Goal: Task Accomplishment & Management: Use online tool/utility

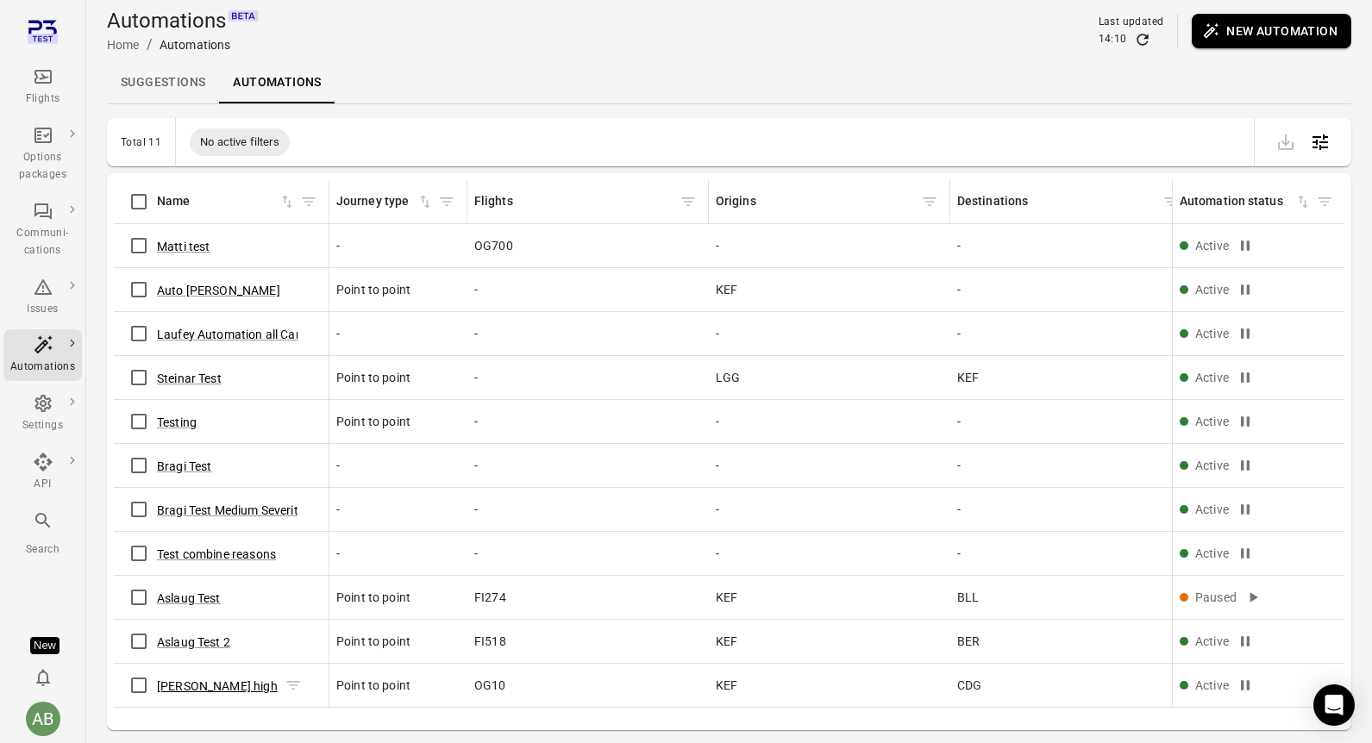
click at [197, 685] on button "Aslaug delay high" at bounding box center [217, 686] width 121 height 17
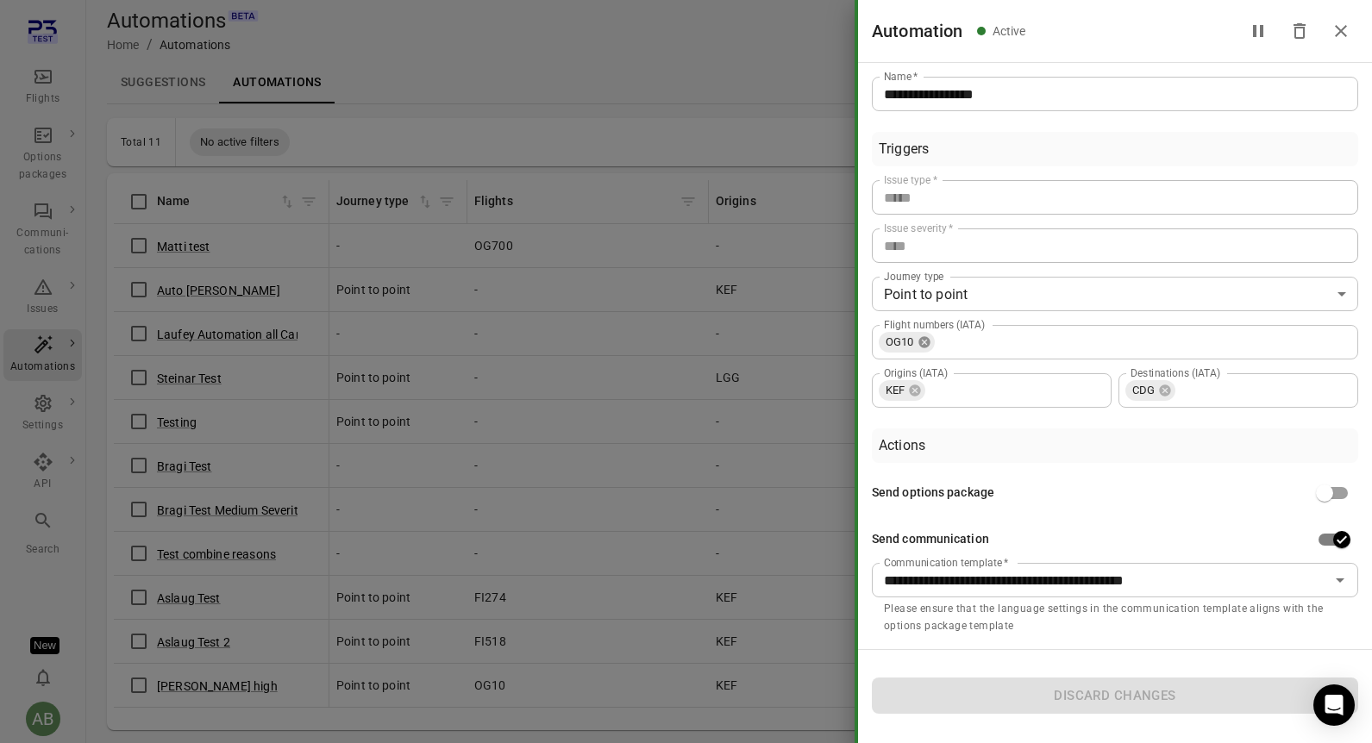
click at [928, 342] on icon at bounding box center [923, 341] width 11 height 11
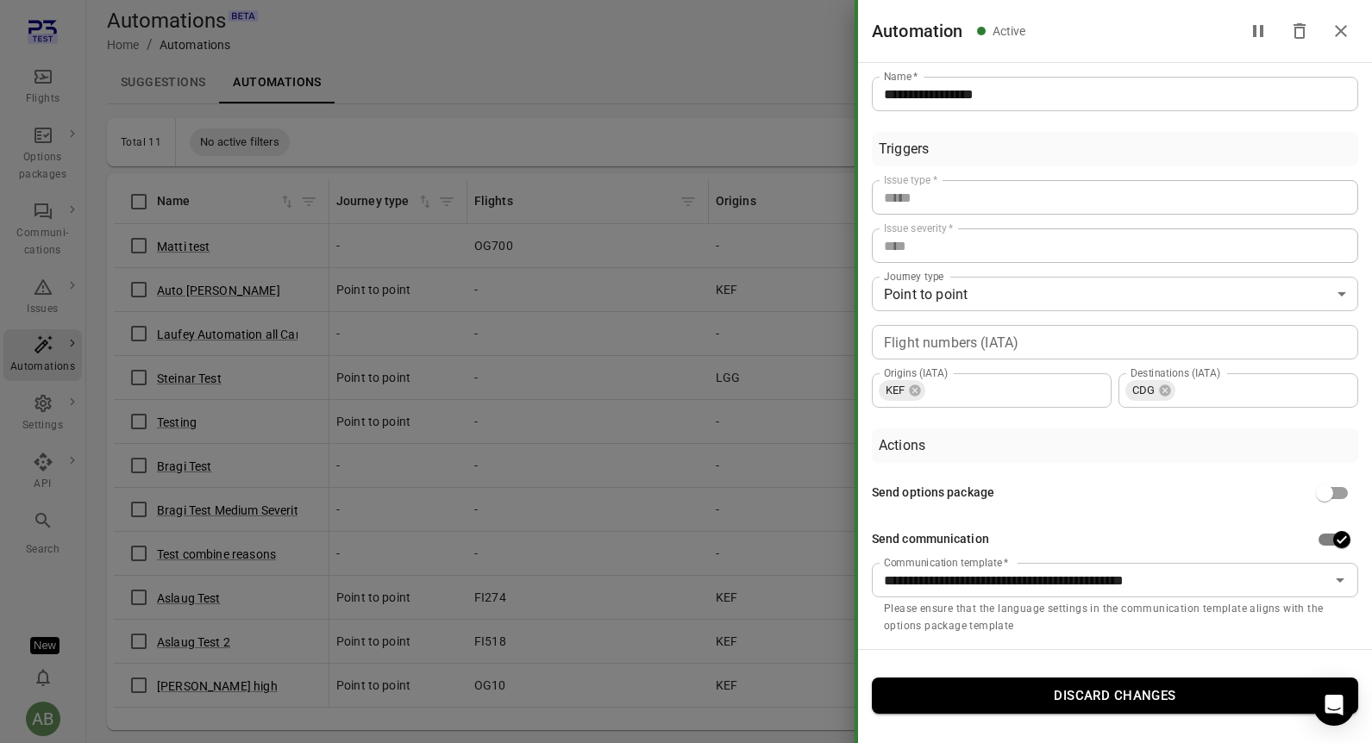
click at [958, 342] on input "Flight numbers (IATA)" at bounding box center [1113, 342] width 473 height 24
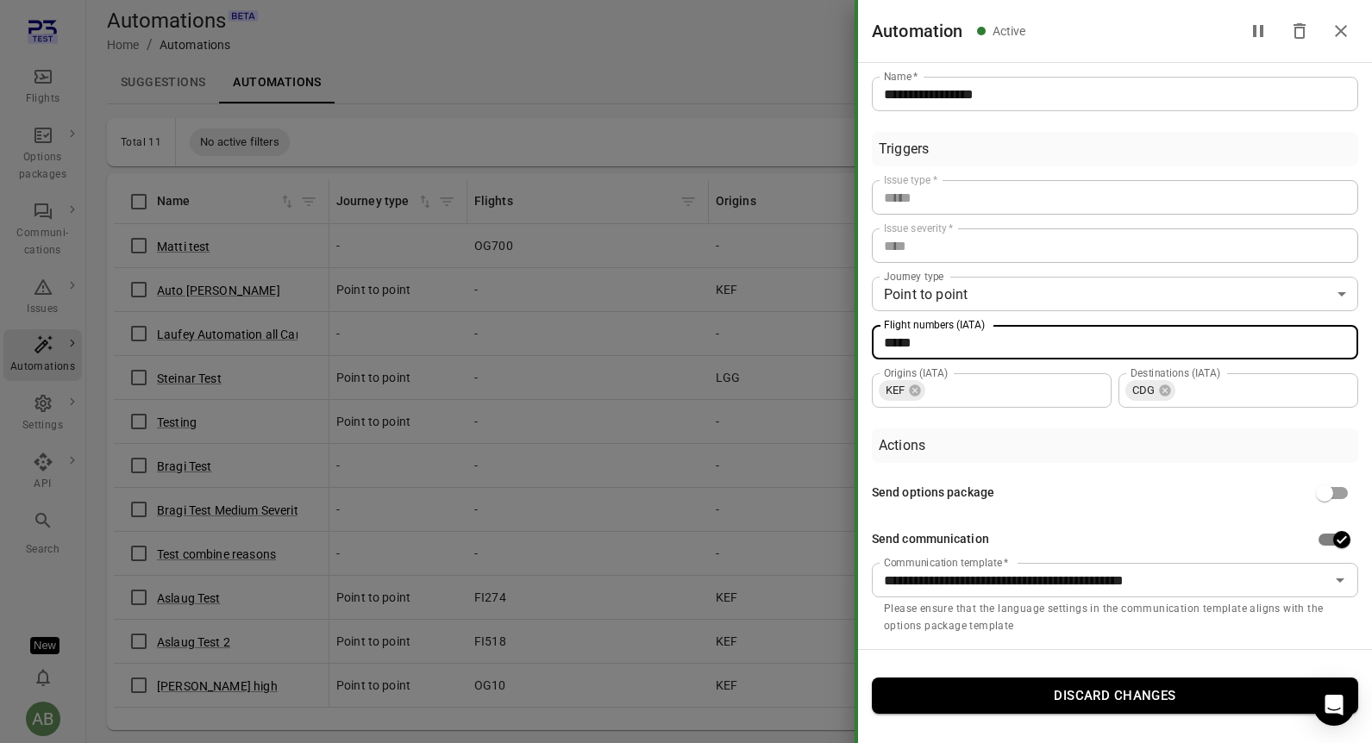
click at [1174, 396] on div "CDG Destinations (IATA)" at bounding box center [1238, 390] width 240 height 34
type input "*****"
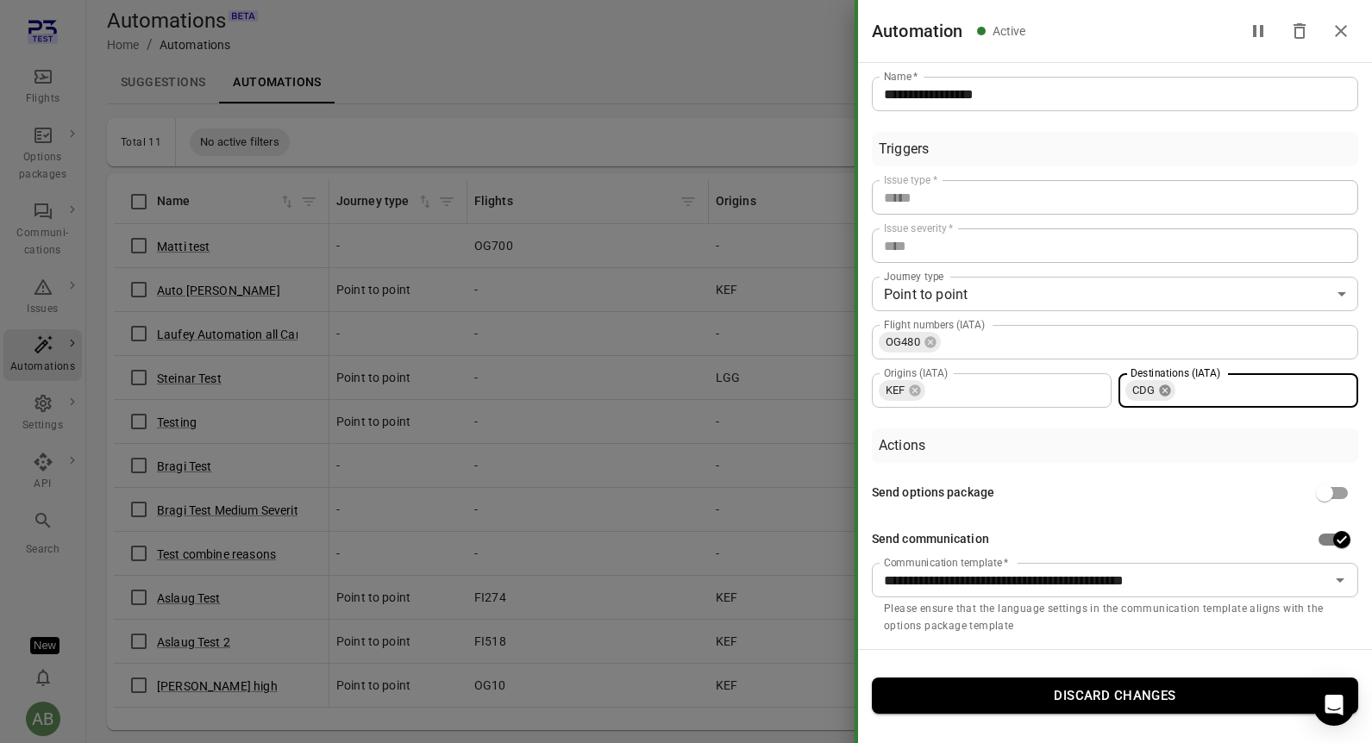
click at [1167, 394] on icon at bounding box center [1165, 389] width 11 height 11
type input "***"
click at [1154, 490] on div "Send options package" at bounding box center [1115, 493] width 486 height 33
click at [683, 34] on div at bounding box center [686, 371] width 1372 height 743
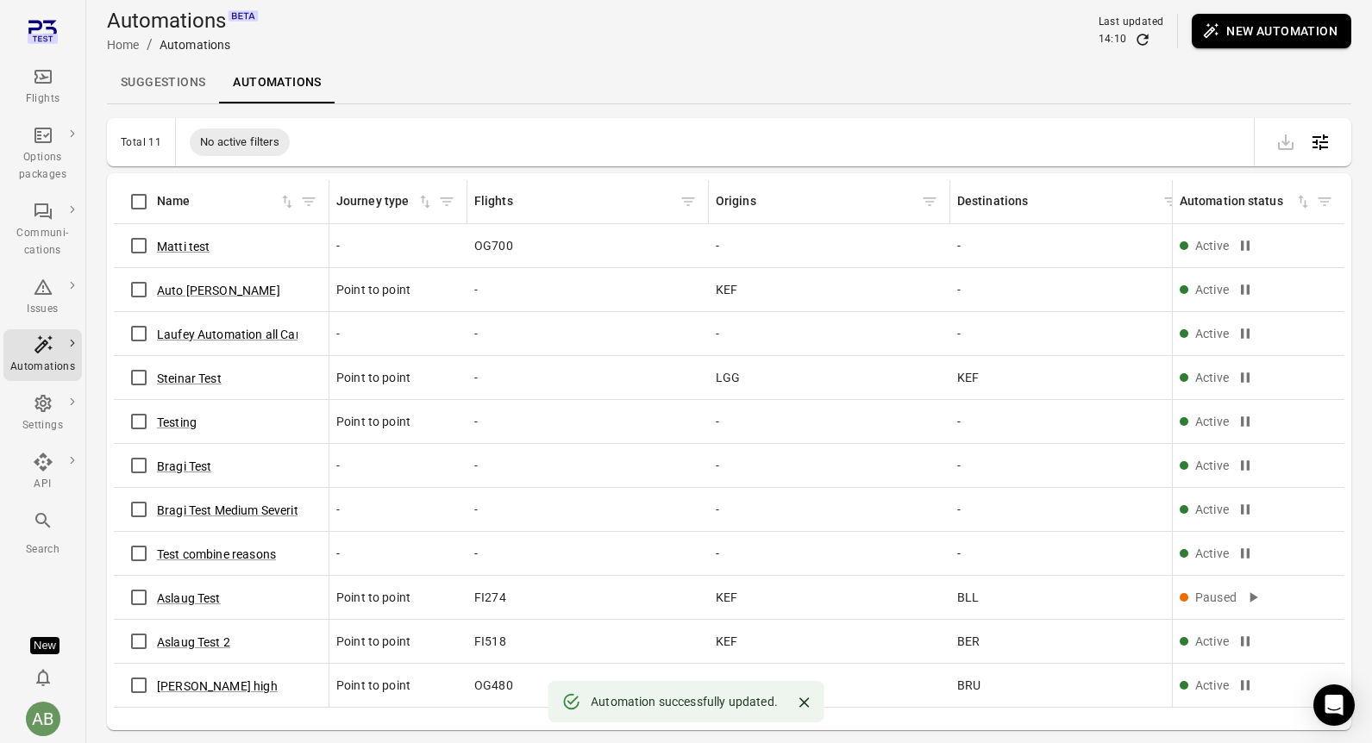
click at [735, 71] on div "Suggestions Automations" at bounding box center [729, 82] width 1244 height 41
click at [228, 689] on button "Aslaug delay high" at bounding box center [217, 686] width 121 height 17
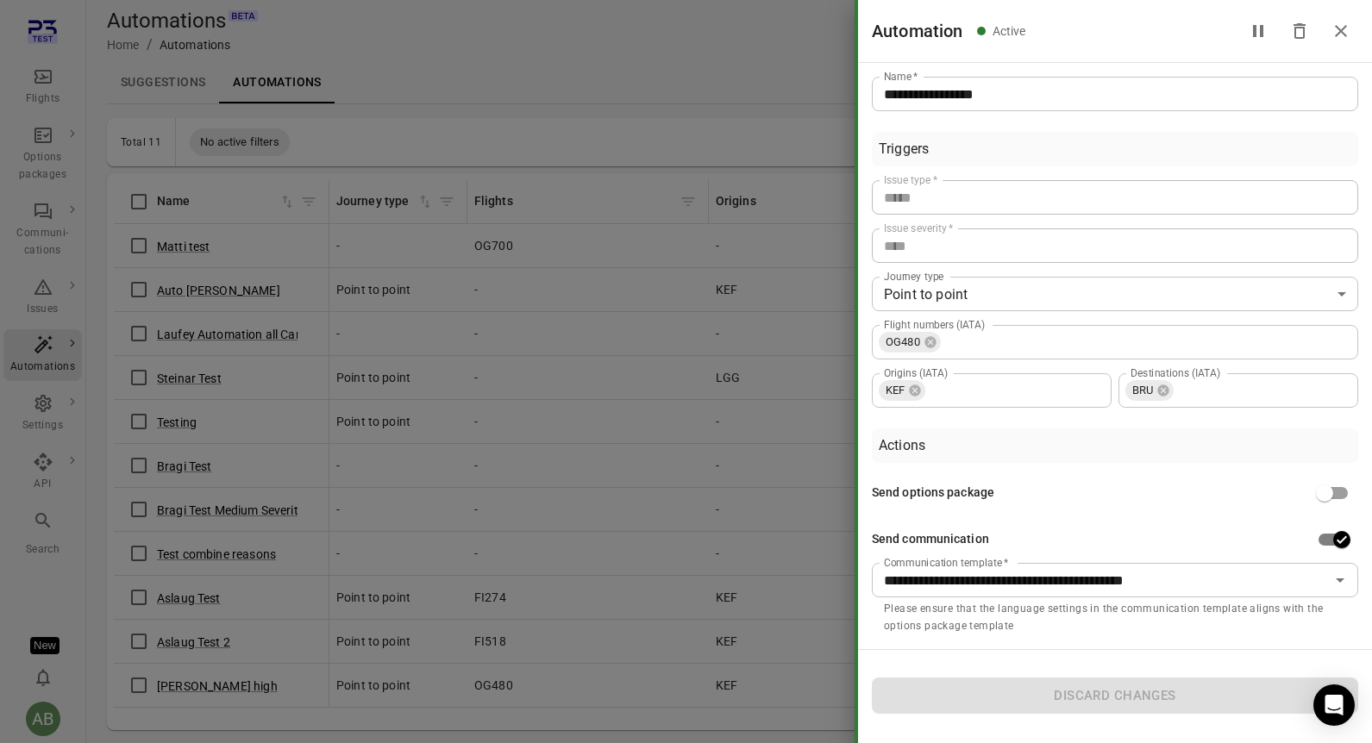
click at [1179, 485] on div "Send options package" at bounding box center [1115, 493] width 486 height 33
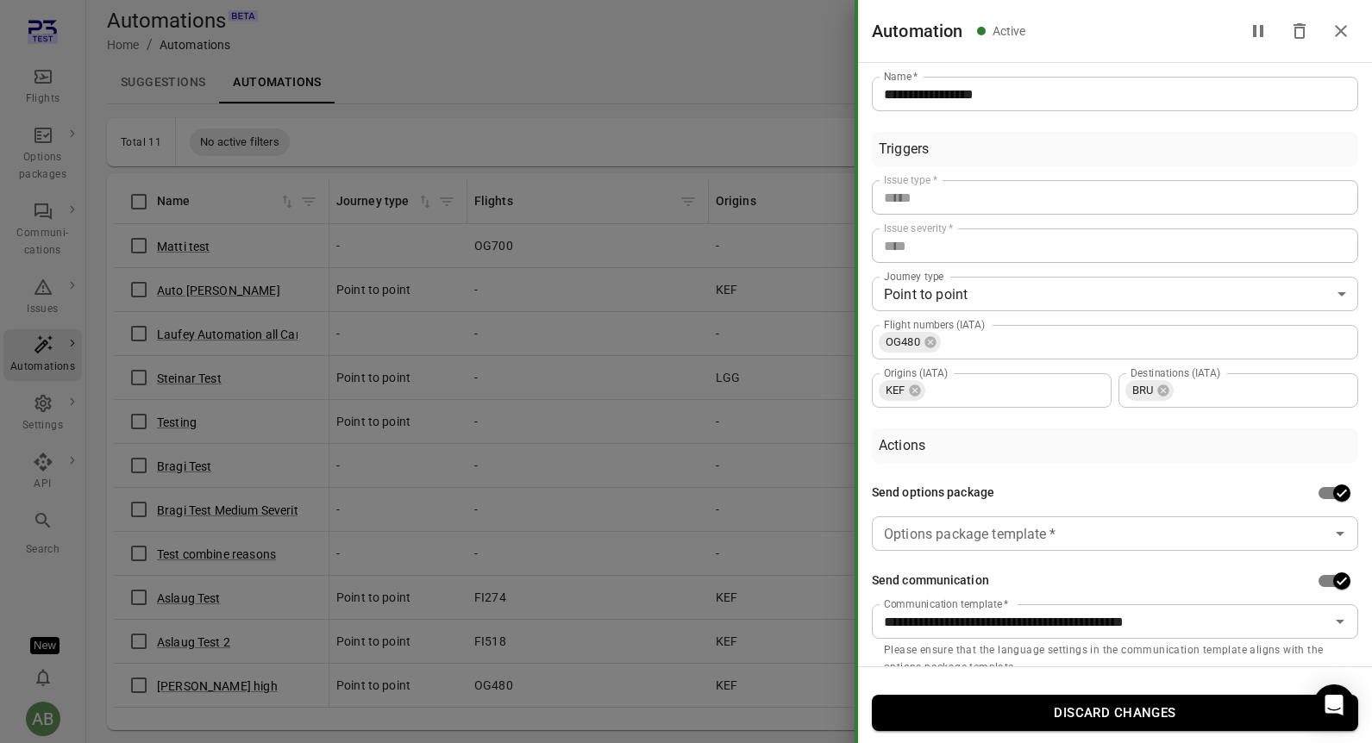
click at [1366, 315] on div "**********" at bounding box center [1115, 364] width 514 height 603
click at [1342, 28] on icon "Close drawer" at bounding box center [1341, 31] width 12 height 12
click at [1344, 31] on icon "Close drawer" at bounding box center [1340, 31] width 21 height 21
click at [1338, 32] on icon "Close drawer" at bounding box center [1341, 31] width 12 height 12
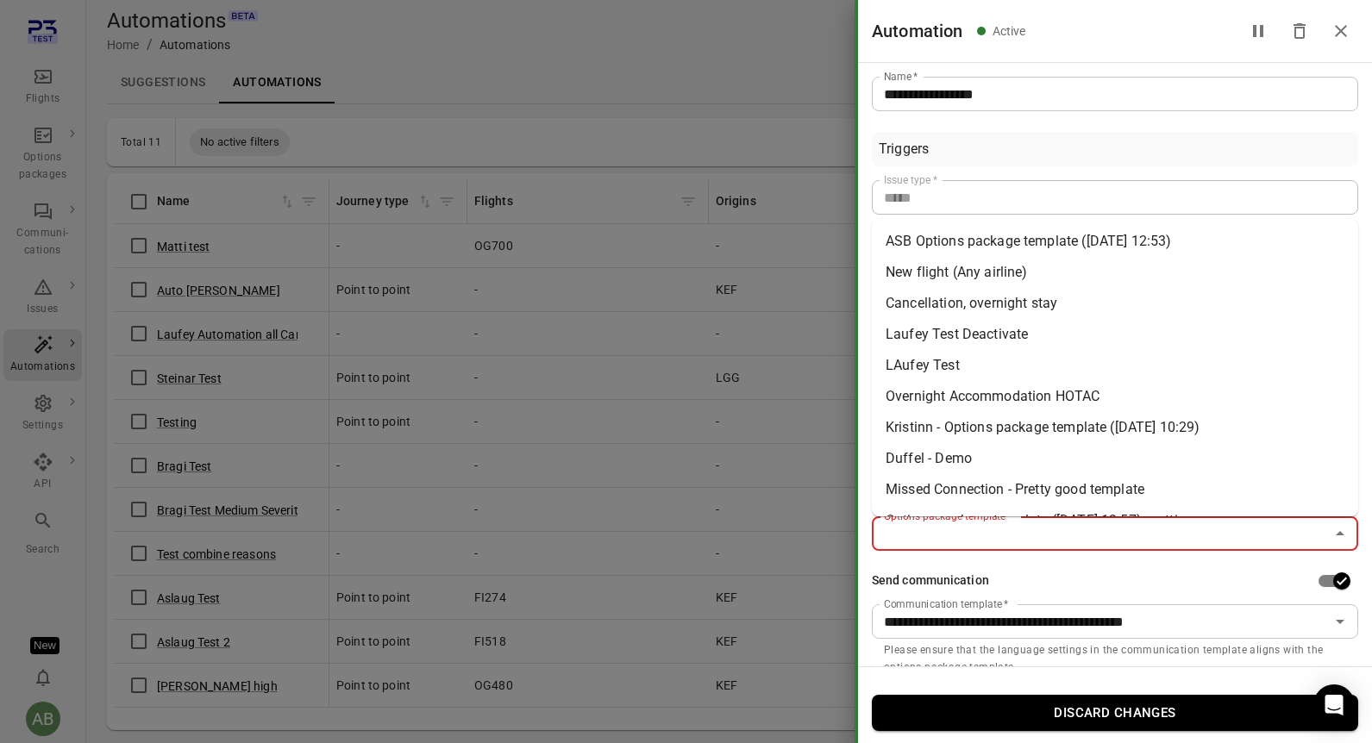
click at [1191, 533] on input "Options package template   *" at bounding box center [1100, 534] width 447 height 24
click at [1019, 236] on li "ASB Options package template (13 Aug 2025 12:53)" at bounding box center [1115, 241] width 486 height 31
type input "**********"
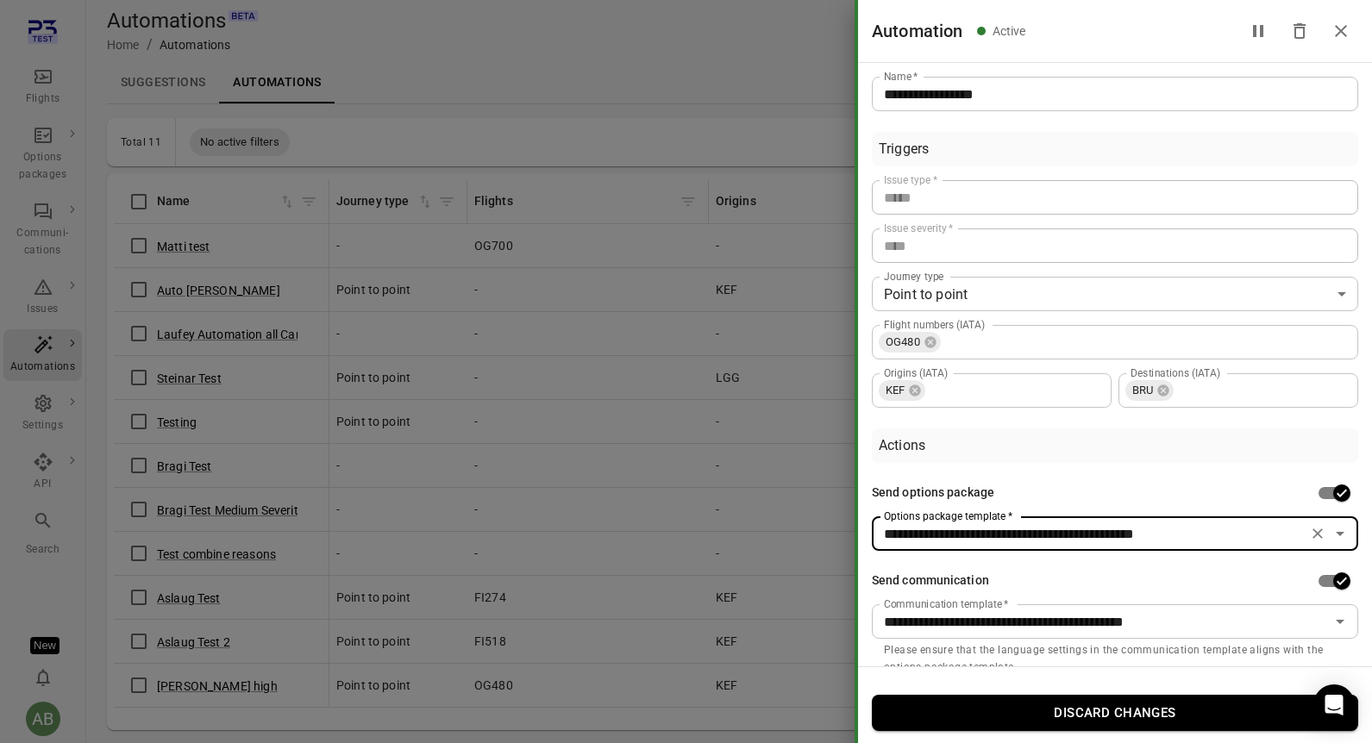
click at [1345, 32] on icon "Close drawer" at bounding box center [1340, 31] width 21 height 21
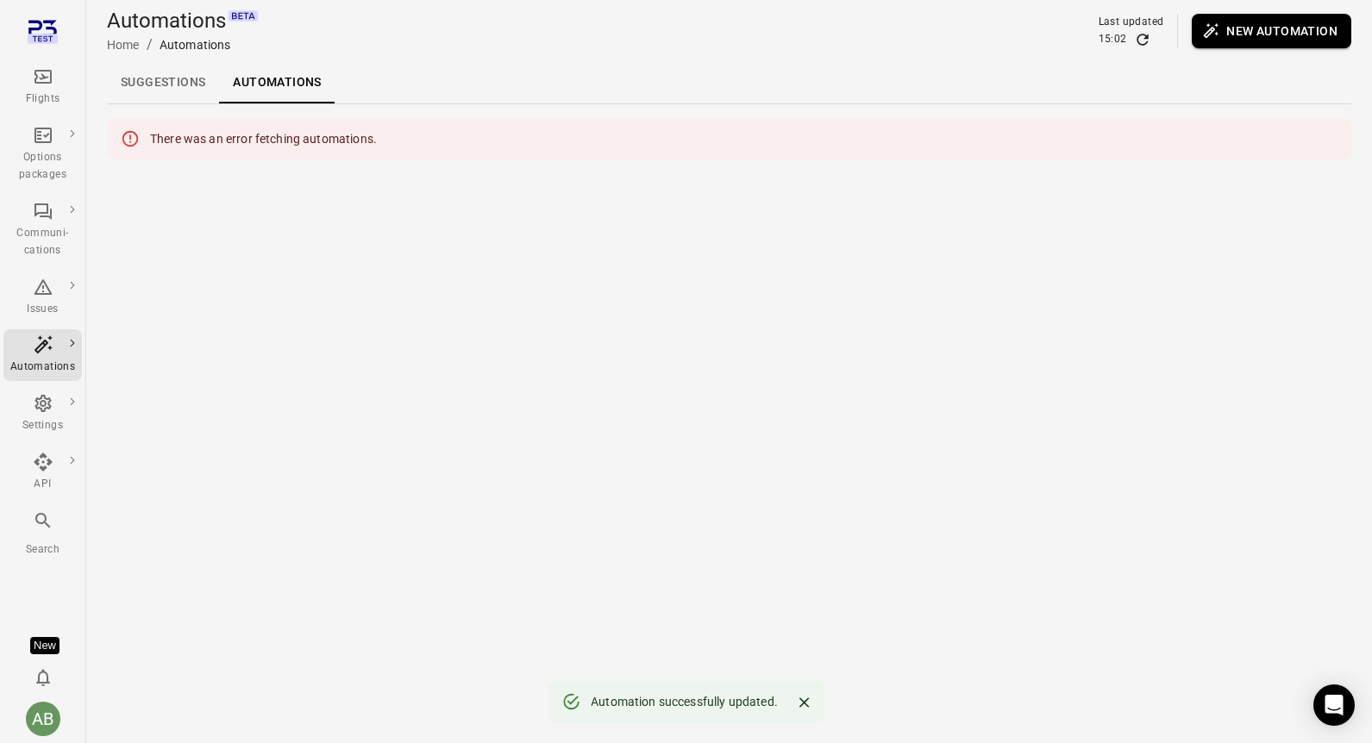
click at [141, 90] on link "Suggestions" at bounding box center [163, 82] width 112 height 41
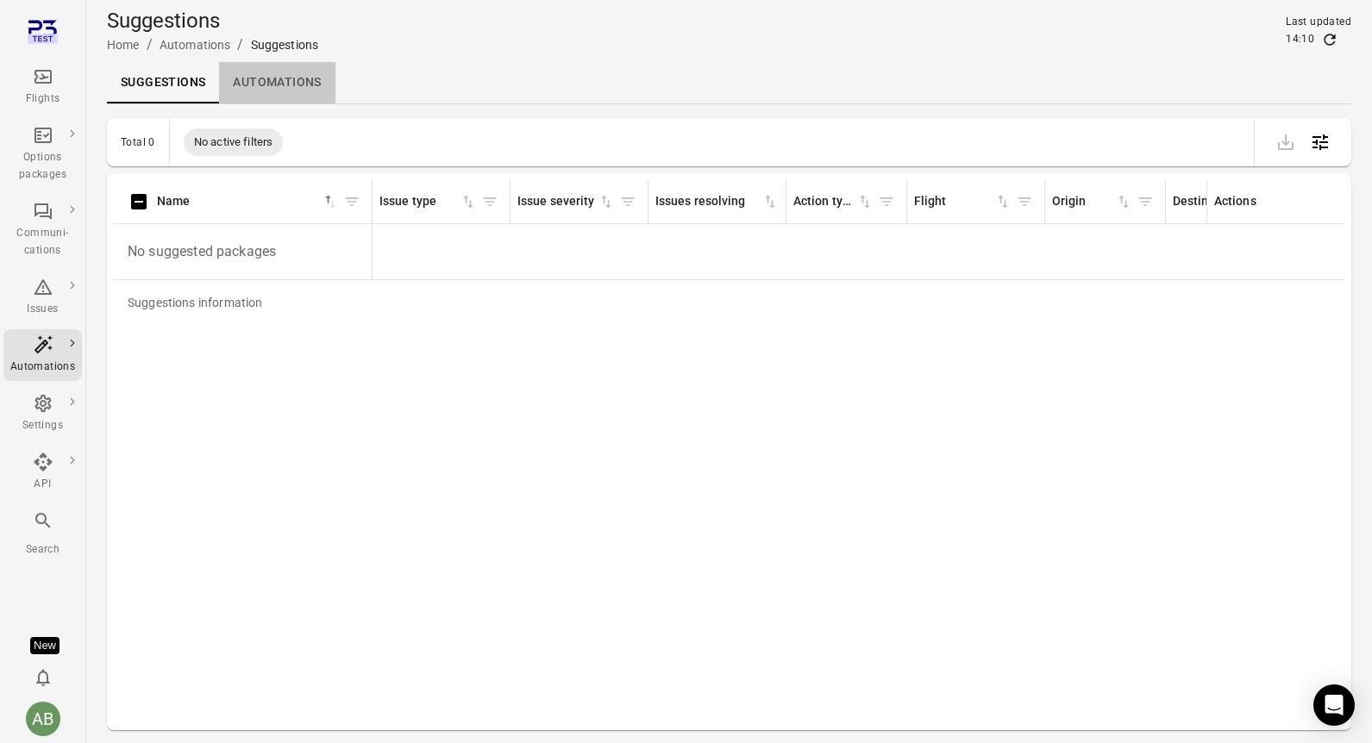
click at [264, 90] on link "Automations" at bounding box center [277, 82] width 116 height 41
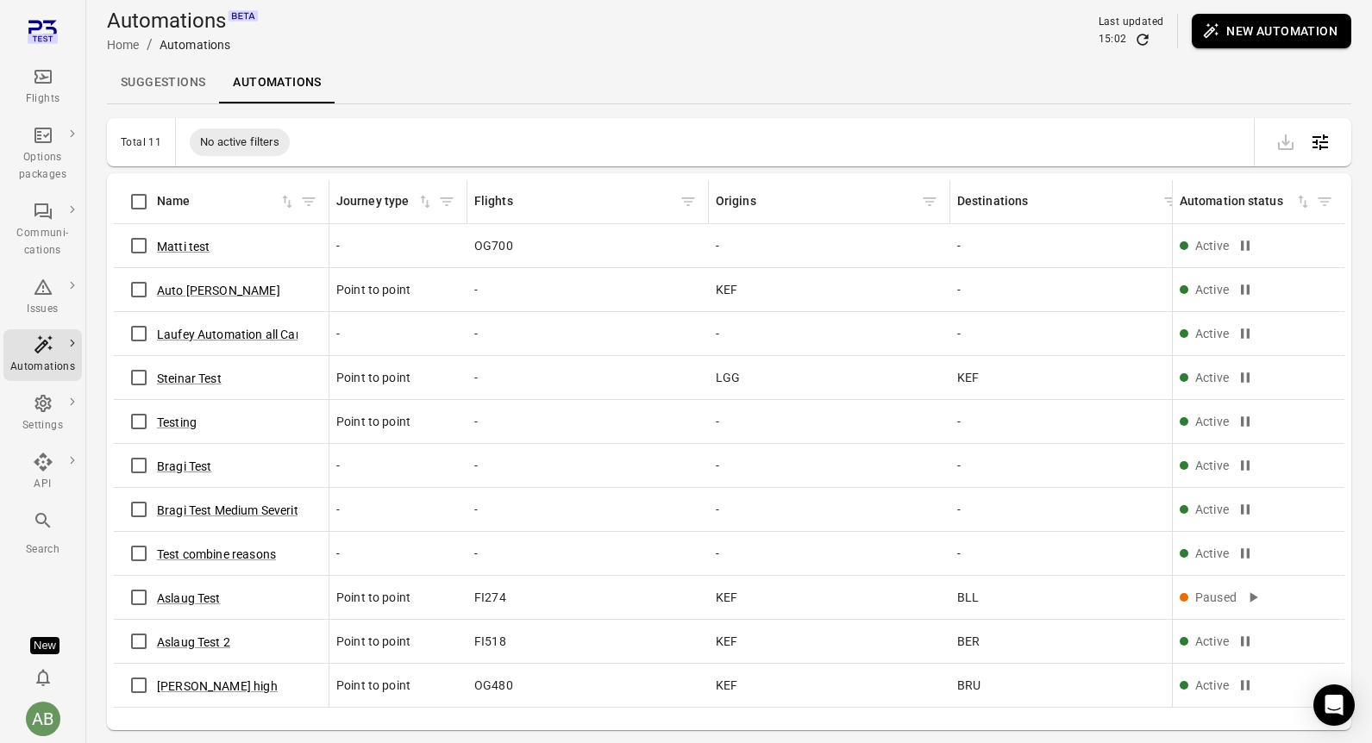
click at [151, 87] on link "Suggestions" at bounding box center [163, 82] width 112 height 41
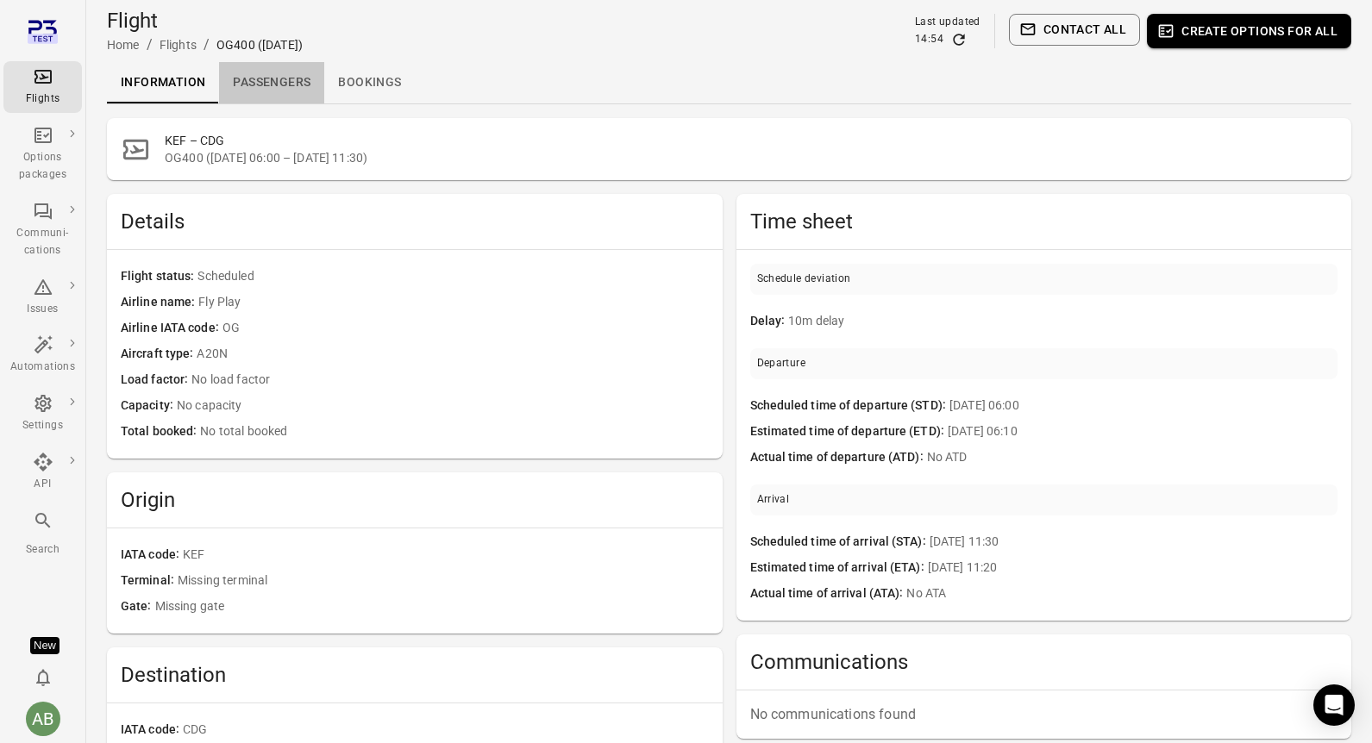
click at [280, 85] on link "Passengers" at bounding box center [271, 82] width 105 height 41
click at [57, 84] on div "Flights" at bounding box center [42, 86] width 65 height 41
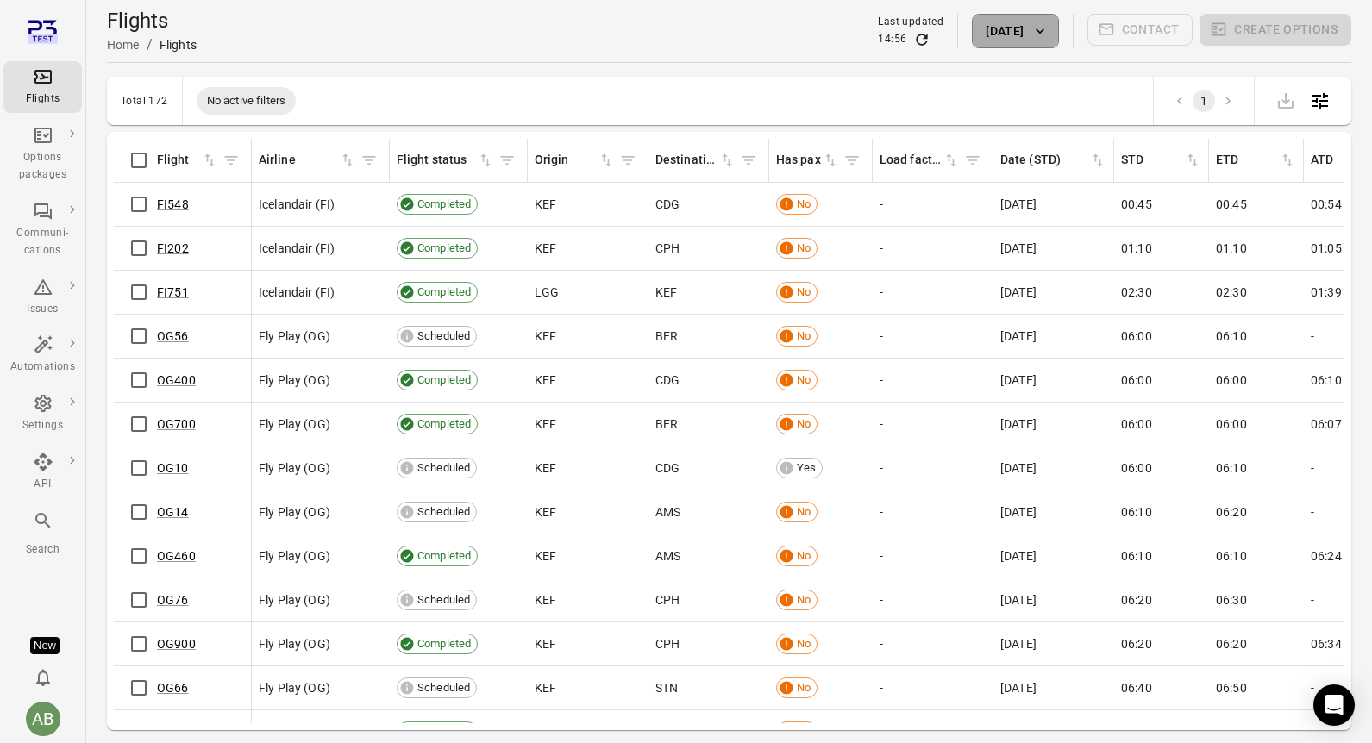
click at [1046, 29] on icon "button" at bounding box center [1039, 30] width 17 height 17
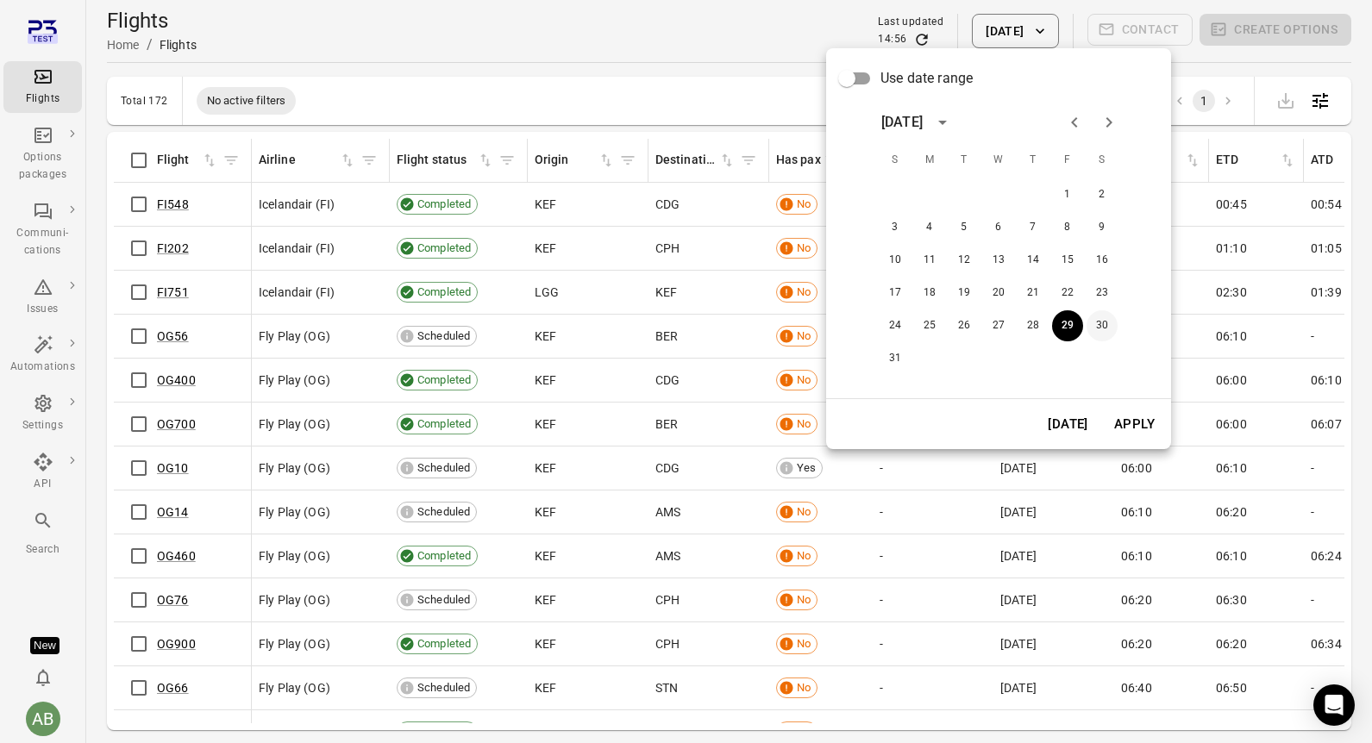
click at [1105, 323] on button "30" at bounding box center [1101, 325] width 31 height 31
click at [653, 44] on div at bounding box center [686, 371] width 1372 height 743
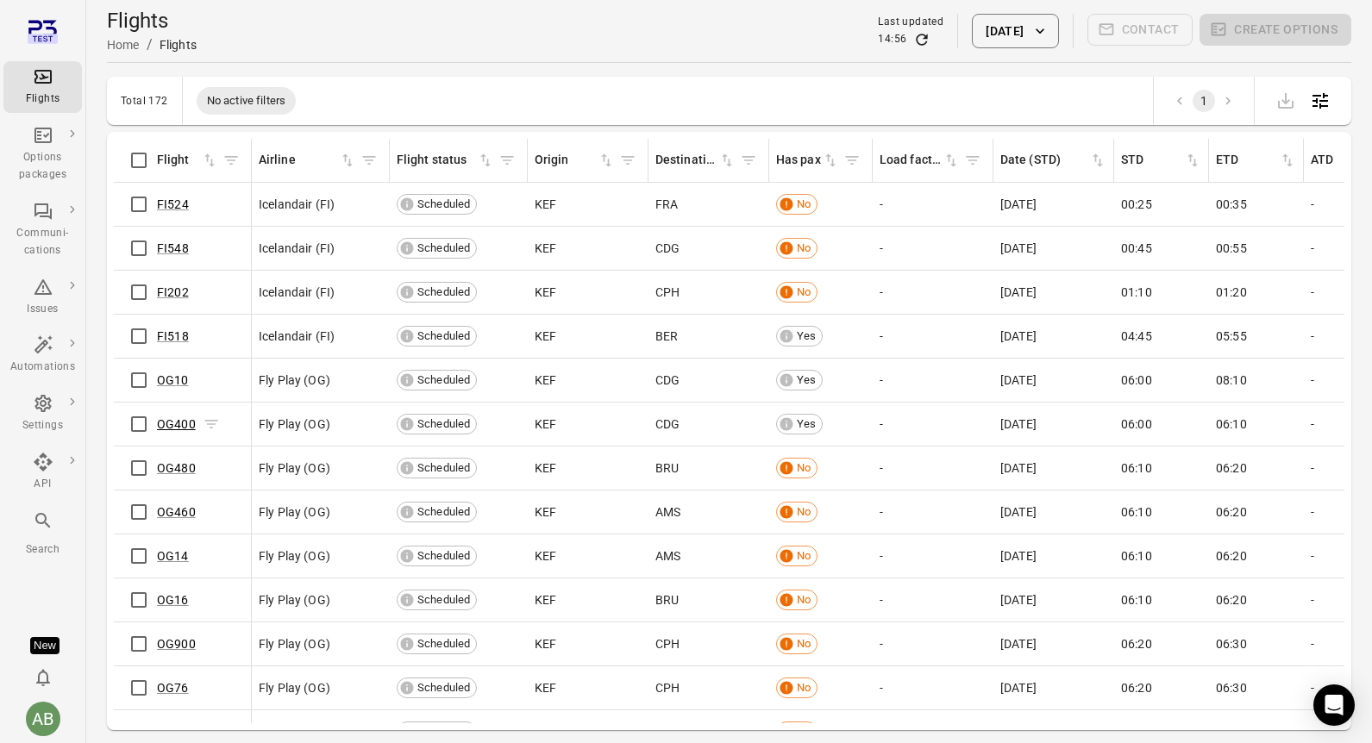
click at [173, 426] on link "OG400" at bounding box center [176, 424] width 39 height 14
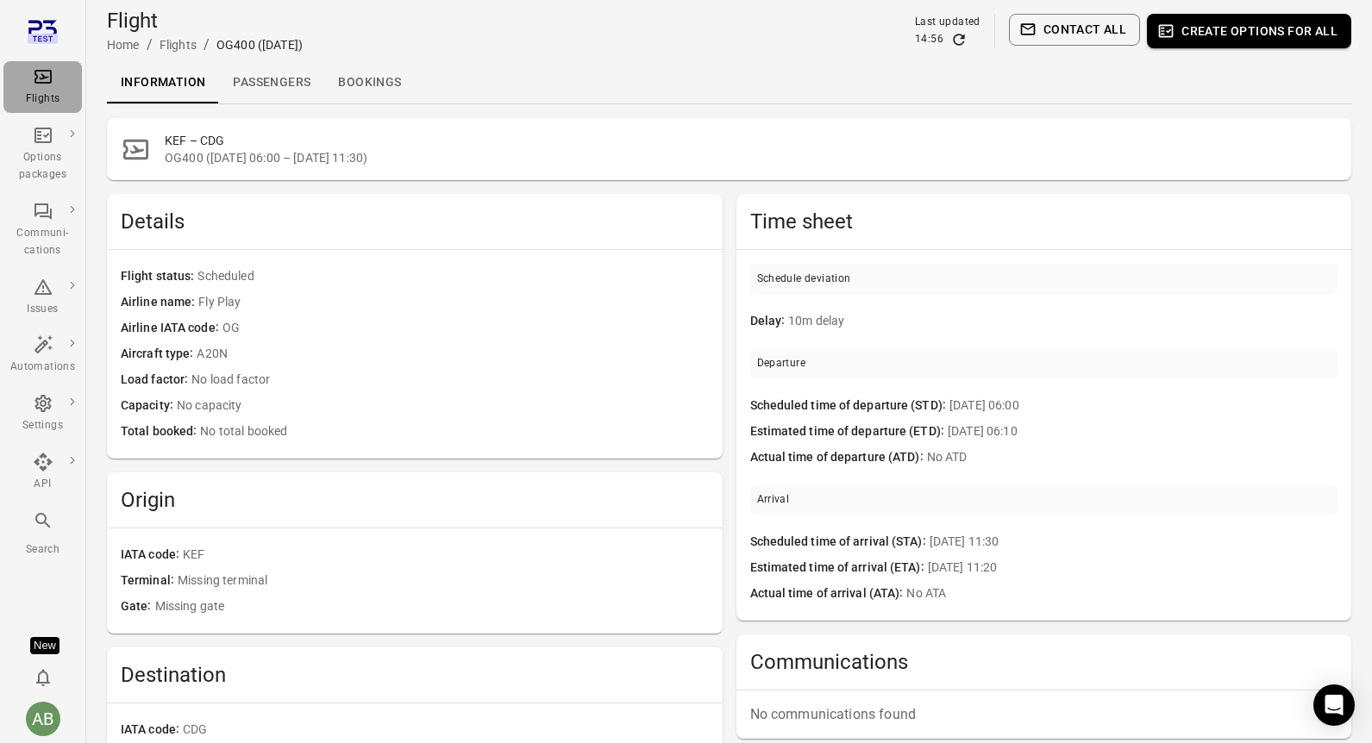
click at [45, 94] on div "Flights" at bounding box center [42, 99] width 65 height 17
click at [16, 79] on div "Flights" at bounding box center [42, 86] width 65 height 41
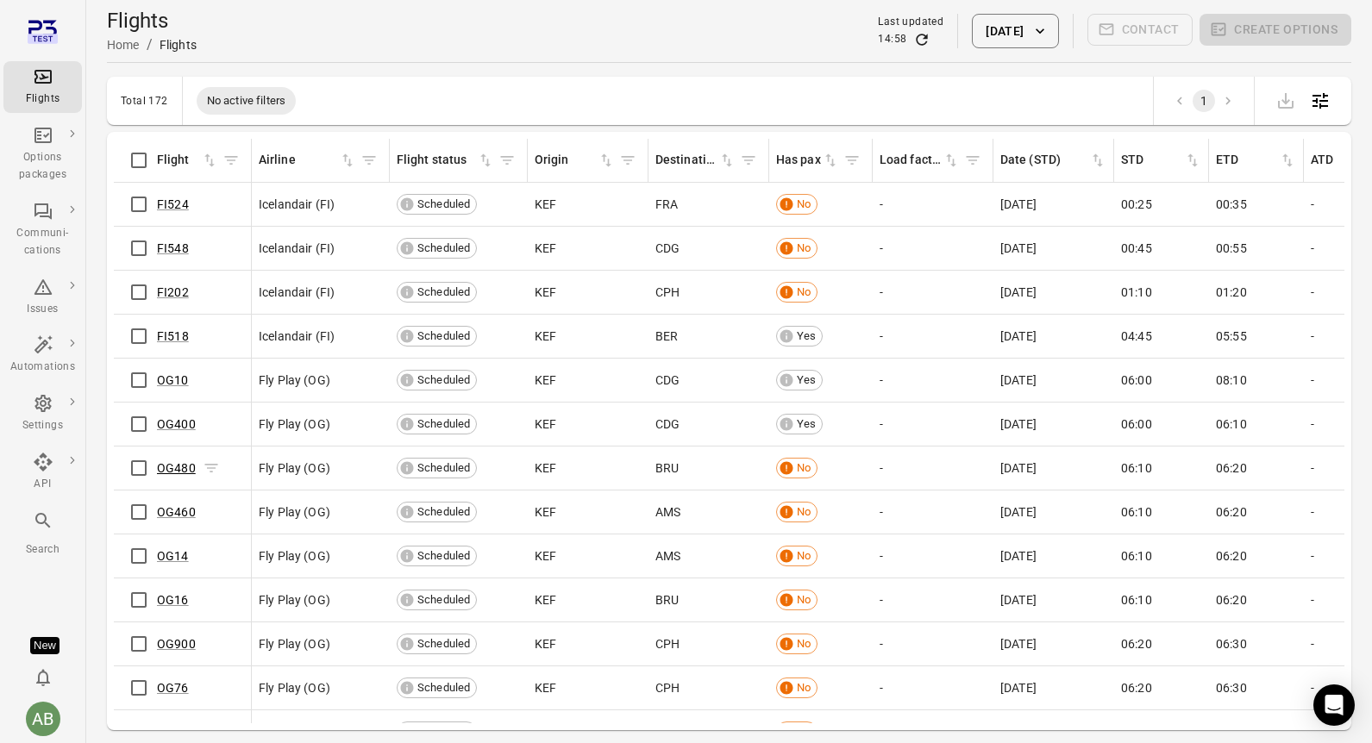
click at [181, 467] on link "OG480" at bounding box center [176, 468] width 39 height 14
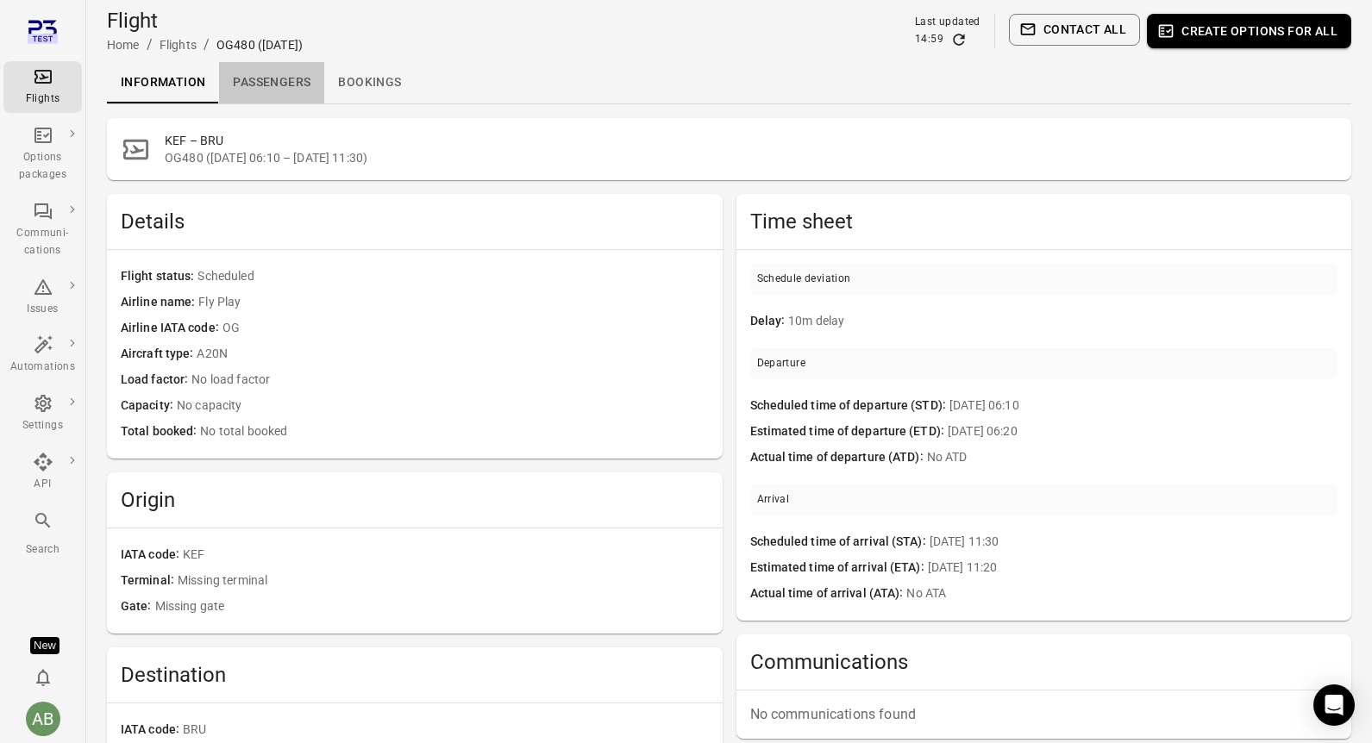
click at [281, 83] on link "Passengers" at bounding box center [271, 82] width 105 height 41
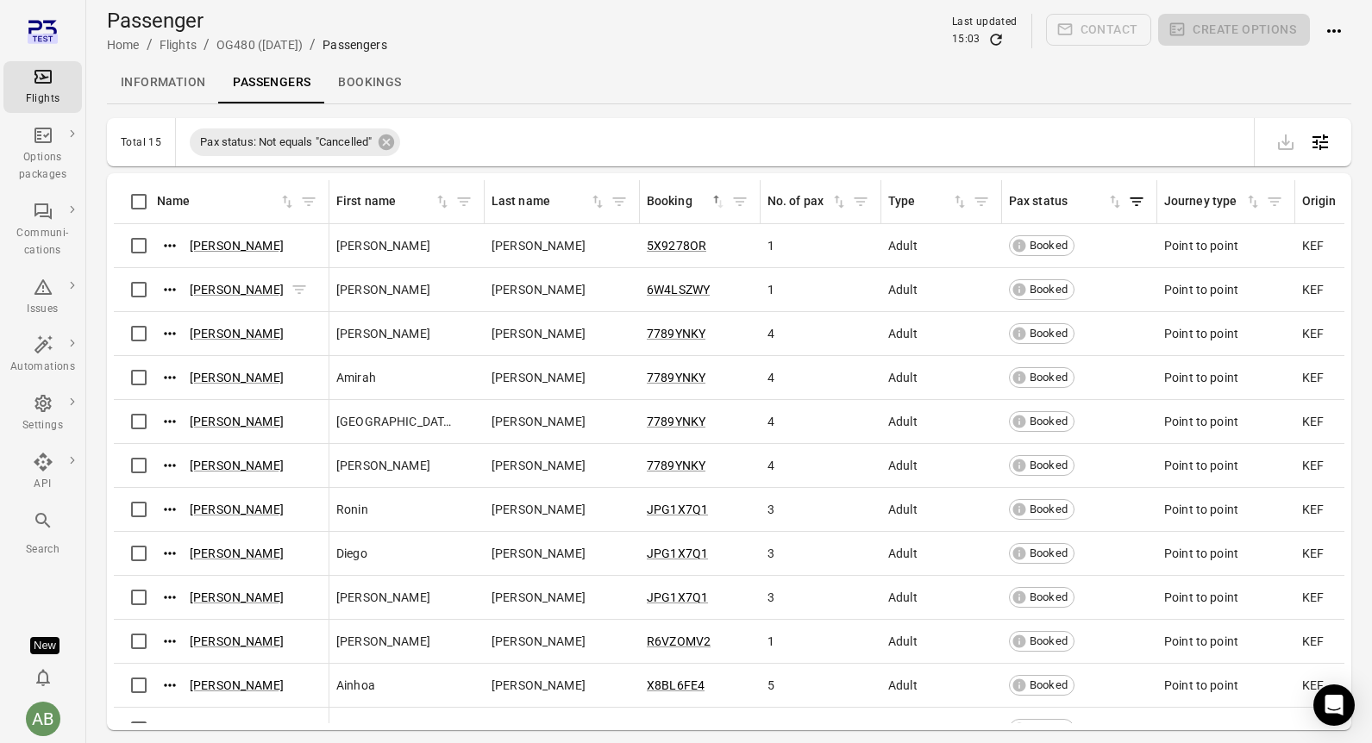
click at [213, 297] on span "Louie Gill" at bounding box center [237, 289] width 94 height 17
click at [213, 292] on link "Louie Gill" at bounding box center [237, 290] width 94 height 14
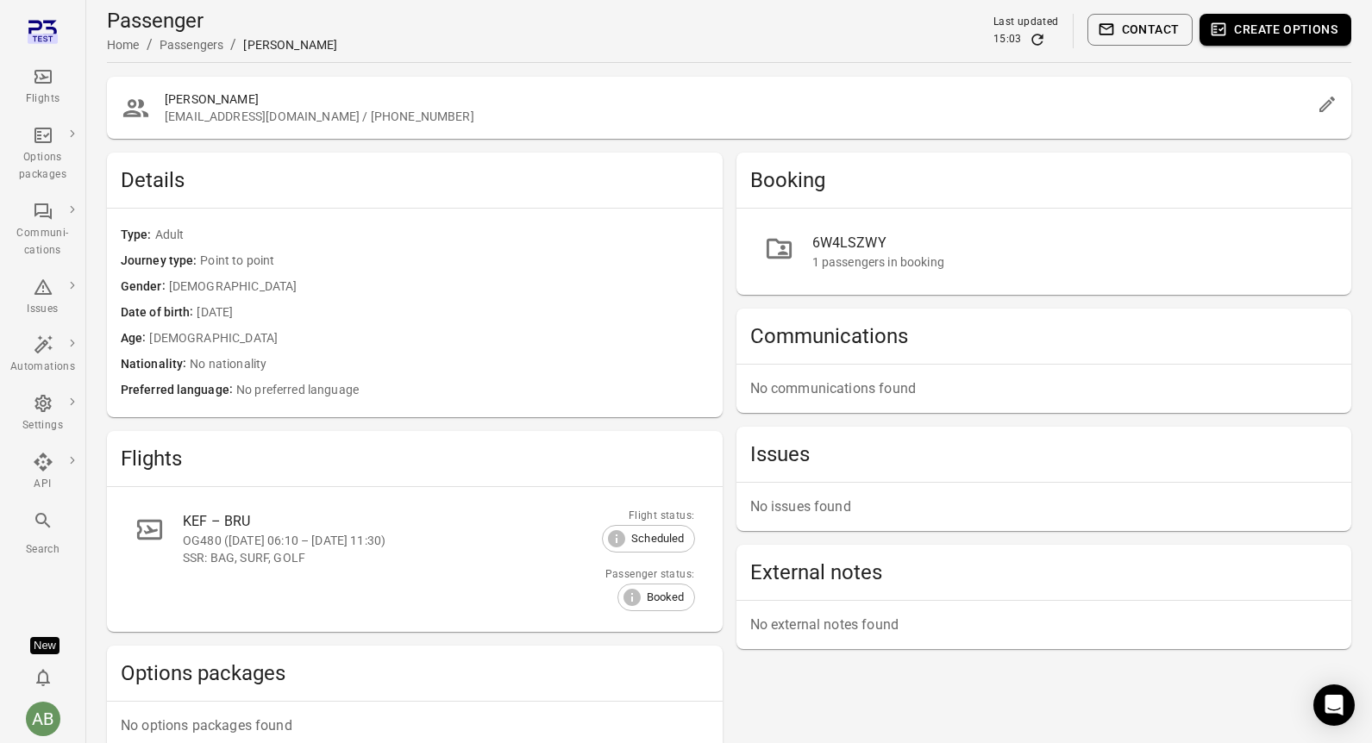
click at [46, 91] on div "Flights" at bounding box center [42, 99] width 65 height 17
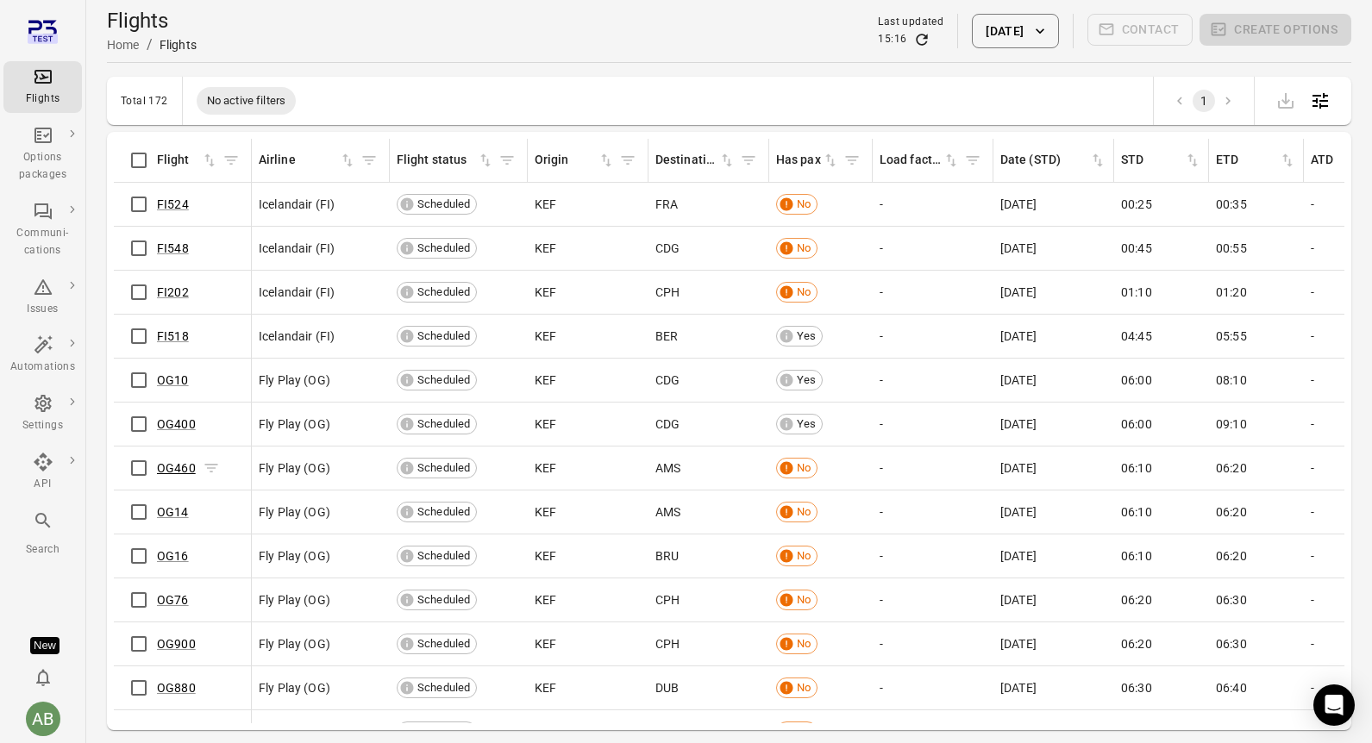
click at [184, 470] on link "OG460" at bounding box center [176, 468] width 39 height 14
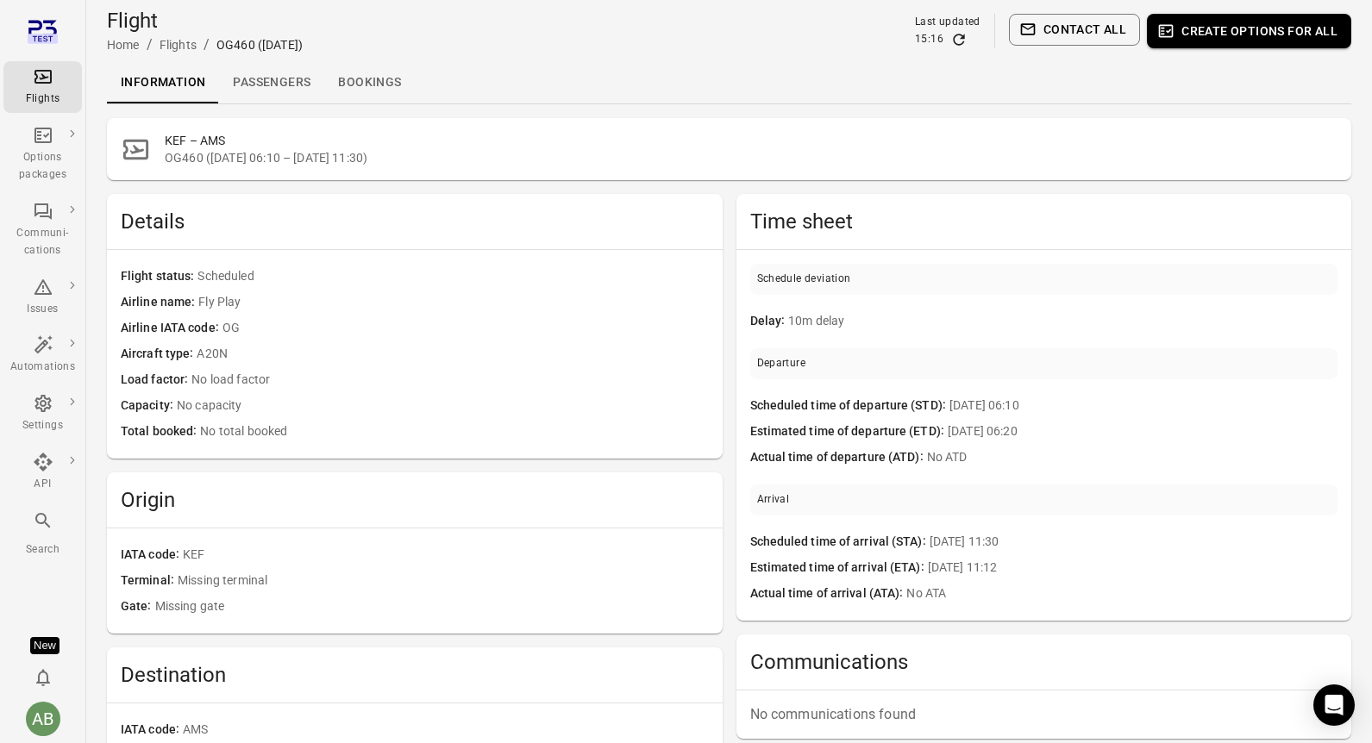
click at [274, 90] on link "Passengers" at bounding box center [271, 82] width 105 height 41
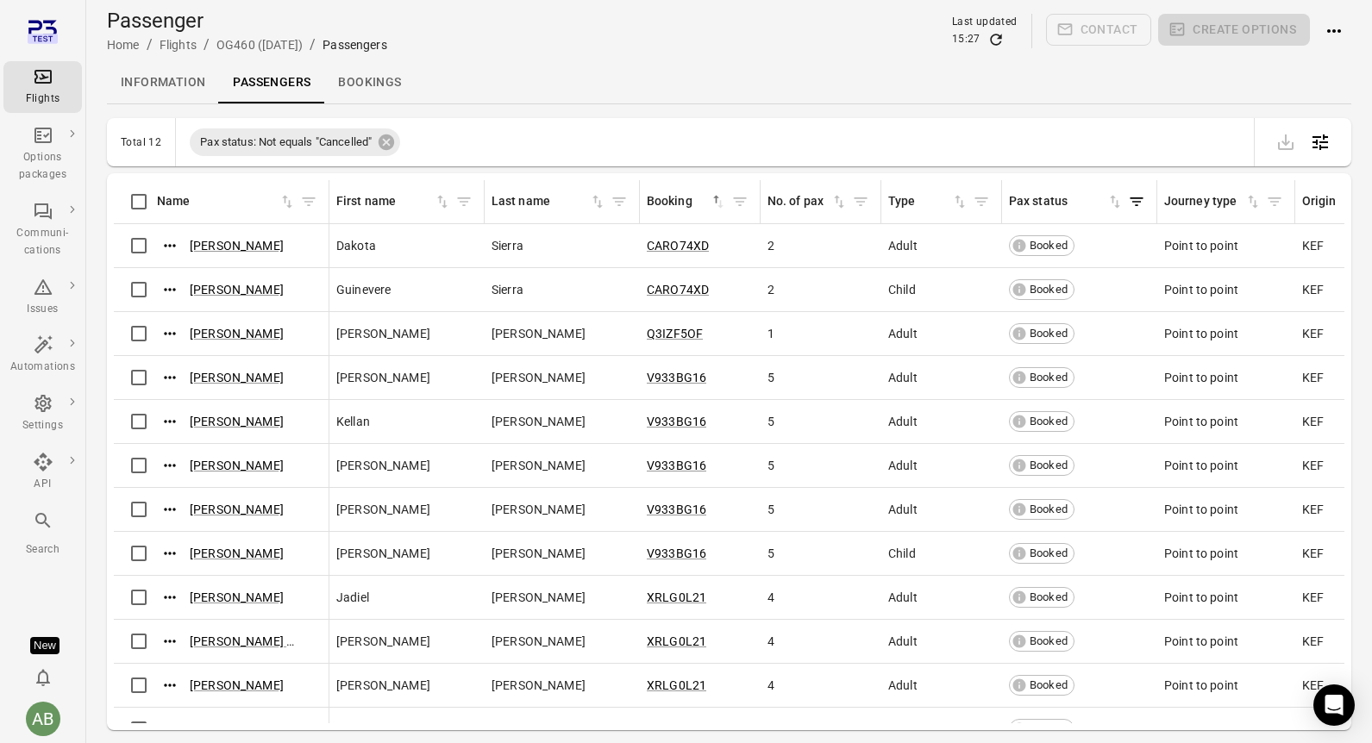
click at [49, 93] on div "Flights" at bounding box center [42, 99] width 65 height 17
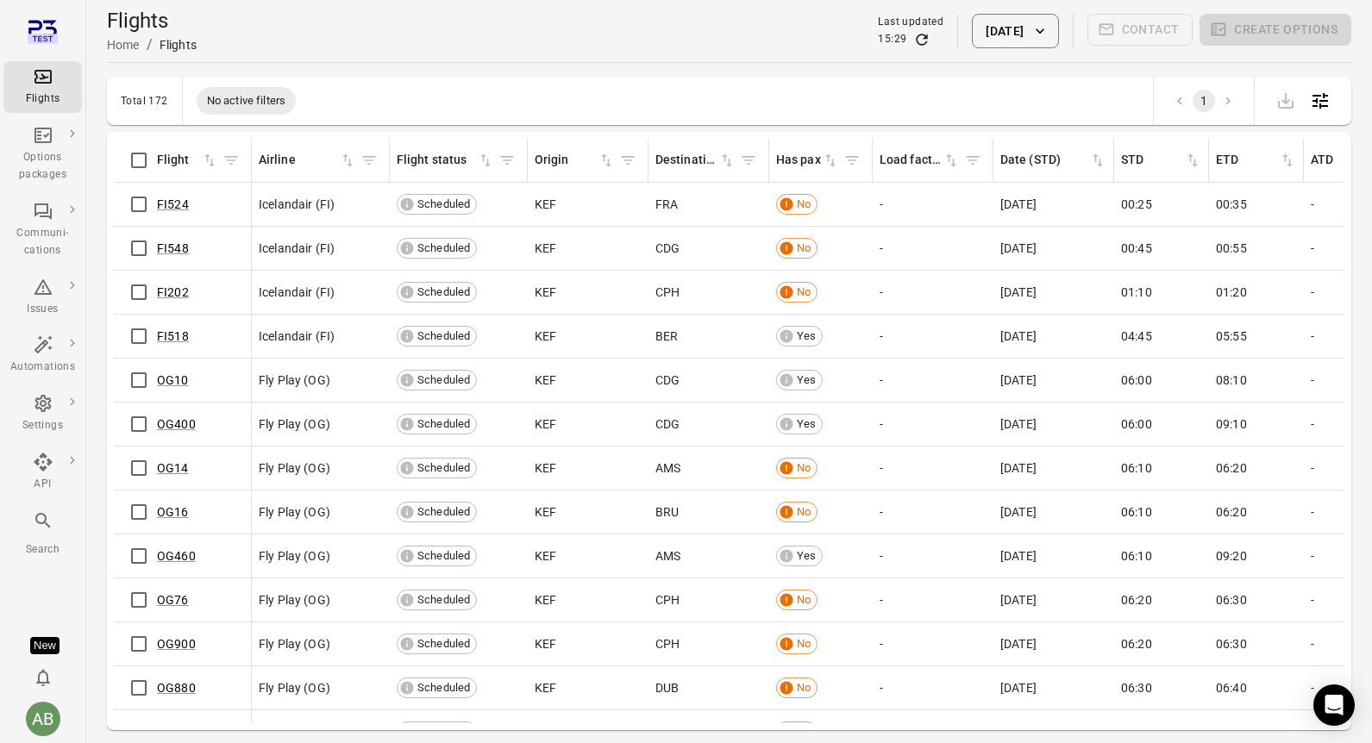
click at [1016, 37] on button "30 Aug 2025" at bounding box center [1015, 31] width 86 height 34
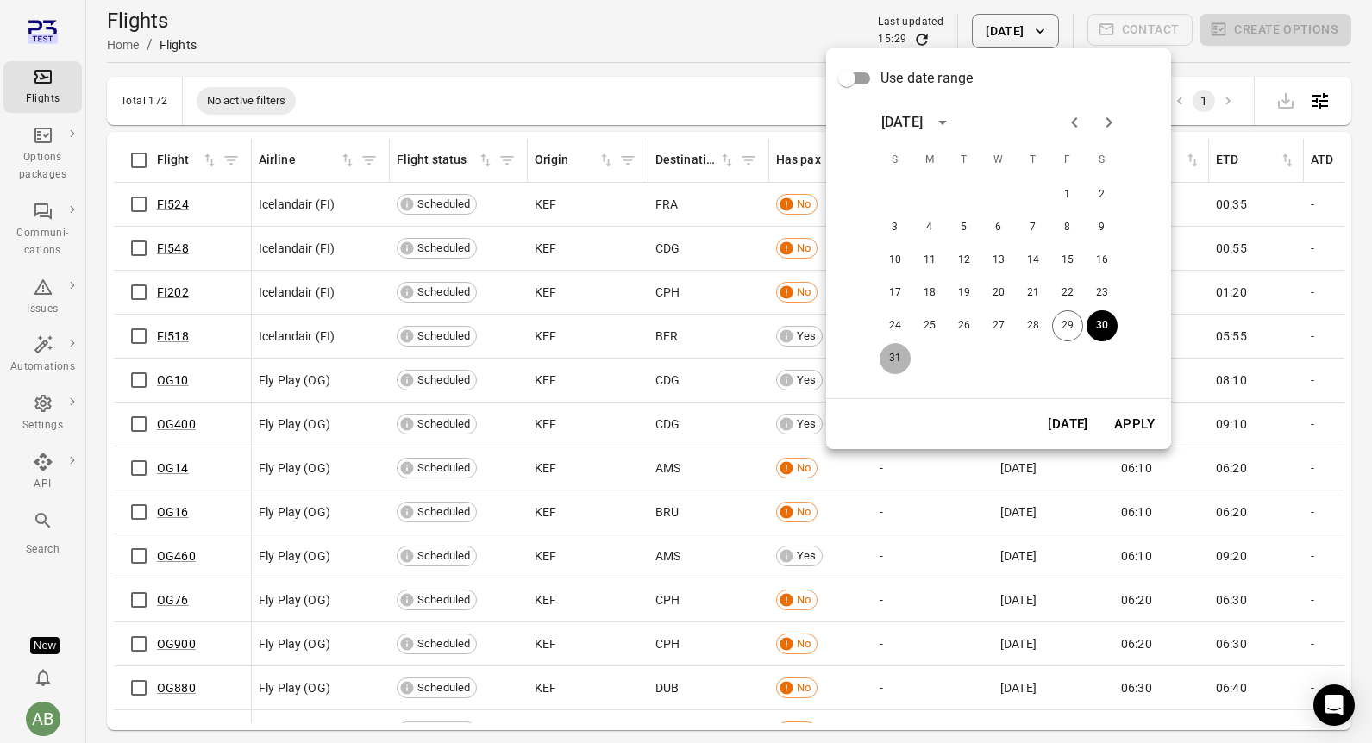
click at [895, 359] on button "31" at bounding box center [894, 358] width 31 height 31
click at [1130, 435] on button "Apply" at bounding box center [1133, 424] width 59 height 36
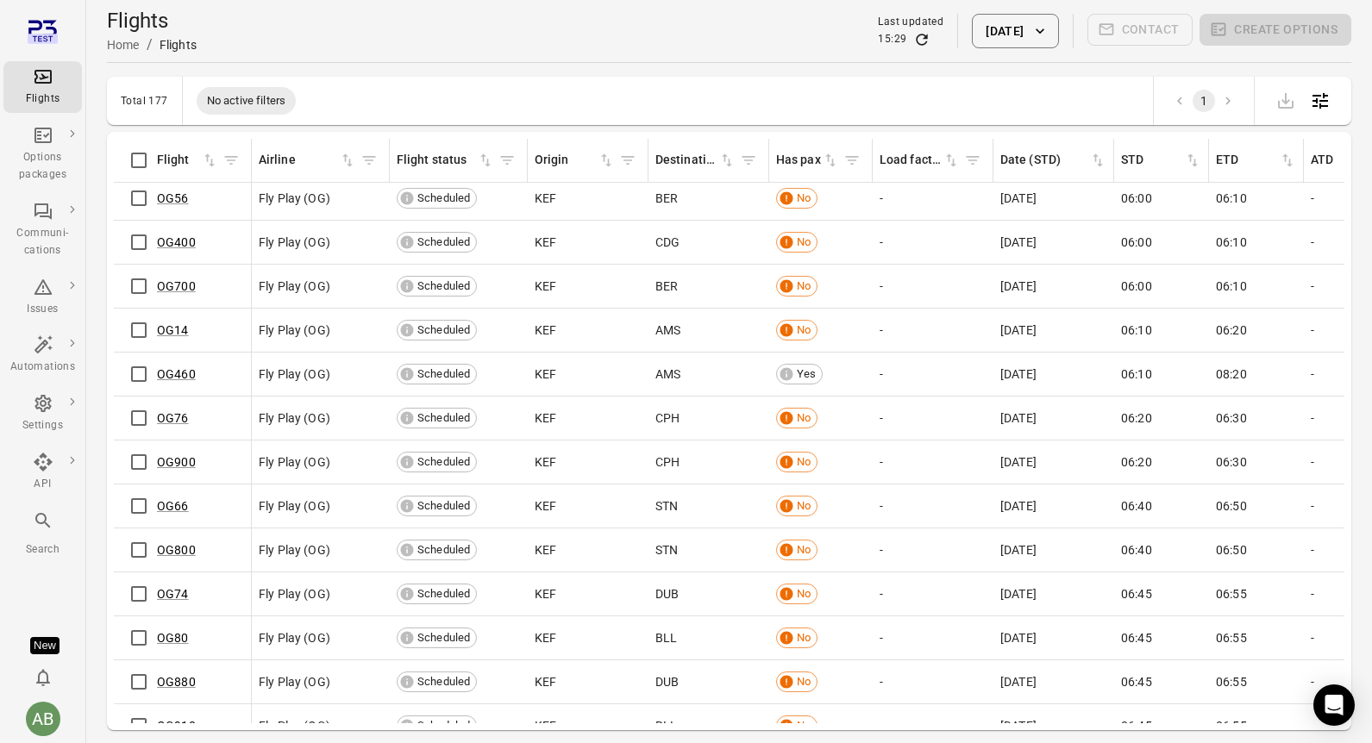
scroll to position [229, 0]
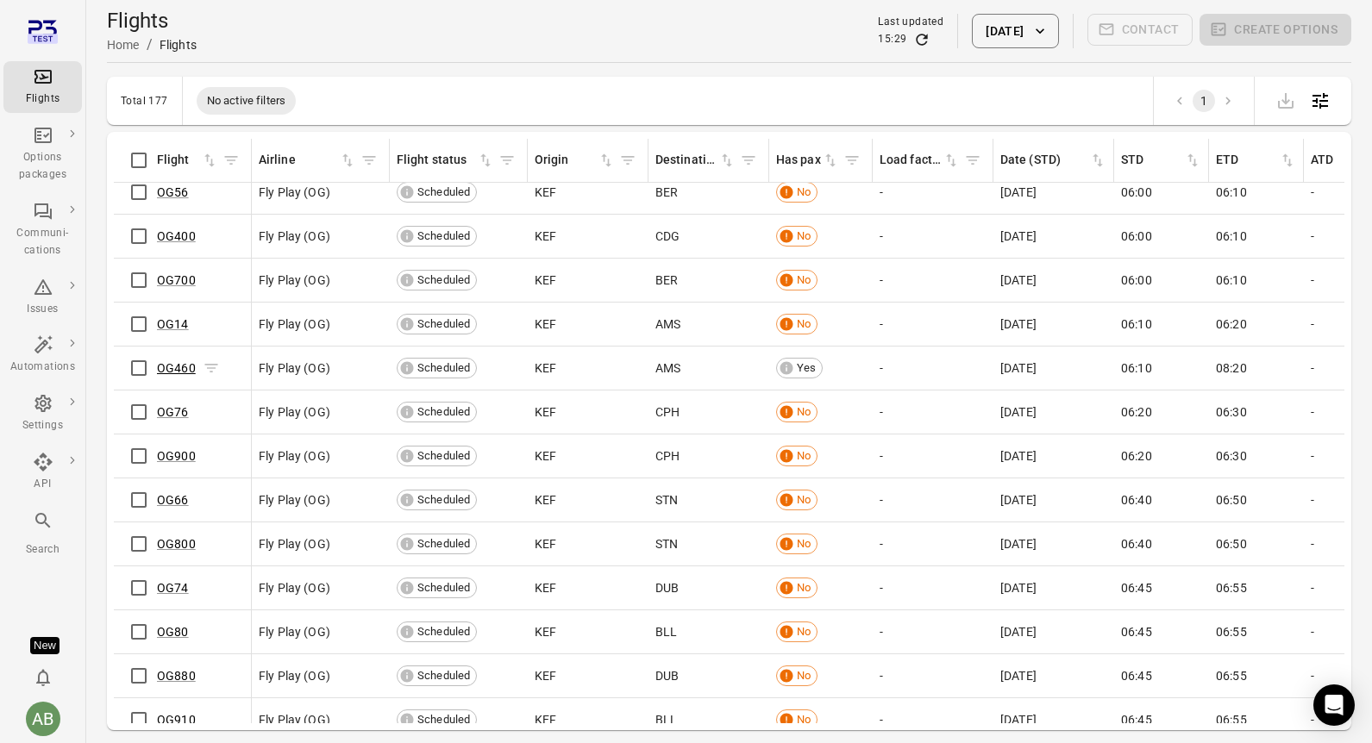
click at [176, 371] on link "OG460" at bounding box center [176, 368] width 39 height 14
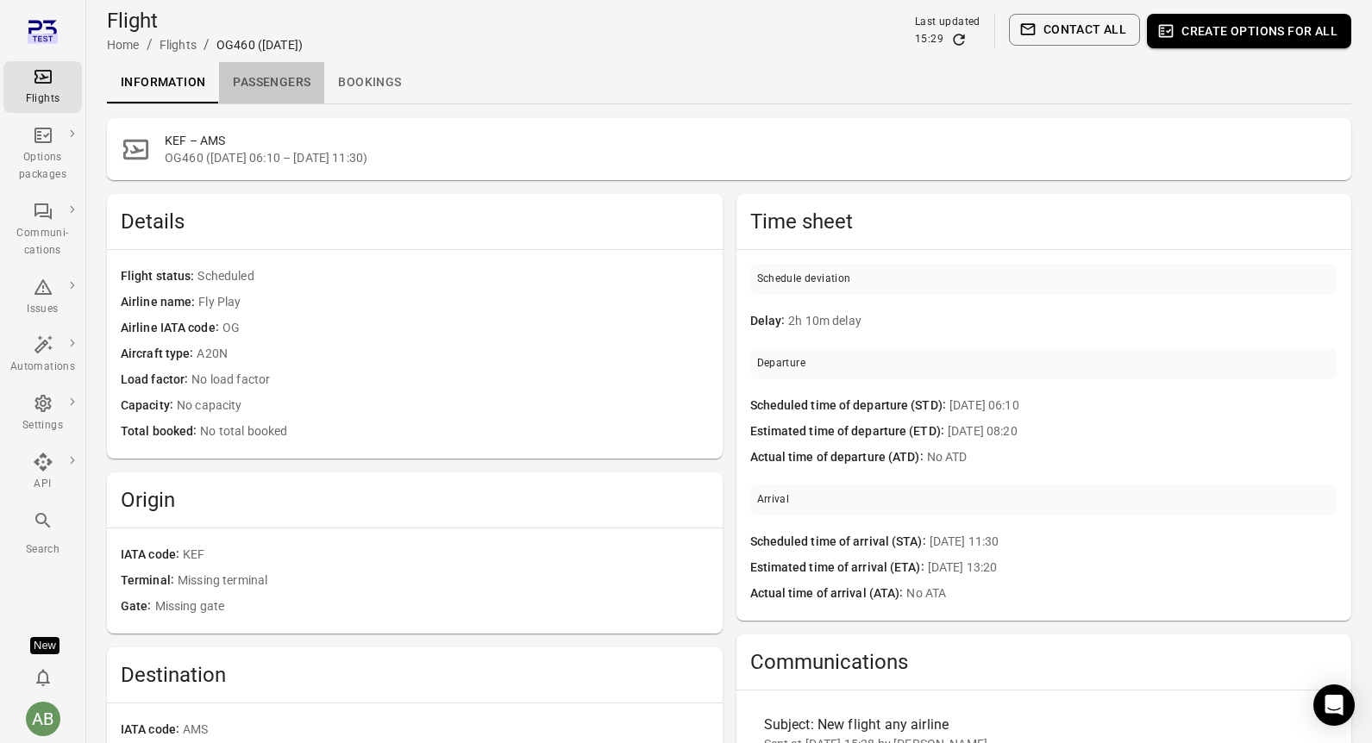
click at [275, 90] on link "Passengers" at bounding box center [271, 82] width 105 height 41
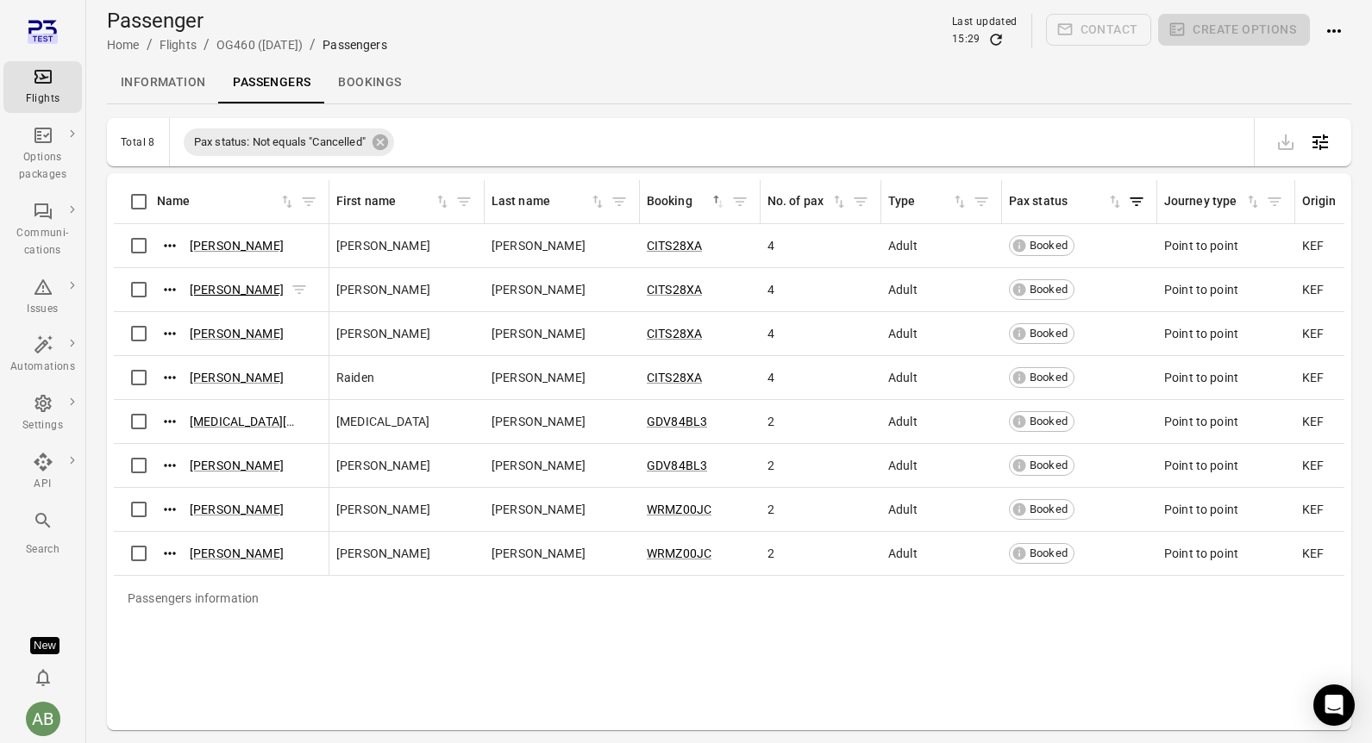
click at [215, 289] on link "Peter Collins" at bounding box center [237, 290] width 94 height 14
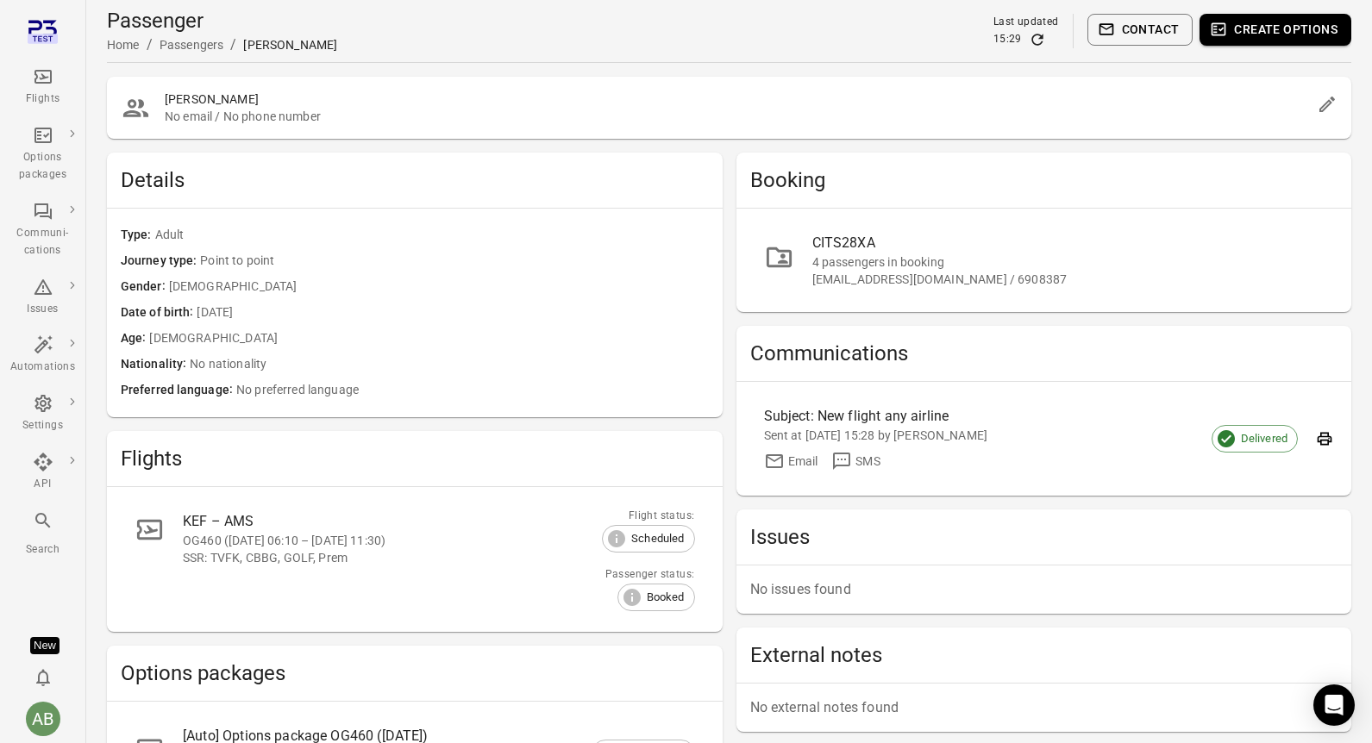
click at [188, 43] on div "Passengers" at bounding box center [191, 44] width 65 height 17
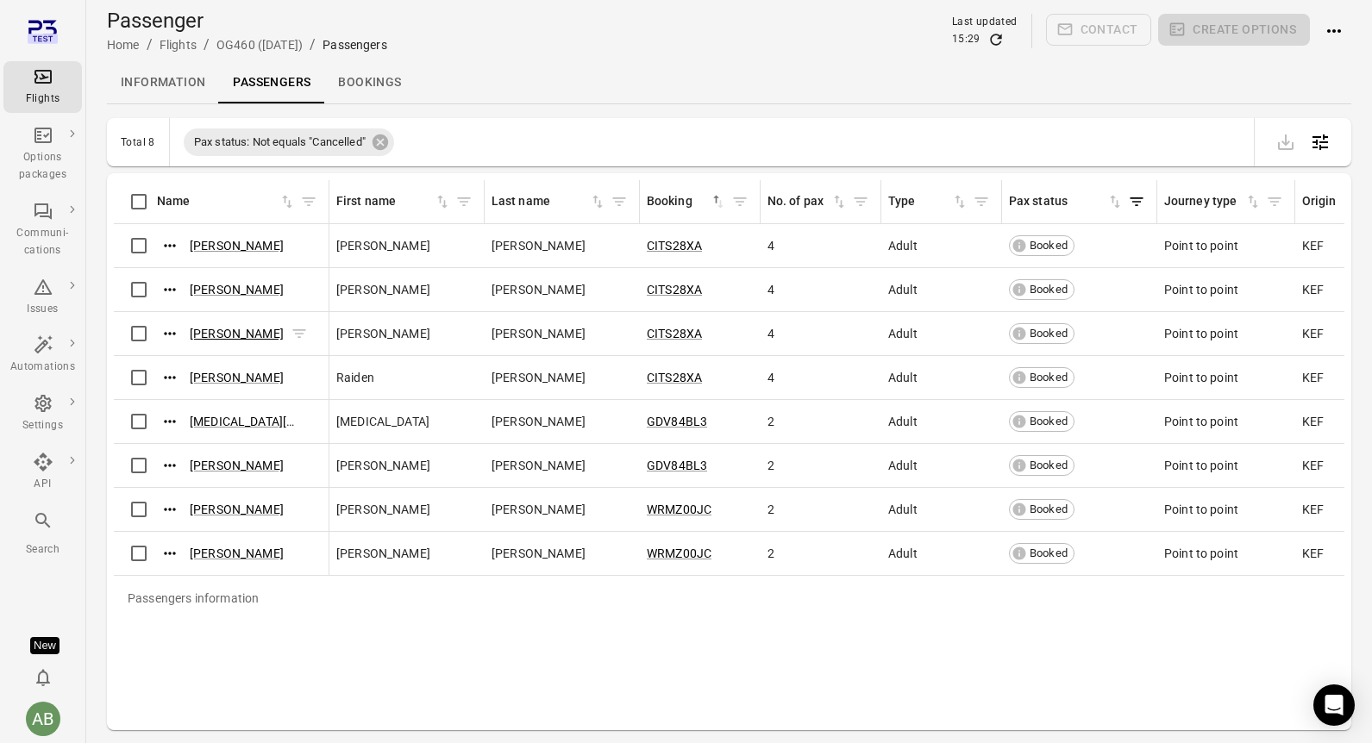
click at [226, 334] on link "Wilson Collins" at bounding box center [237, 334] width 94 height 14
click at [225, 247] on link "Emilia Collins" at bounding box center [237, 246] width 94 height 14
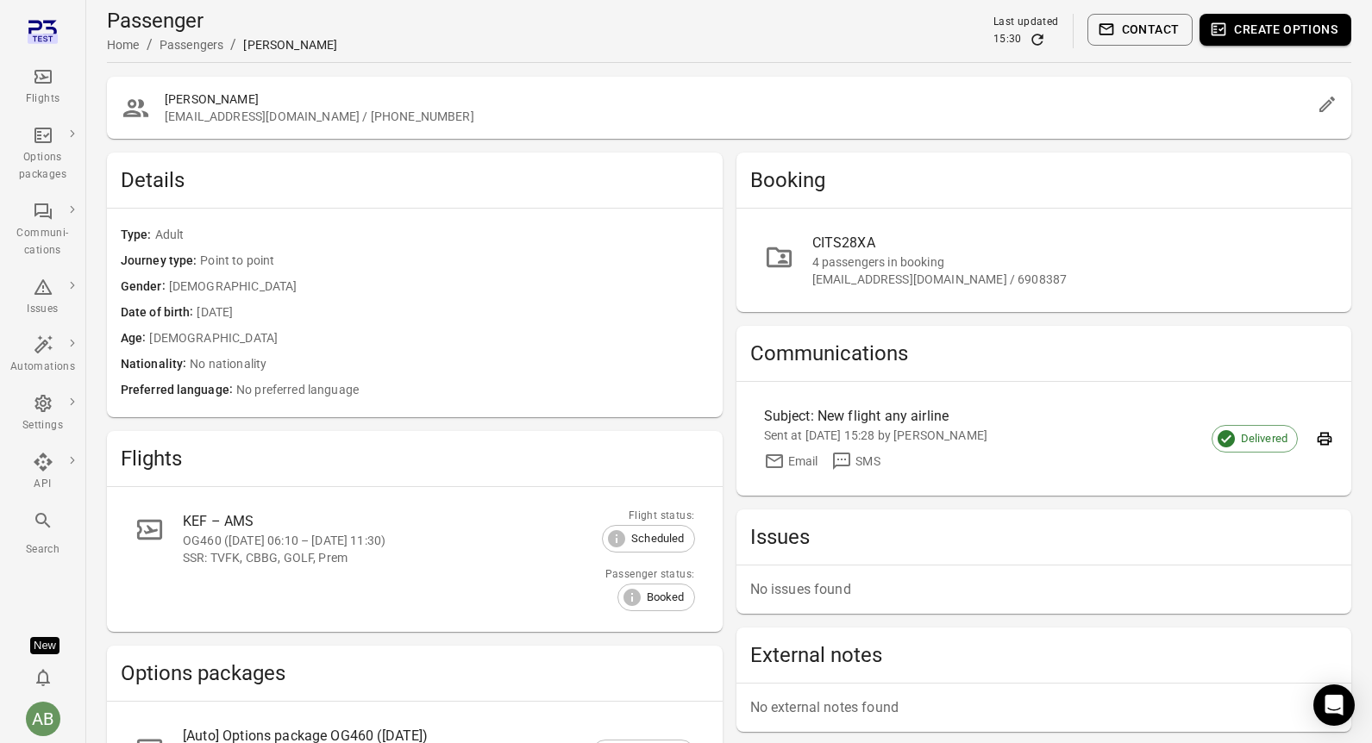
click at [183, 43] on div "Passengers" at bounding box center [191, 44] width 65 height 17
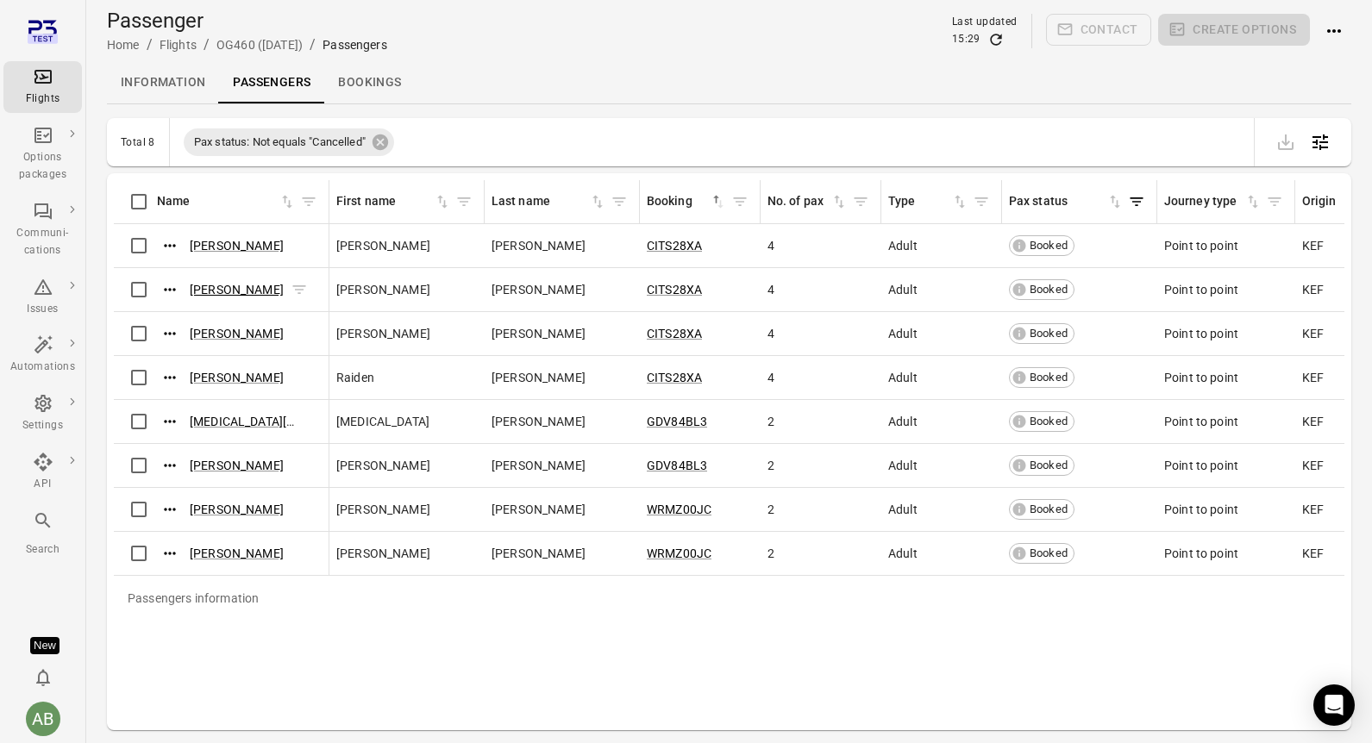
click at [233, 288] on link "Peter Collins" at bounding box center [237, 290] width 94 height 14
click at [222, 330] on link "Wilson Collins" at bounding box center [237, 334] width 94 height 14
click at [217, 377] on link "Raiden Collins" at bounding box center [237, 378] width 94 height 14
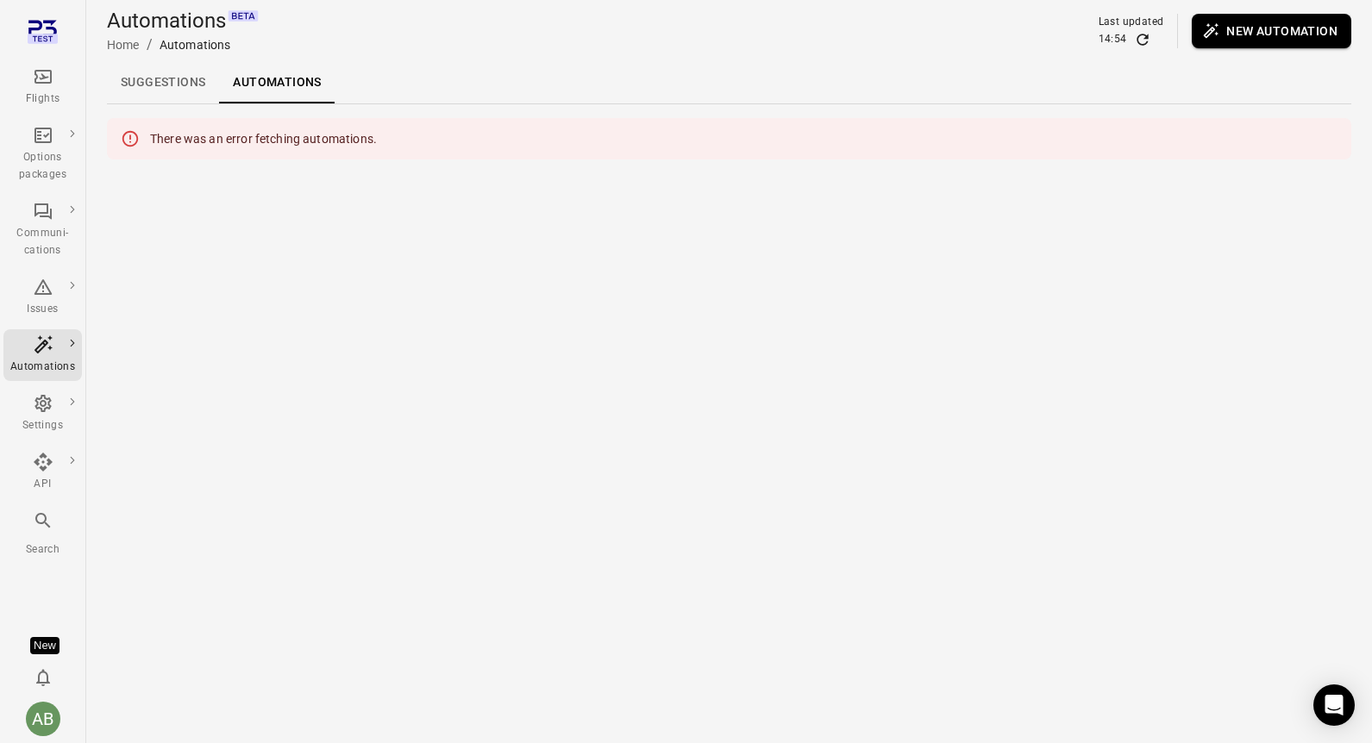
click at [148, 87] on link "Suggestions" at bounding box center [163, 82] width 112 height 41
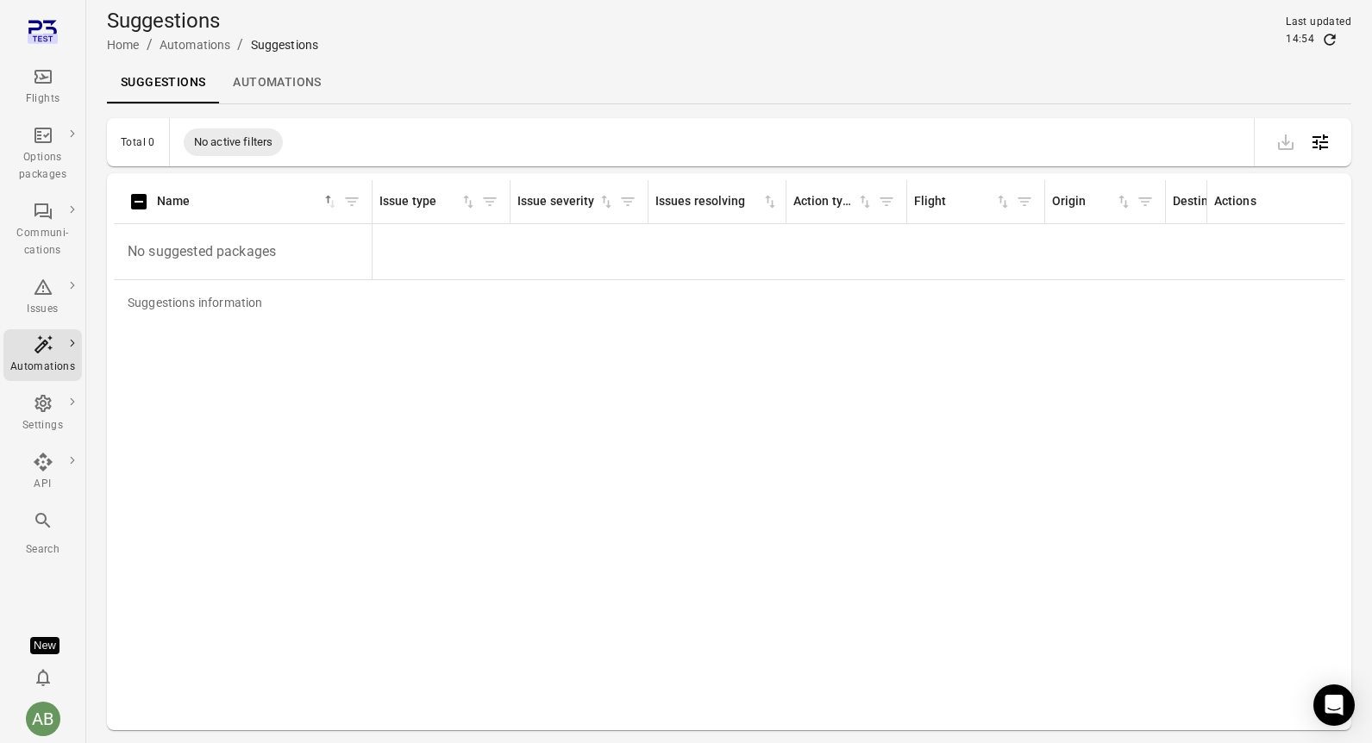
click at [291, 88] on link "Automations" at bounding box center [277, 82] width 116 height 41
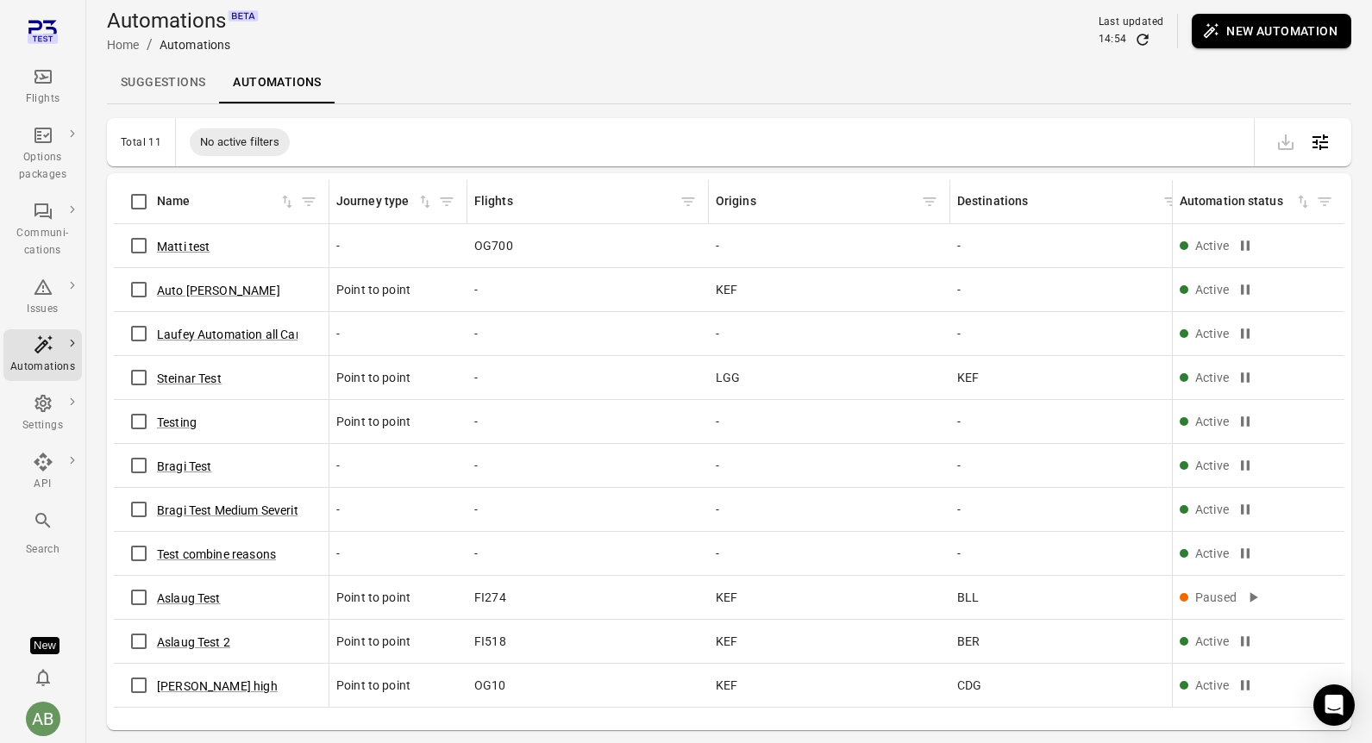
scroll to position [29, 0]
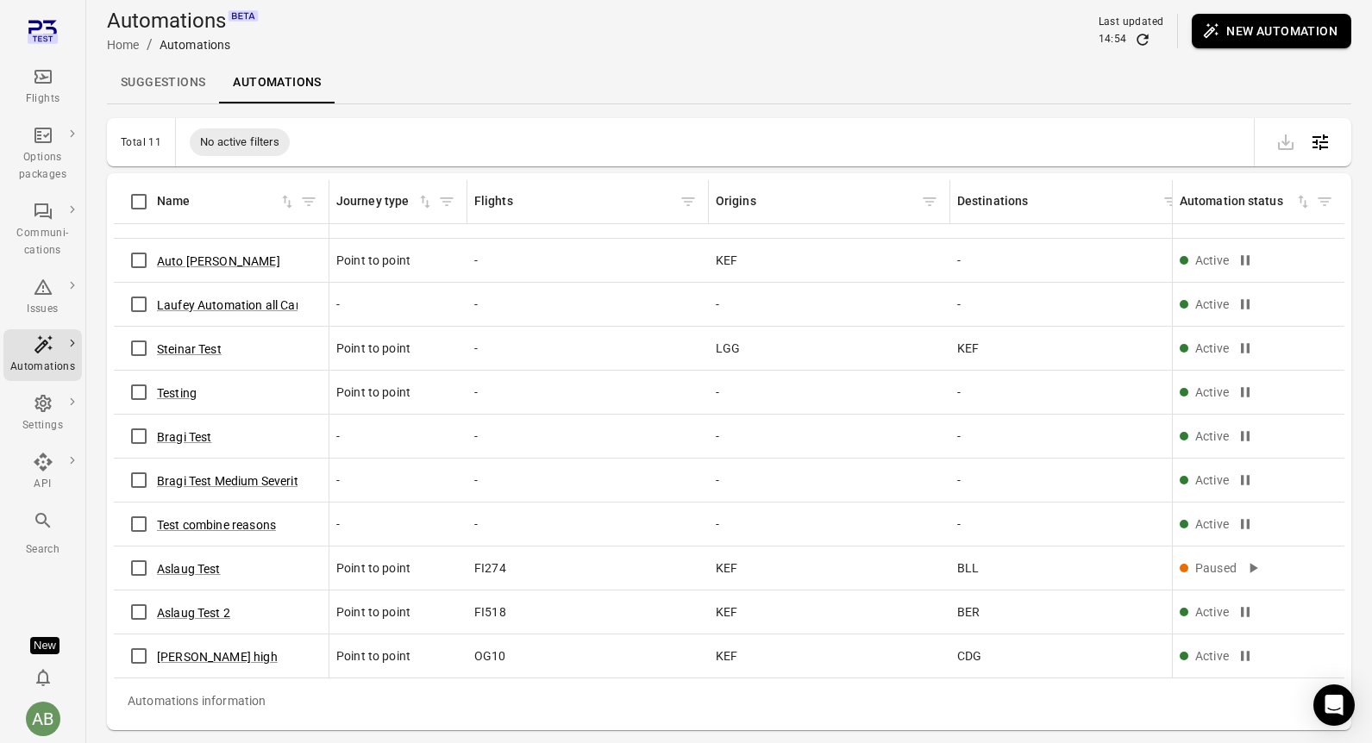
click at [171, 79] on link "Suggestions" at bounding box center [163, 82] width 112 height 41
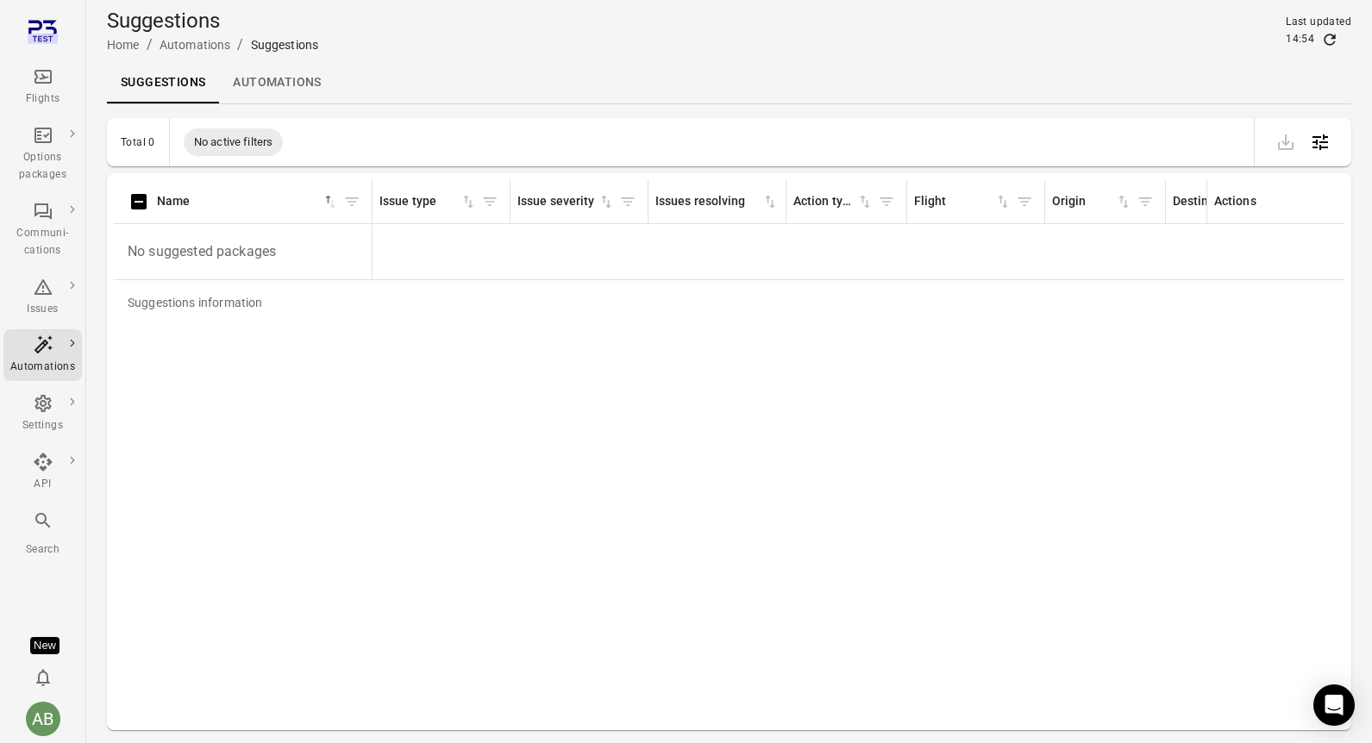
click at [634, 80] on div "Suggestions Automations" at bounding box center [729, 82] width 1244 height 41
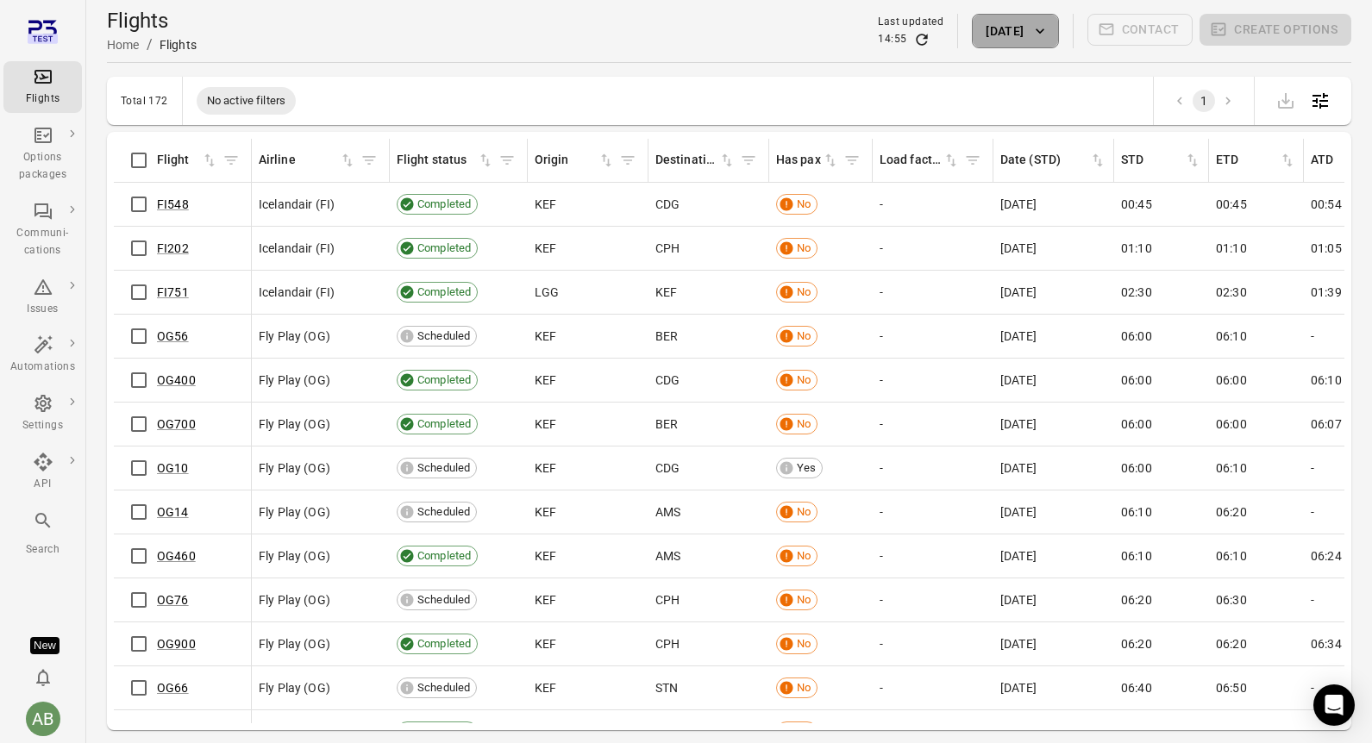
click at [1053, 33] on button "[DATE]" at bounding box center [1015, 31] width 86 height 34
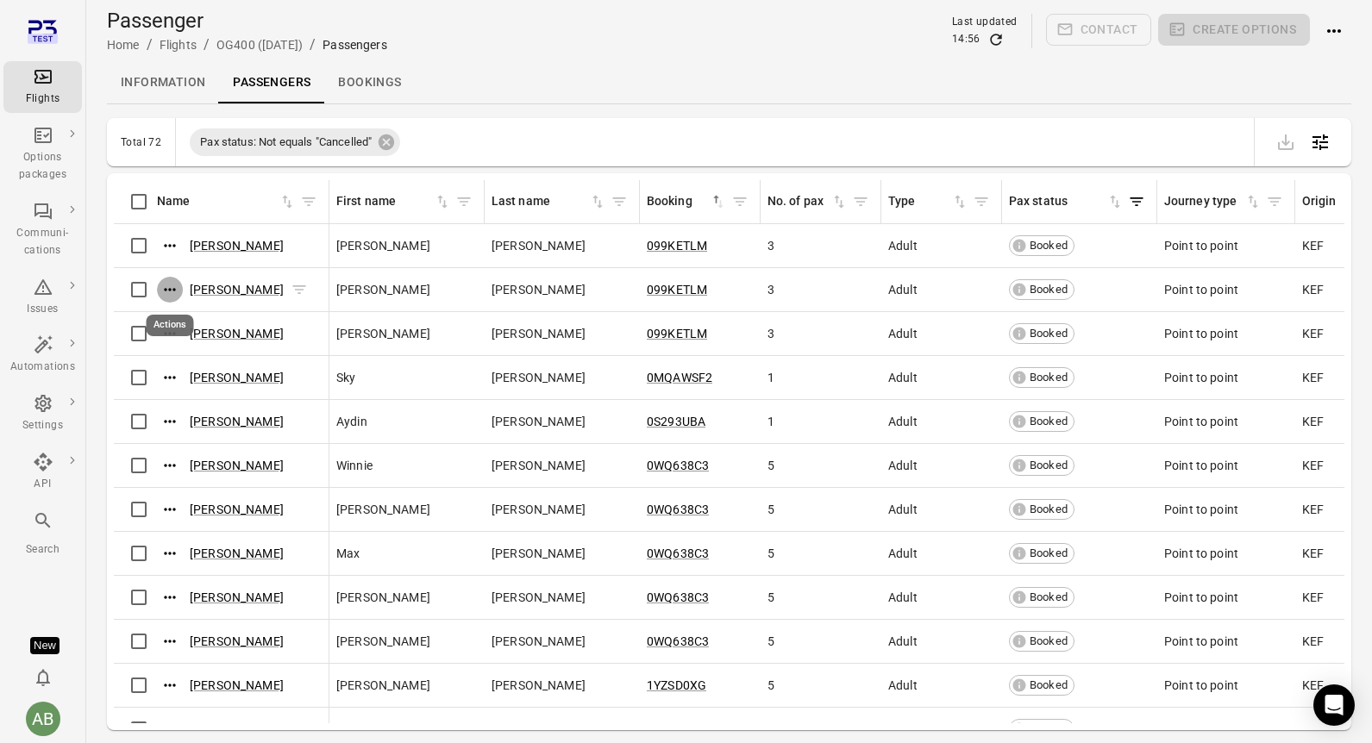
click at [168, 291] on icon "Actions" at bounding box center [169, 289] width 17 height 17
click at [174, 323] on span "Update contact information" at bounding box center [171, 317] width 152 height 17
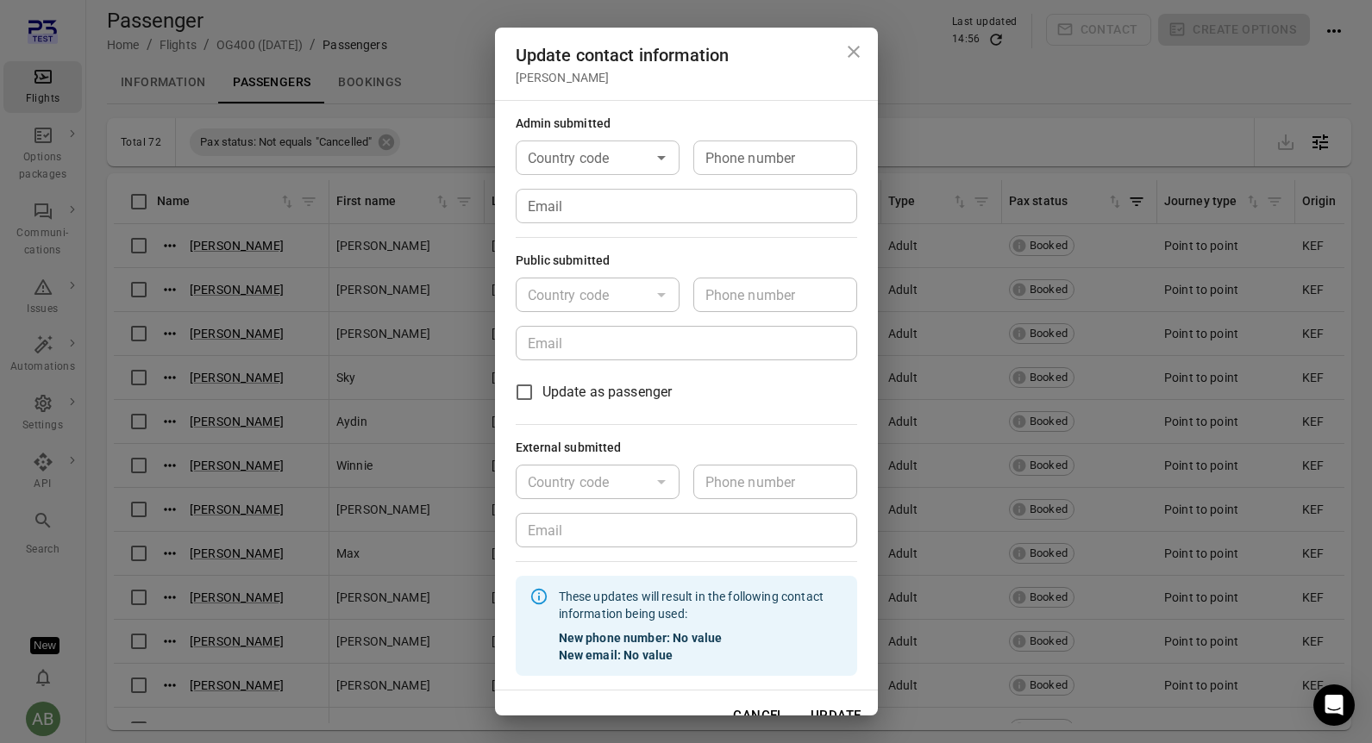
click at [616, 172] on div "Country code" at bounding box center [598, 158] width 164 height 34
click at [597, 201] on li "🇮🇸 Iceland (+354)" at bounding box center [598, 218] width 164 height 72
type input "*********"
click at [747, 164] on input "Phone number" at bounding box center [775, 158] width 164 height 34
type input "*******"
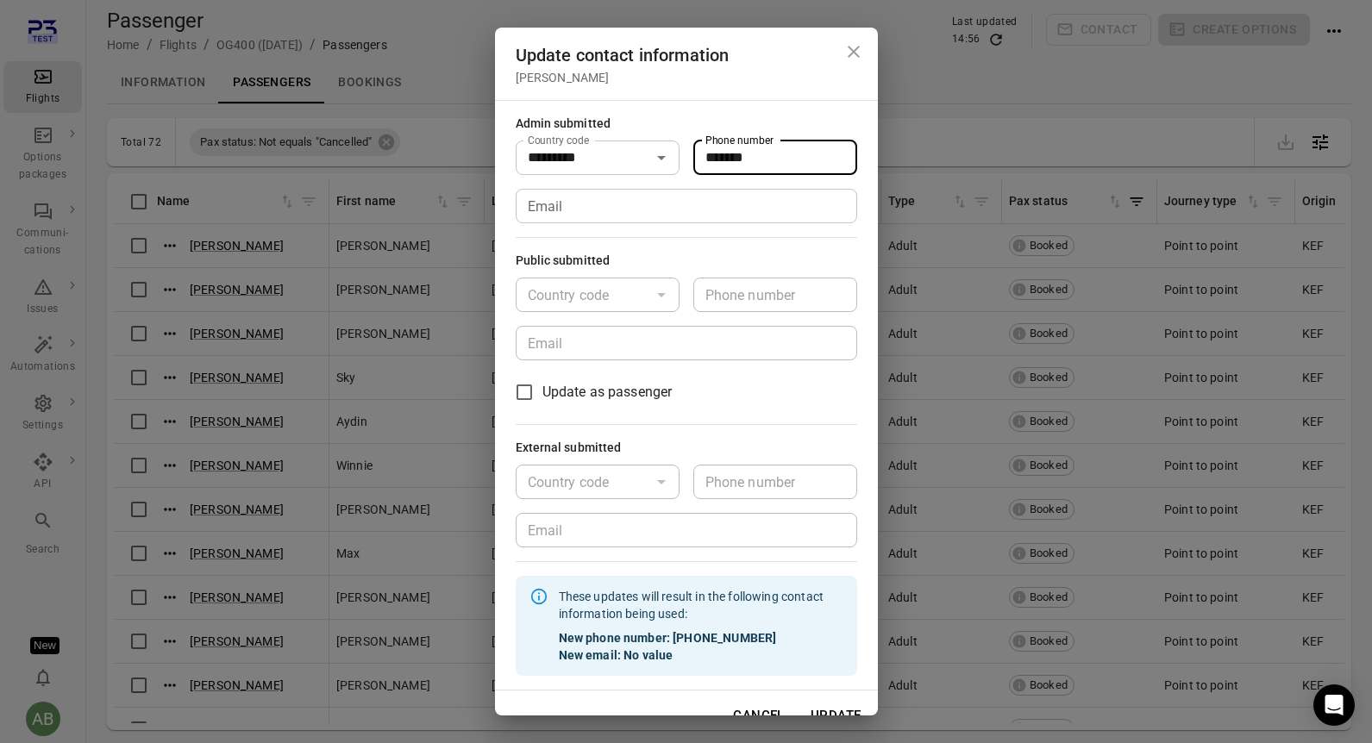
click at [698, 210] on input "Email" at bounding box center [686, 206] width 341 height 34
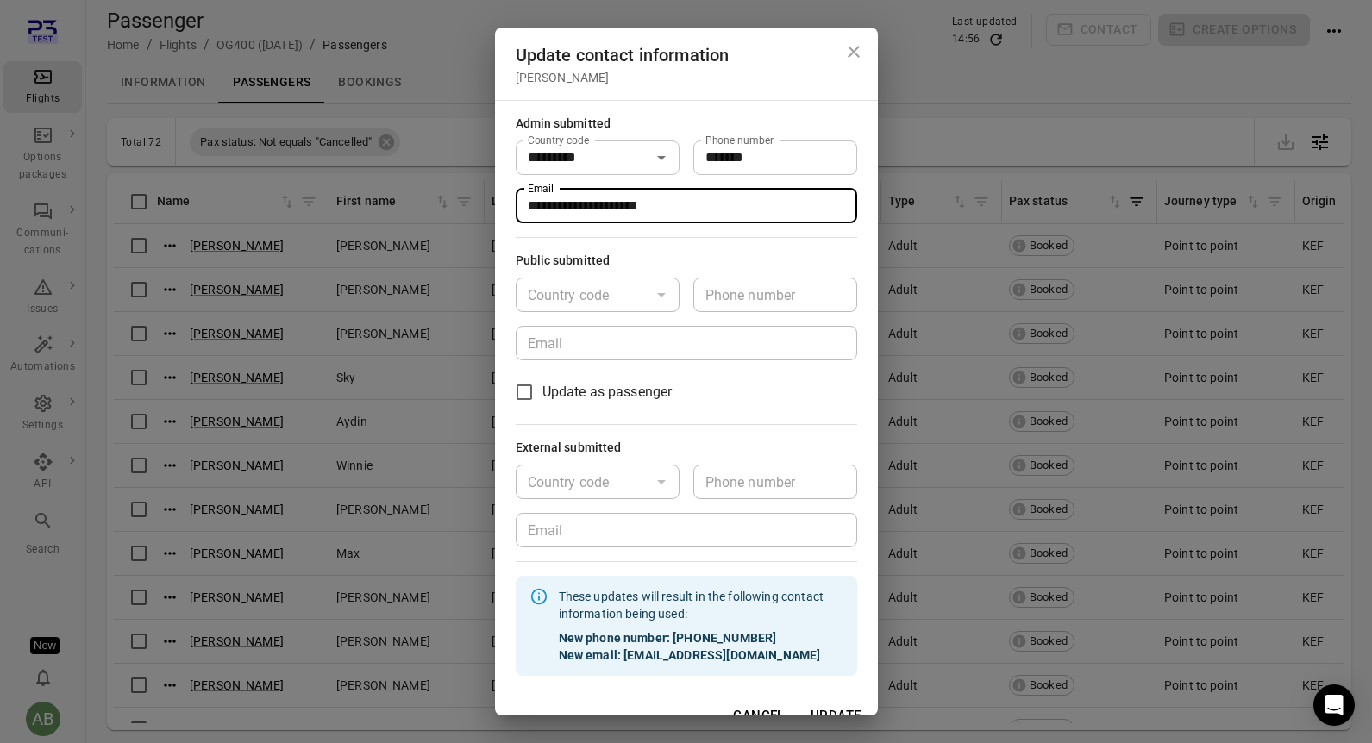
type input "**********"
click at [788, 417] on div "**********" at bounding box center [686, 395] width 383 height 591
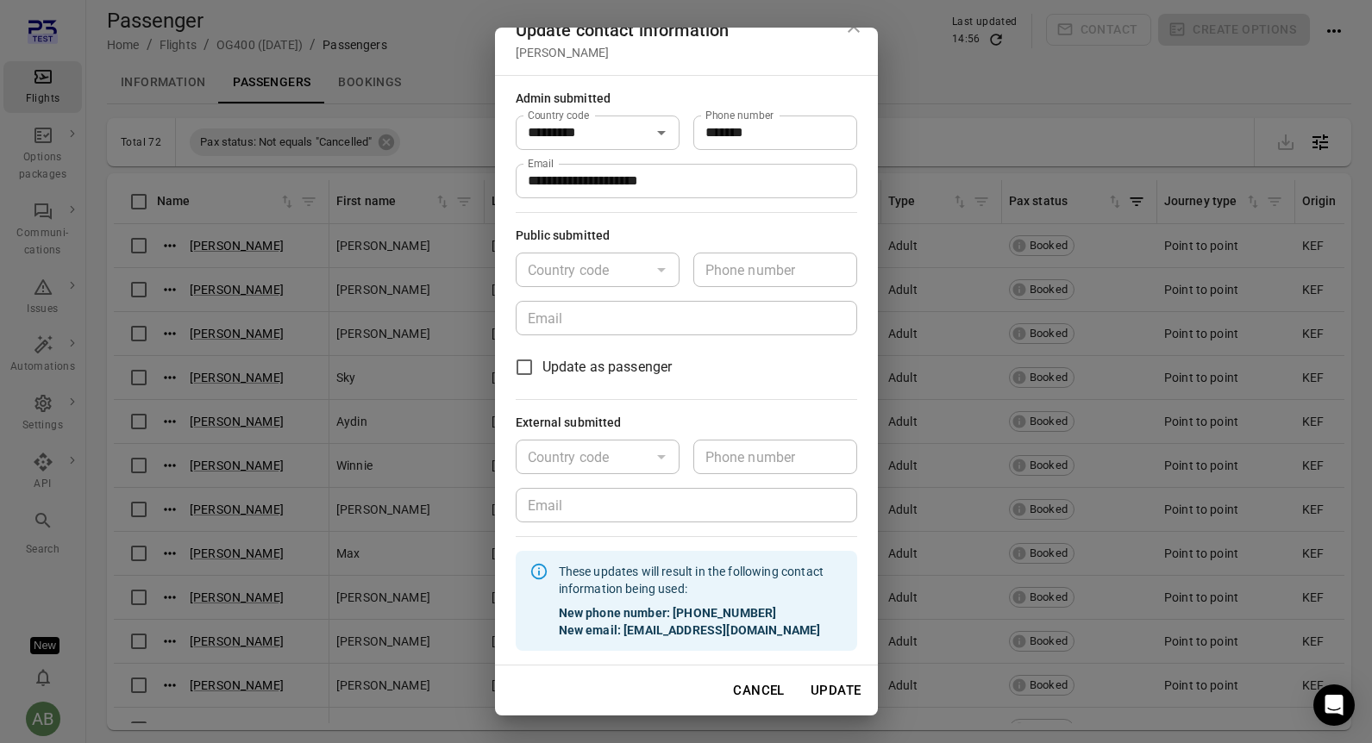
click at [832, 698] on button "Update" at bounding box center [836, 690] width 70 height 36
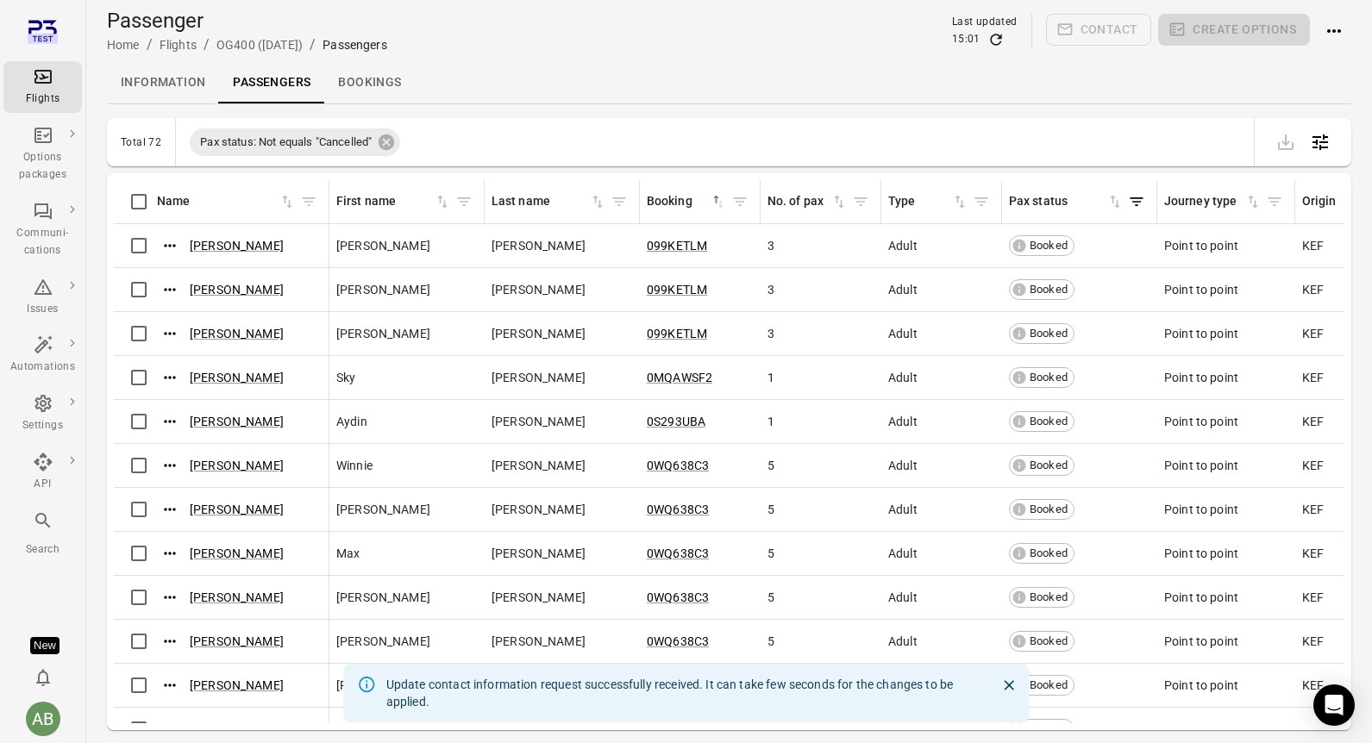
click at [585, 78] on div "Information Passengers Bookings" at bounding box center [729, 82] width 1244 height 41
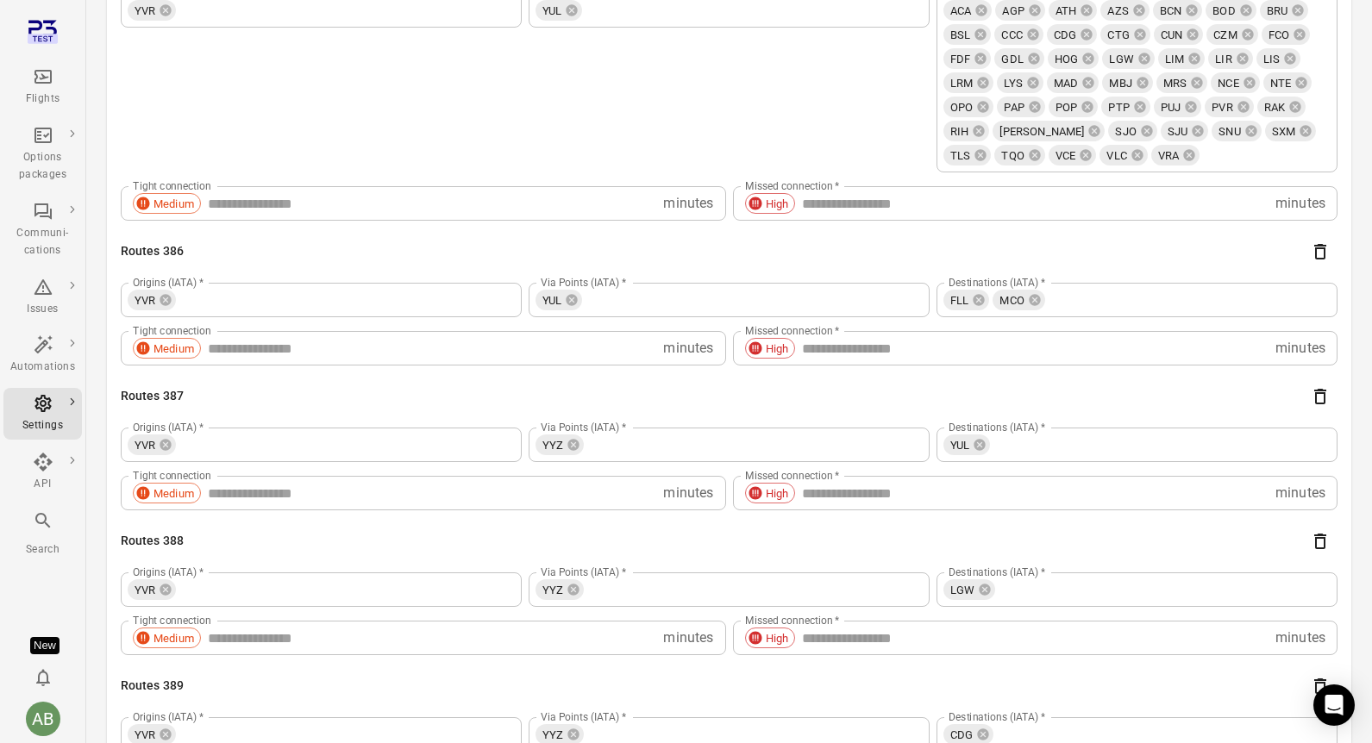
scroll to position [65275, 0]
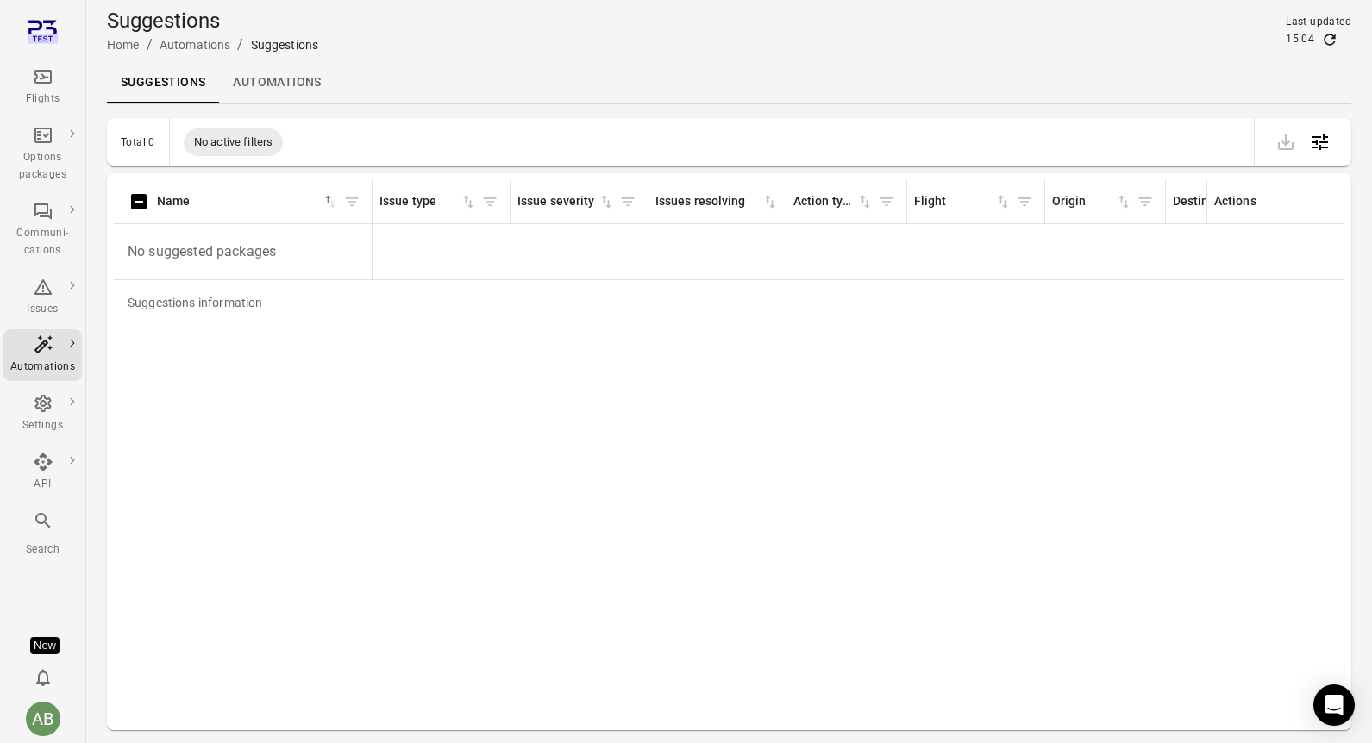
click at [526, 74] on div "Suggestions Automations" at bounding box center [729, 82] width 1244 height 41
click at [272, 89] on link "Automations" at bounding box center [277, 82] width 116 height 41
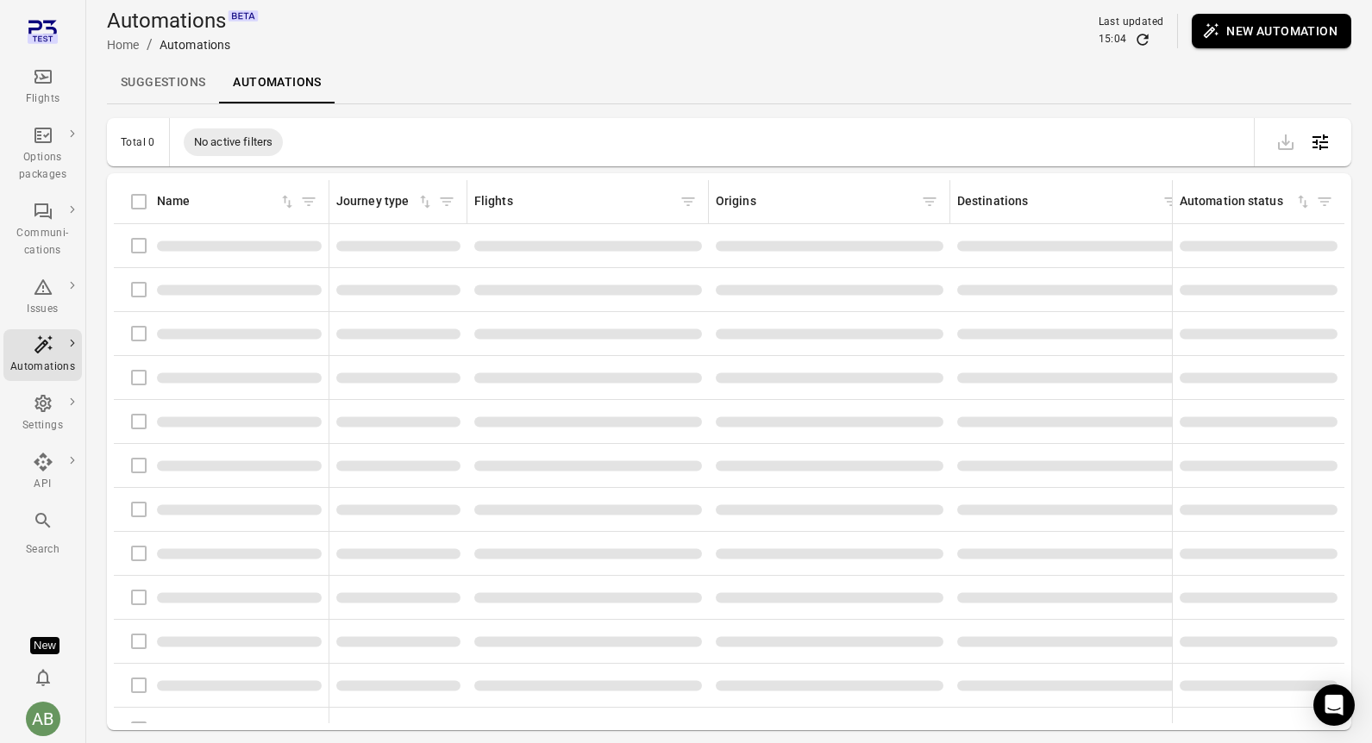
click at [170, 79] on link "Suggestions" at bounding box center [163, 82] width 112 height 41
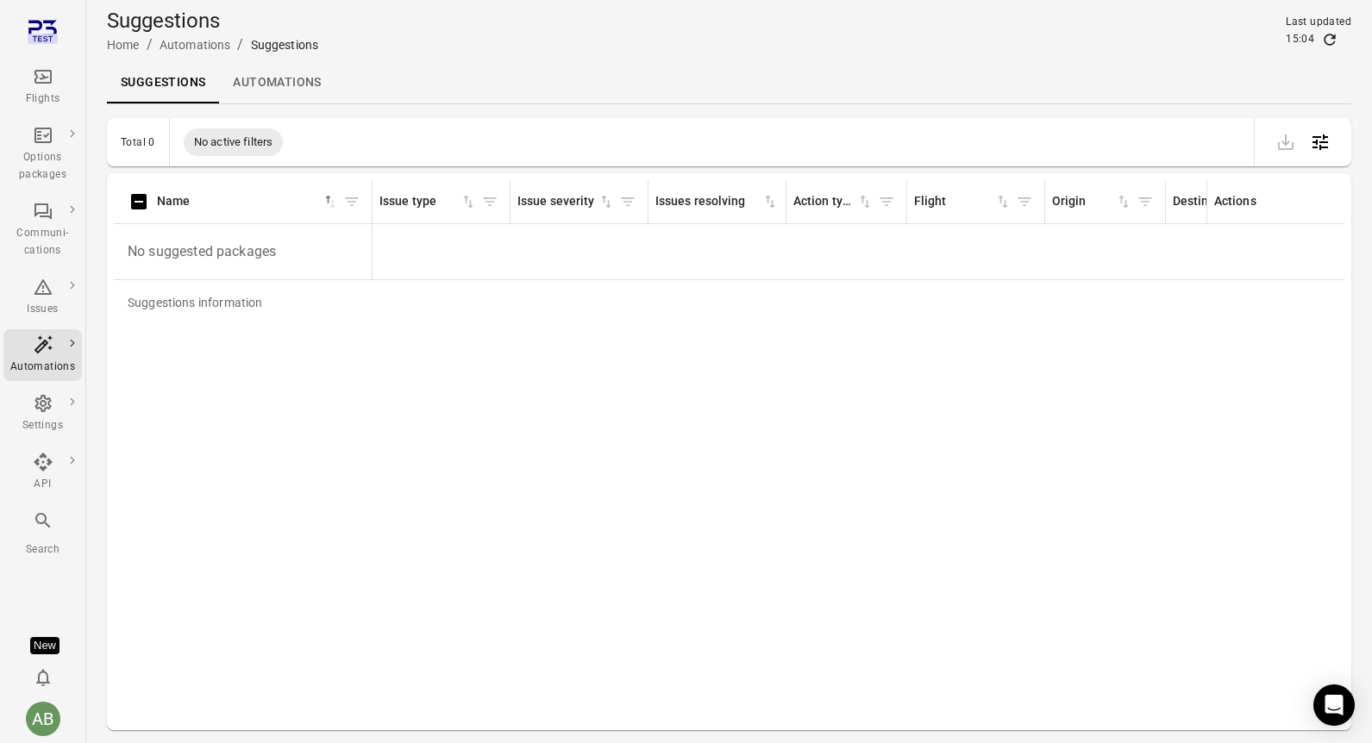
click at [645, 522] on div "Suggestions information Name sorted ascending Issue type Issue severity Issues …" at bounding box center [729, 451] width 1230 height 543
click at [1328, 39] on icon "Refresh data" at bounding box center [1329, 39] width 17 height 17
click at [1327, 44] on icon "Refresh data" at bounding box center [1329, 39] width 11 height 11
click at [1326, 36] on icon "Refresh data" at bounding box center [1329, 39] width 17 height 17
click at [1329, 46] on icon "Refresh data" at bounding box center [1329, 39] width 17 height 17
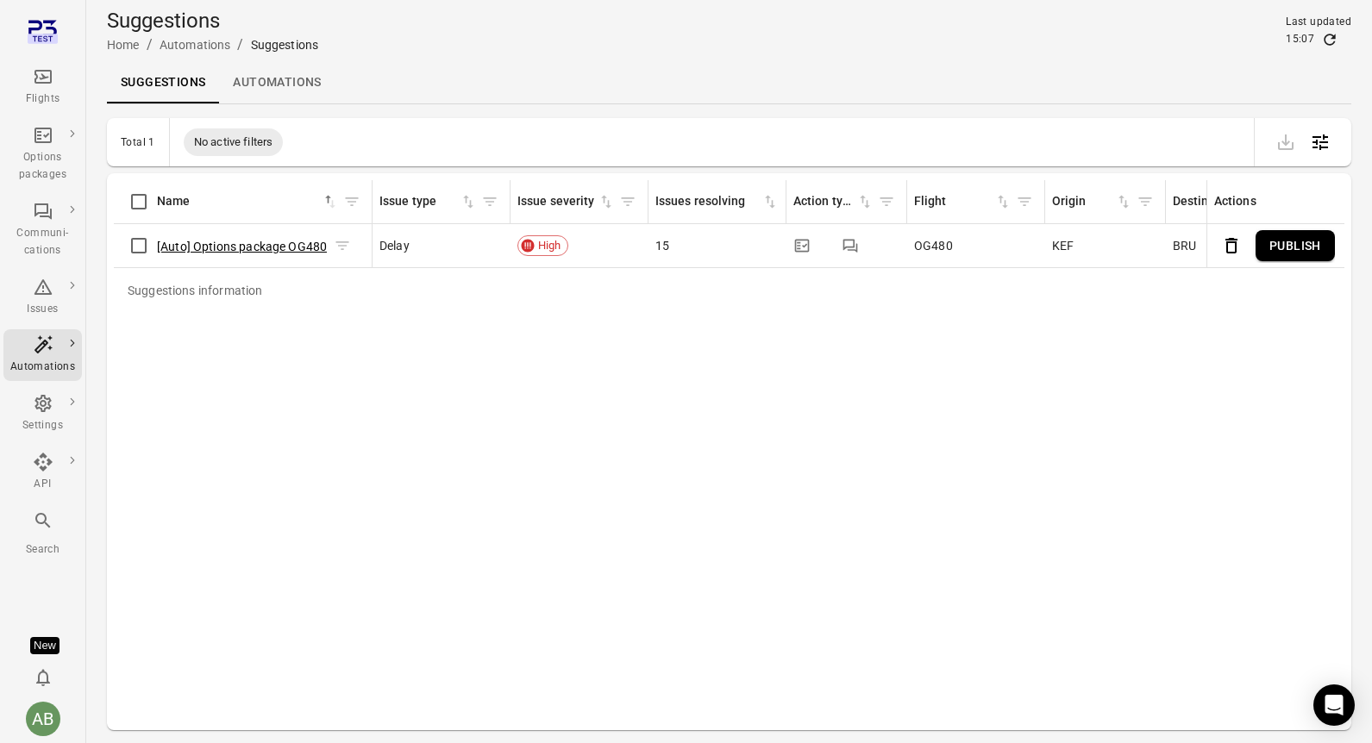
click at [200, 244] on button "[Auto] Options package OG480" at bounding box center [242, 246] width 170 height 17
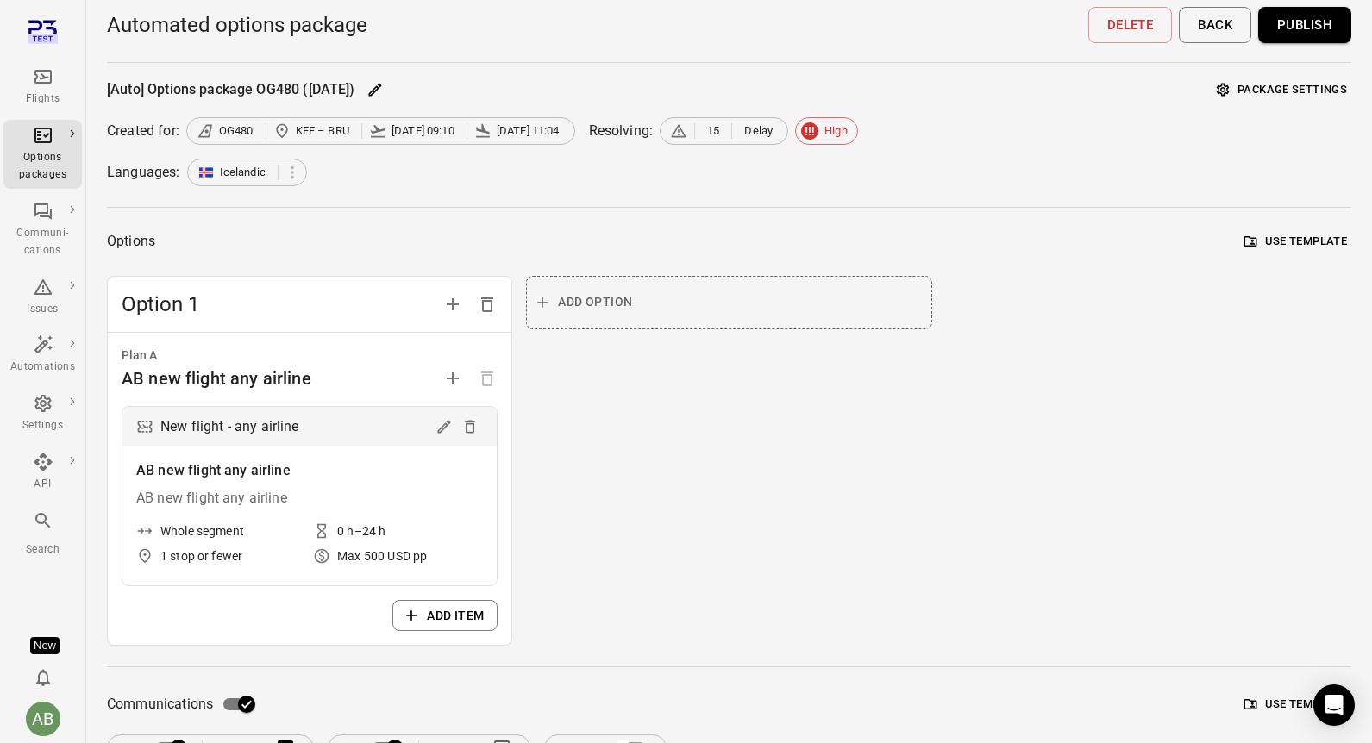
click at [1312, 25] on button "Publish" at bounding box center [1304, 25] width 93 height 36
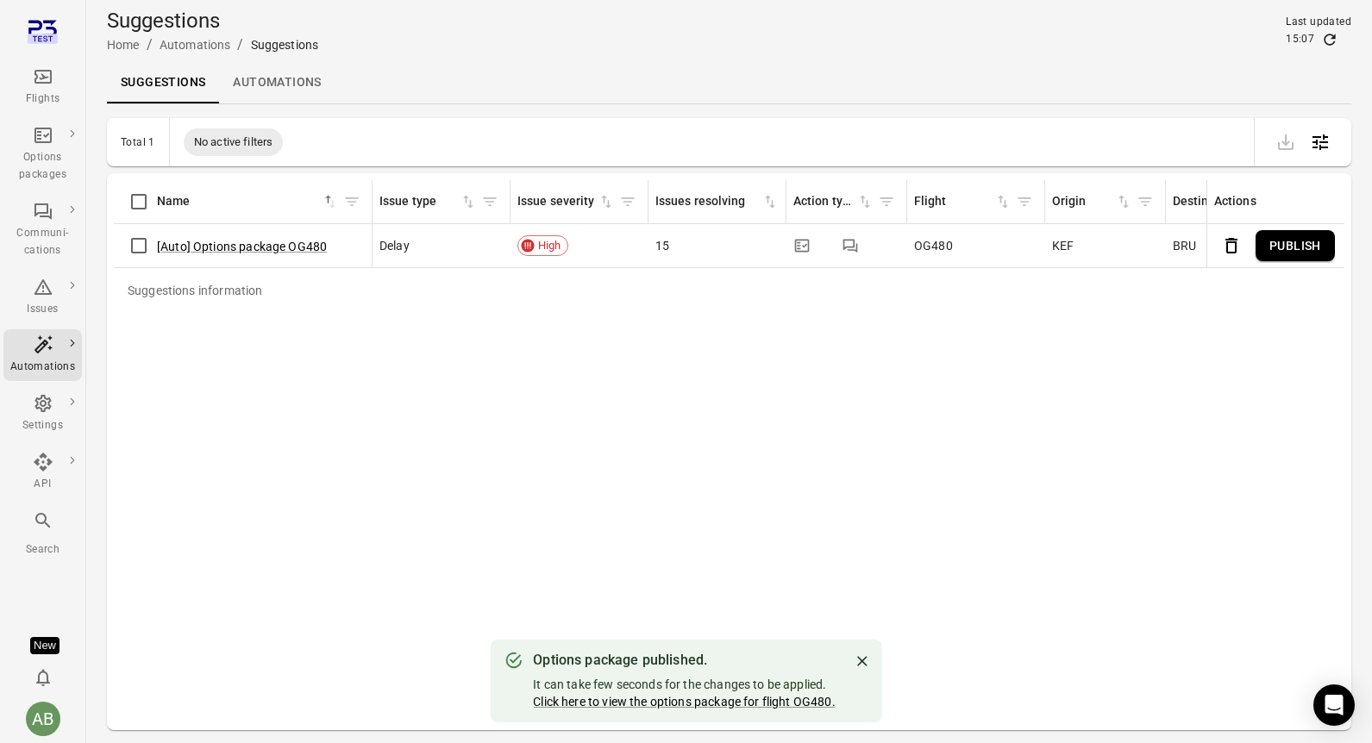
click at [157, 78] on link "Suggestions" at bounding box center [163, 82] width 112 height 41
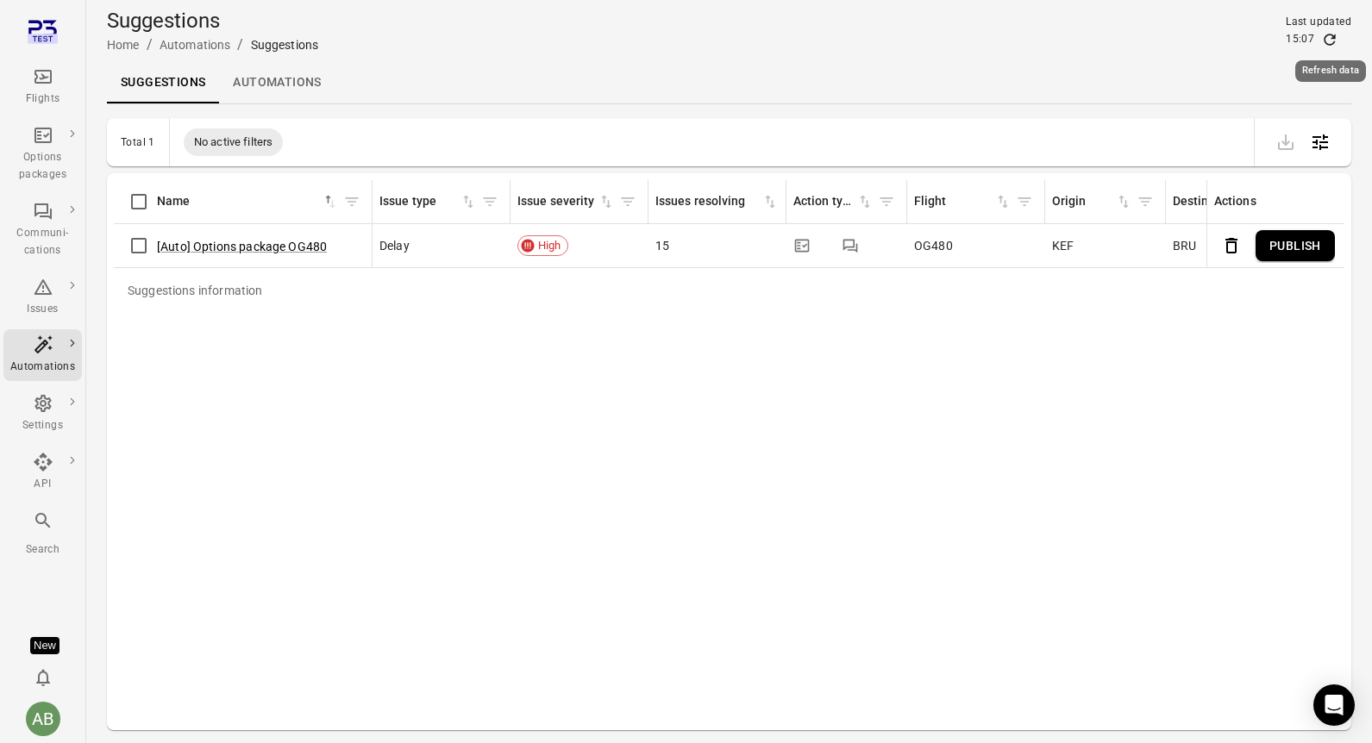
click at [1330, 34] on icon "Refresh data" at bounding box center [1329, 39] width 11 height 11
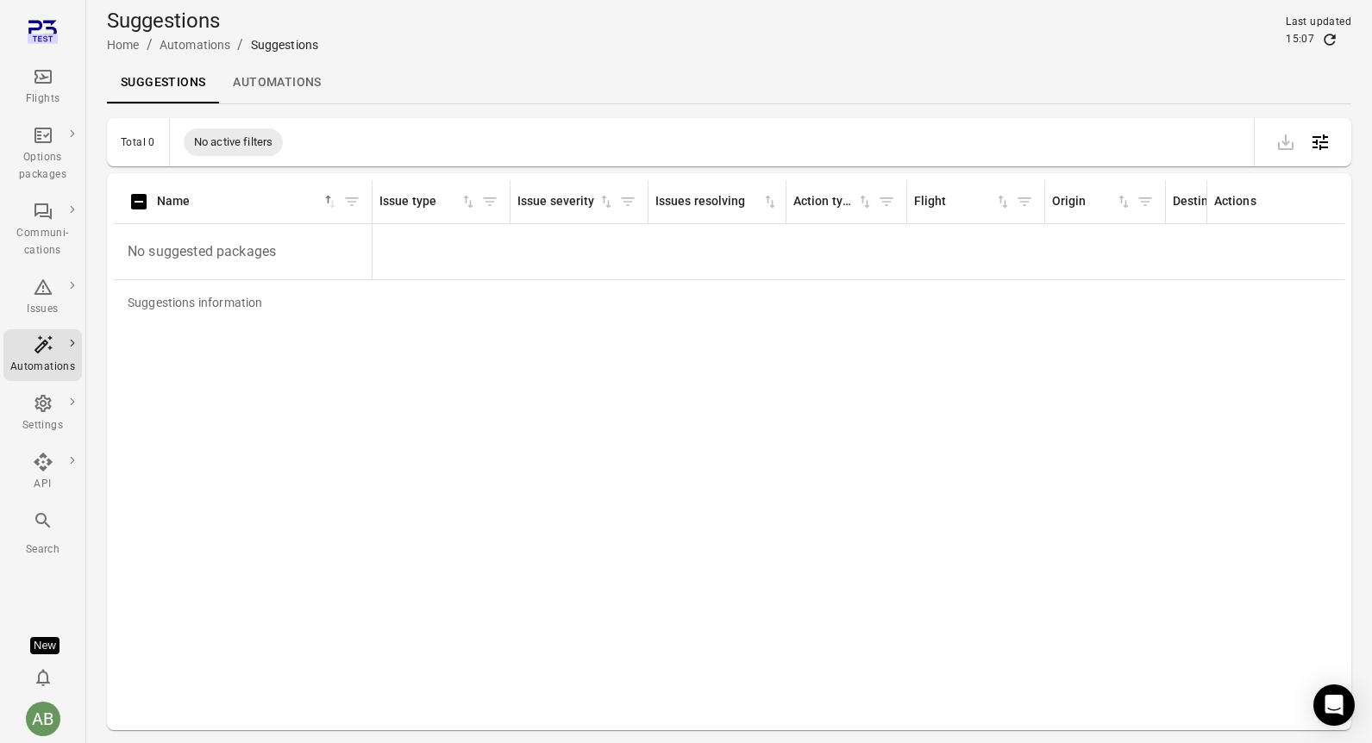
click at [309, 85] on link "Automations" at bounding box center [277, 82] width 116 height 41
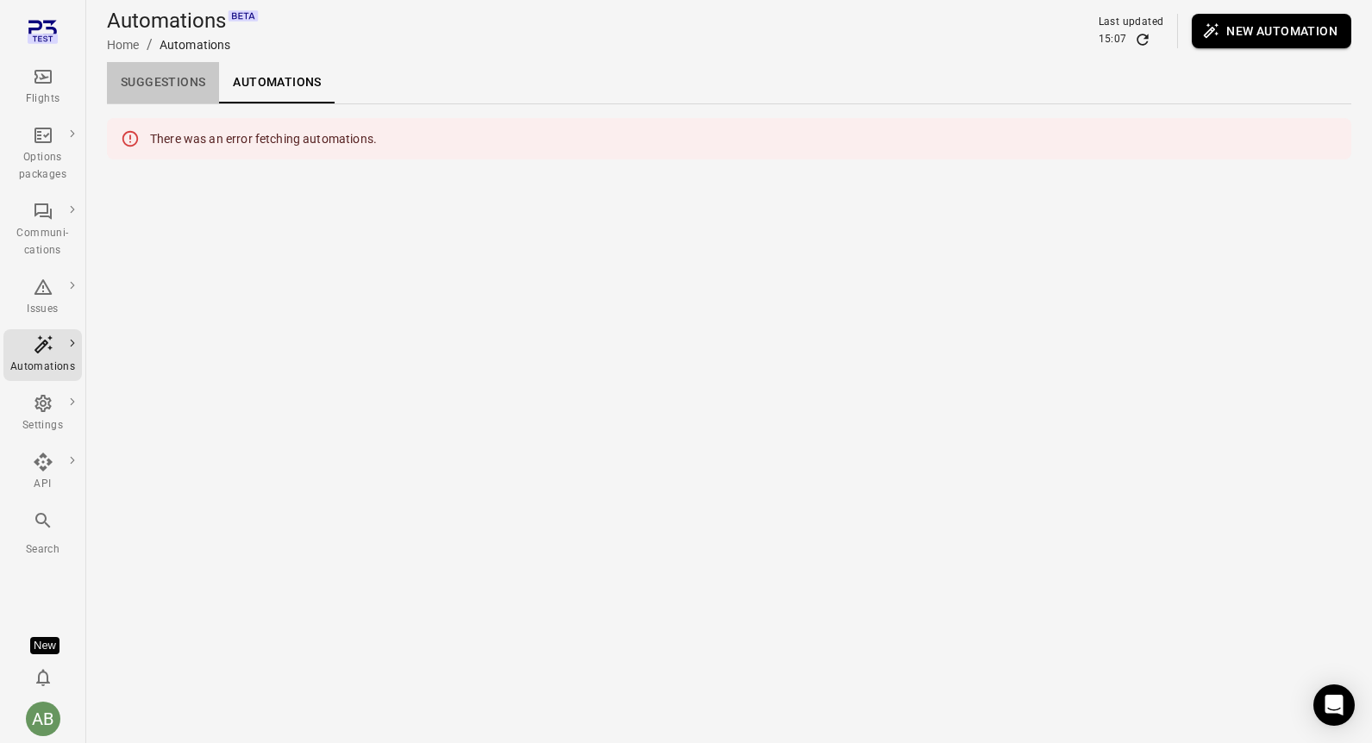
click at [163, 78] on link "Suggestions" at bounding box center [163, 82] width 112 height 41
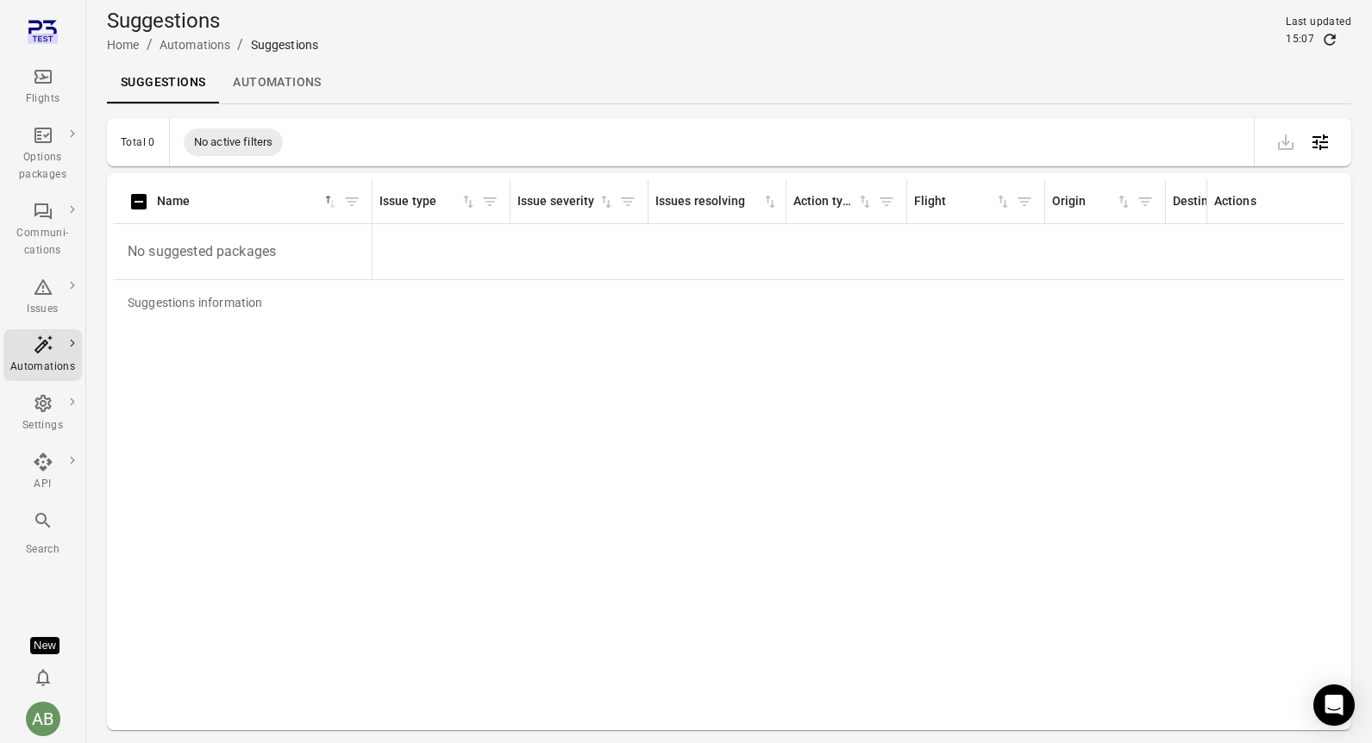
click at [283, 79] on link "Automations" at bounding box center [277, 82] width 116 height 41
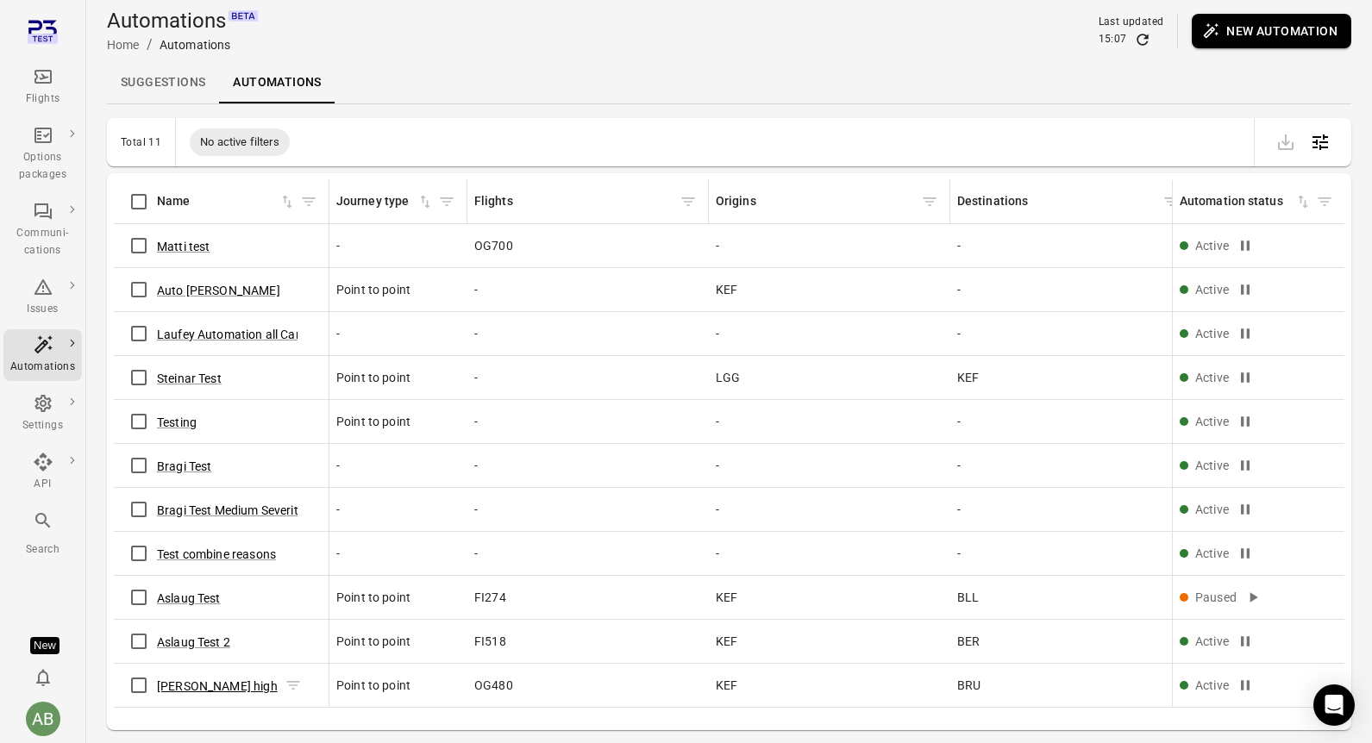
click at [216, 685] on button "Aslaug delay high" at bounding box center [217, 686] width 121 height 17
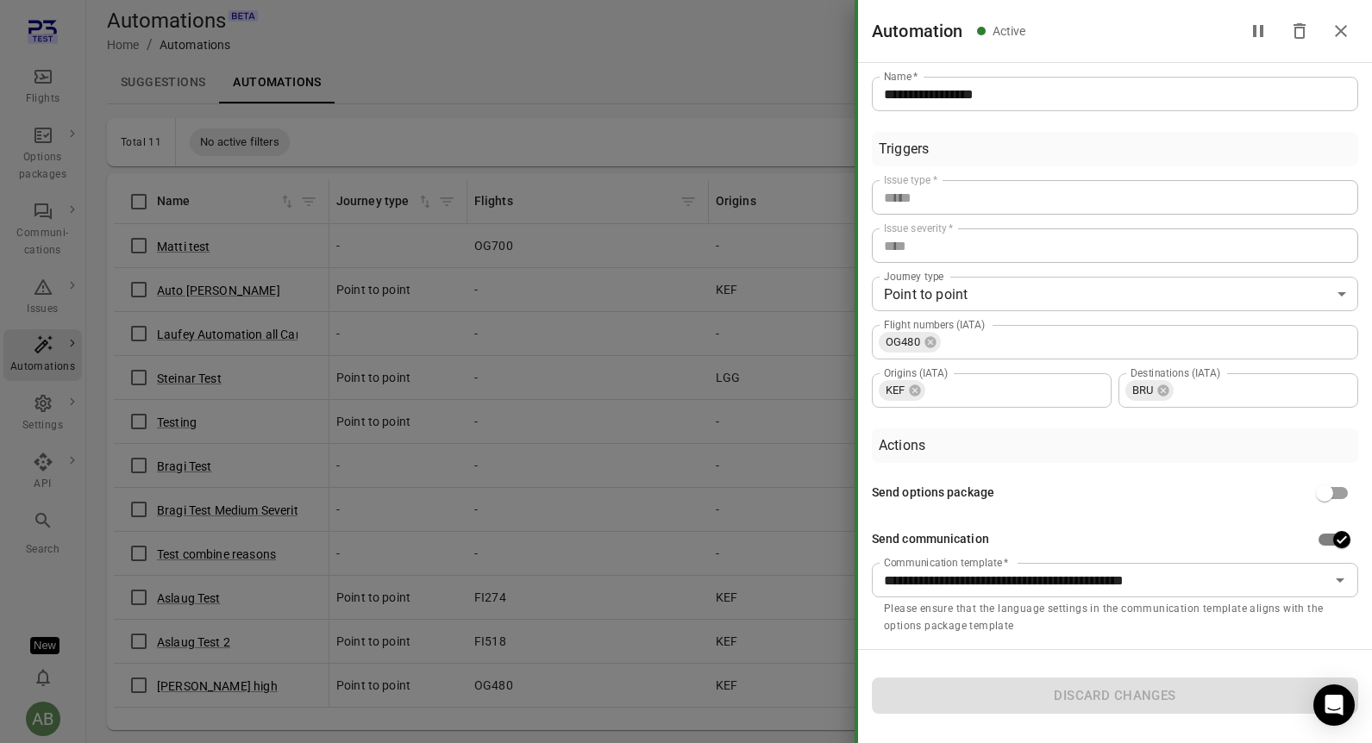
click at [1342, 33] on icon "Close drawer" at bounding box center [1341, 31] width 12 height 12
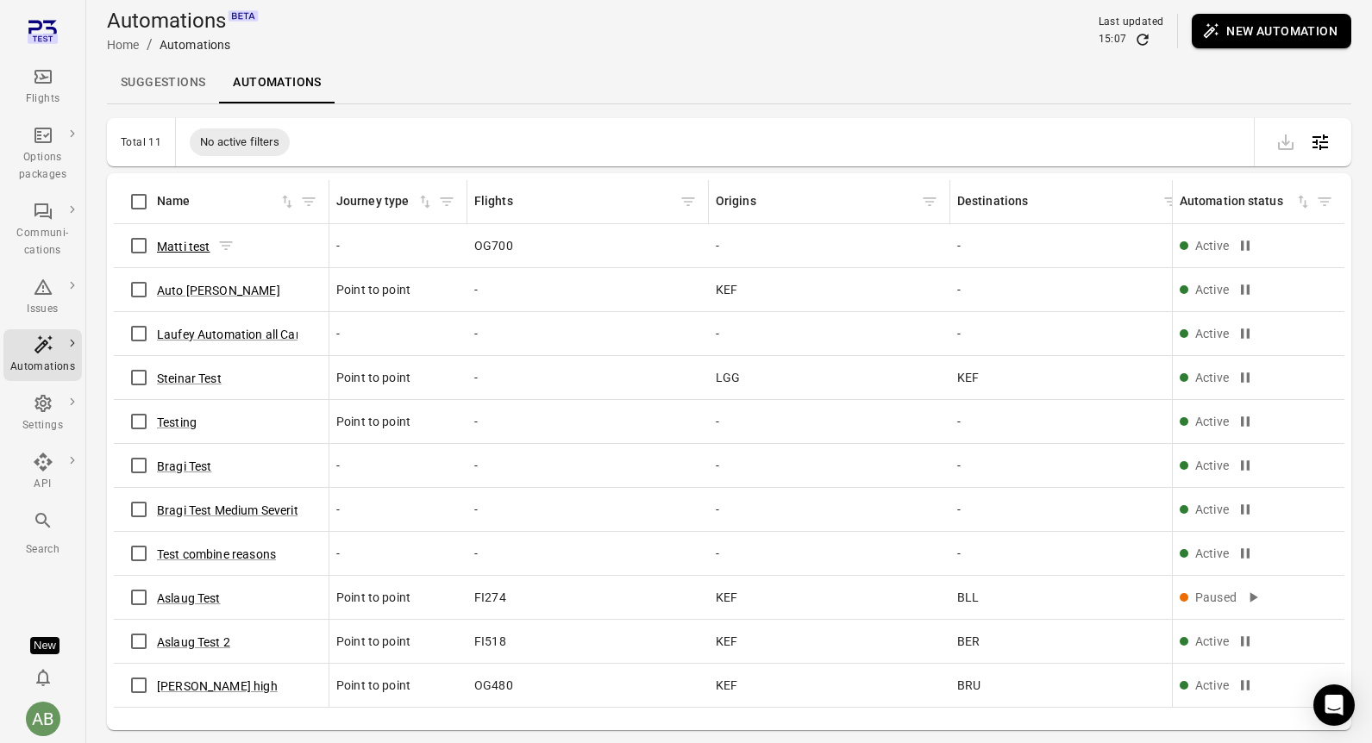
click at [178, 245] on button "Matti test" at bounding box center [183, 246] width 53 height 17
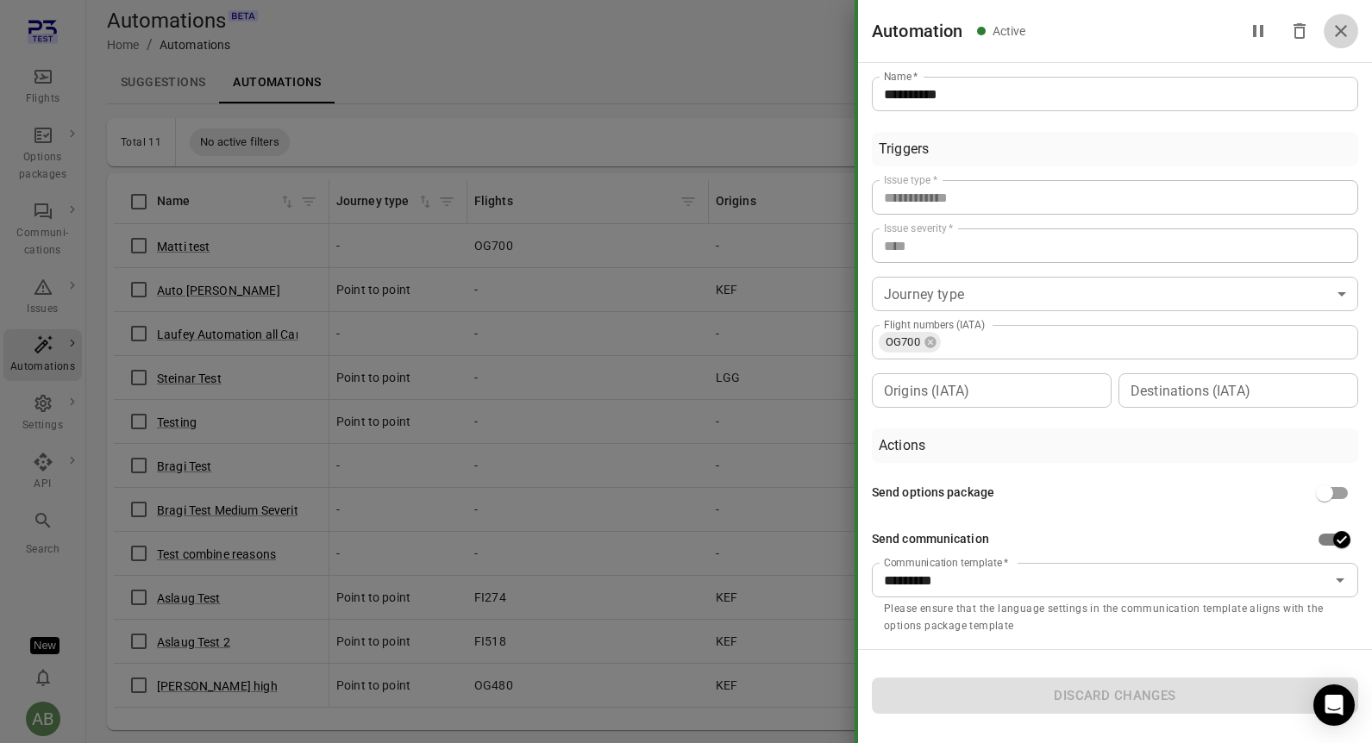
click at [1343, 25] on icon "Close drawer" at bounding box center [1340, 31] width 21 height 21
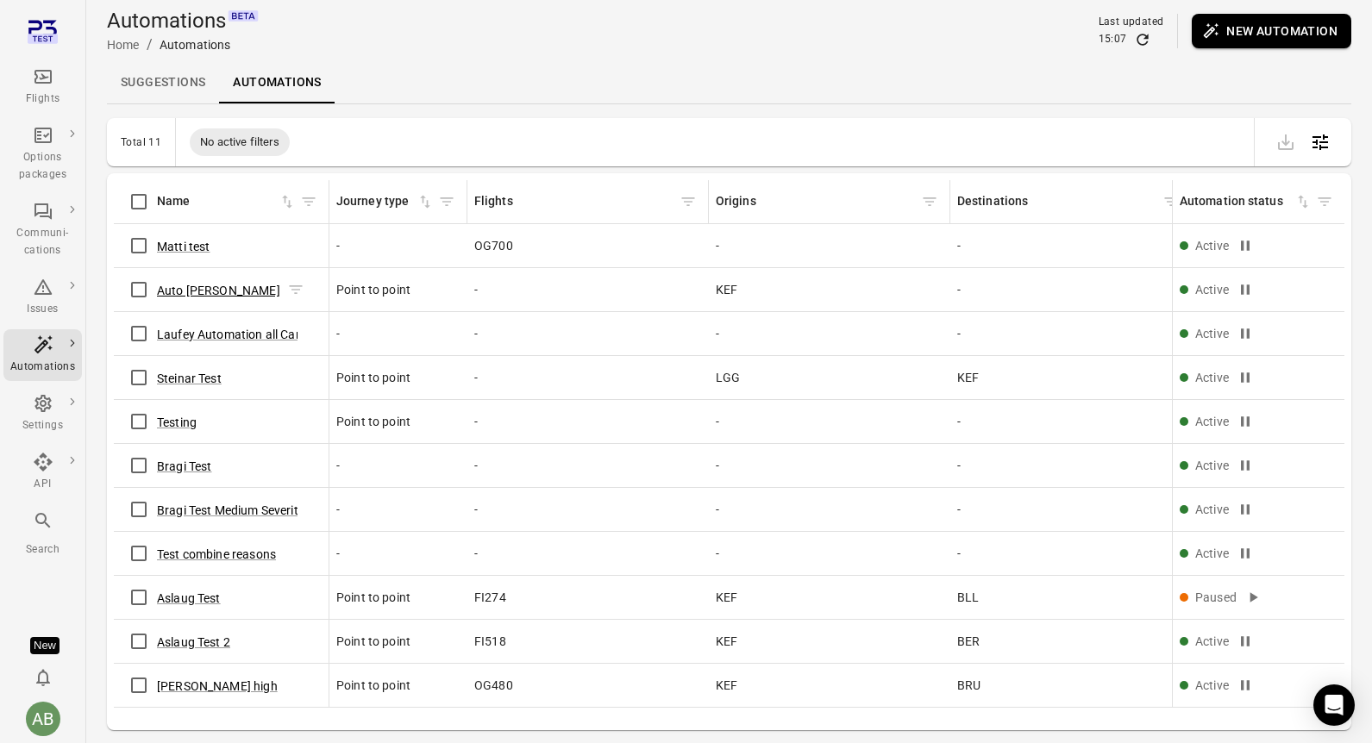
click at [192, 291] on button "Auto [PERSON_NAME]" at bounding box center [218, 290] width 123 height 17
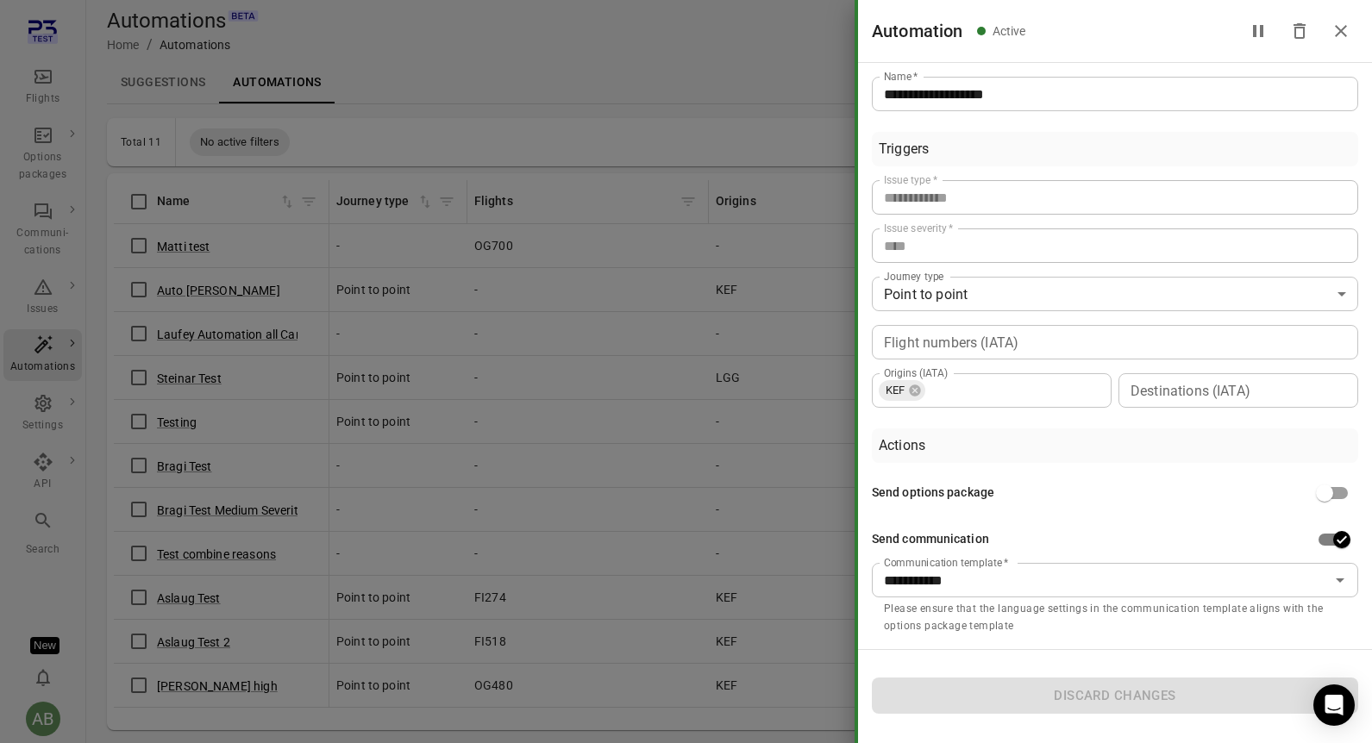
click at [1341, 29] on icon "Close drawer" at bounding box center [1341, 31] width 12 height 12
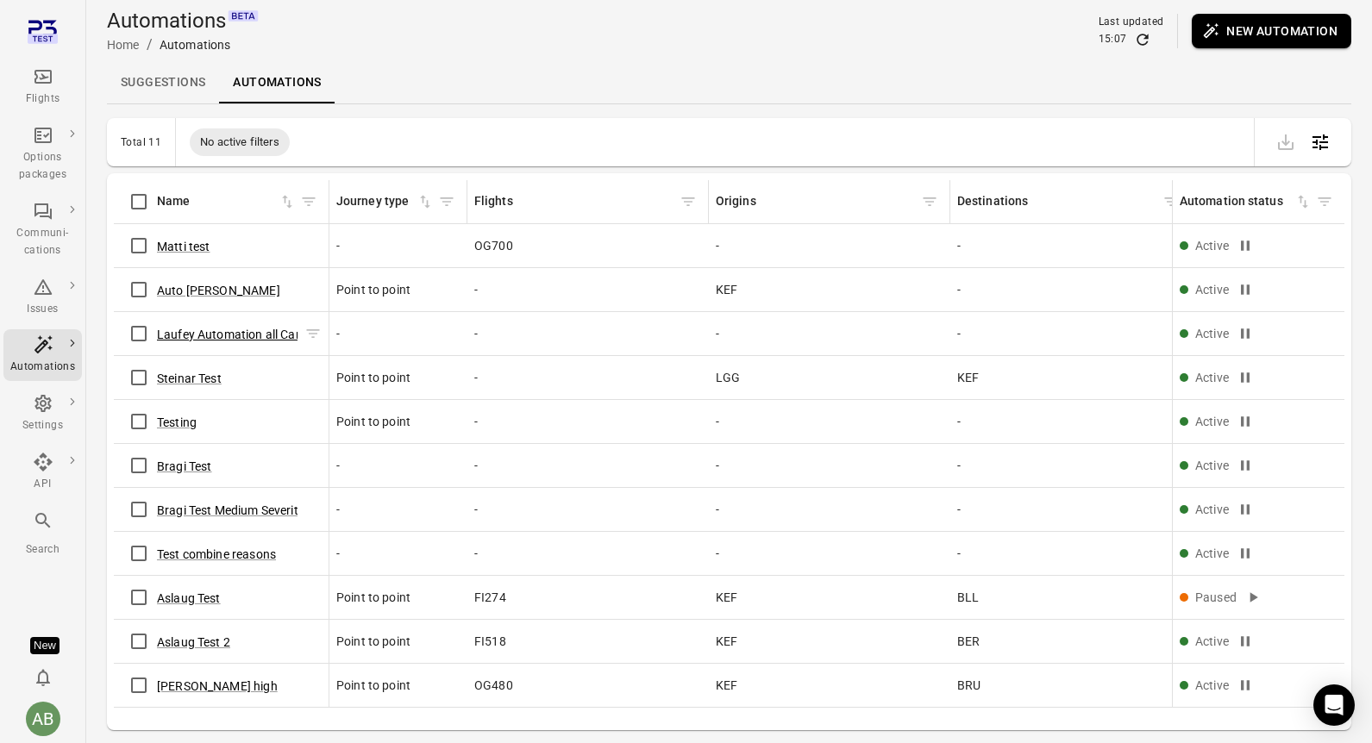
click at [191, 342] on button "Laufey Automation all Cancellation send coms on" at bounding box center [292, 334] width 270 height 17
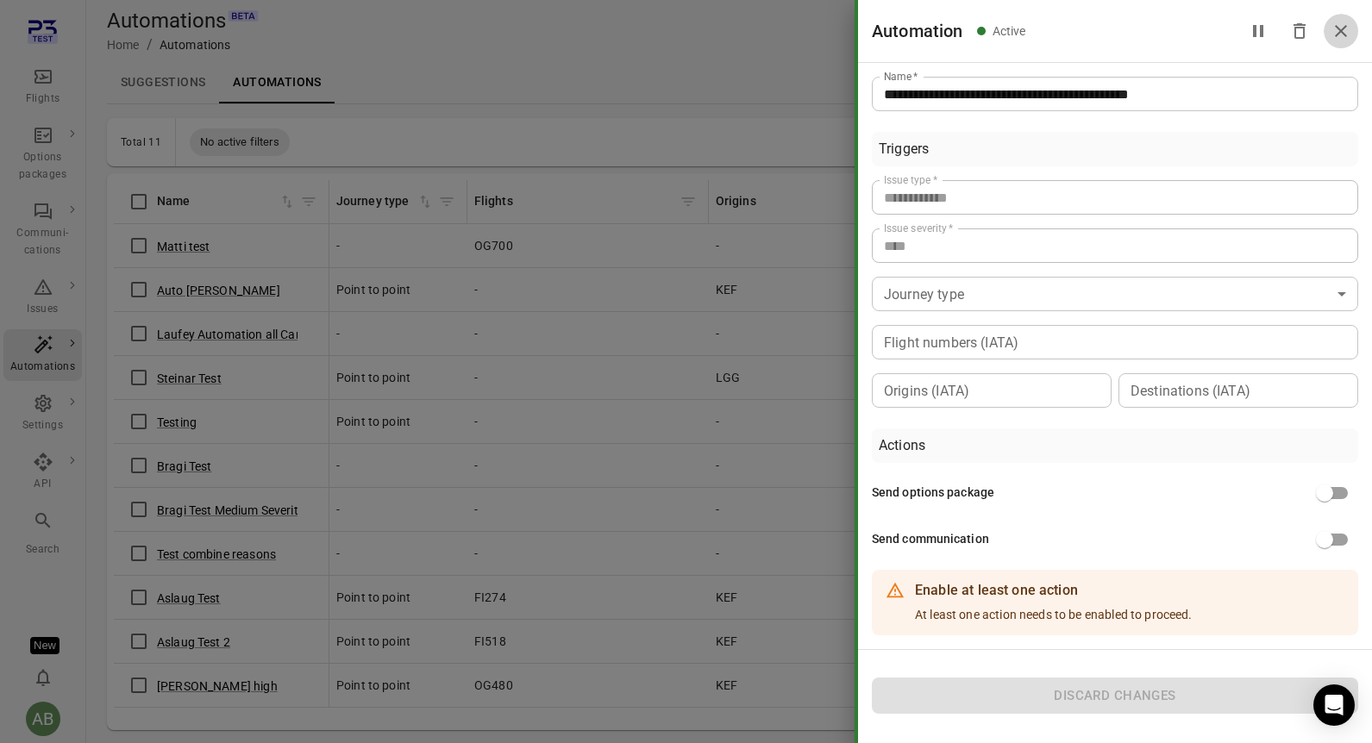
click at [1339, 33] on icon "Close drawer" at bounding box center [1341, 31] width 12 height 12
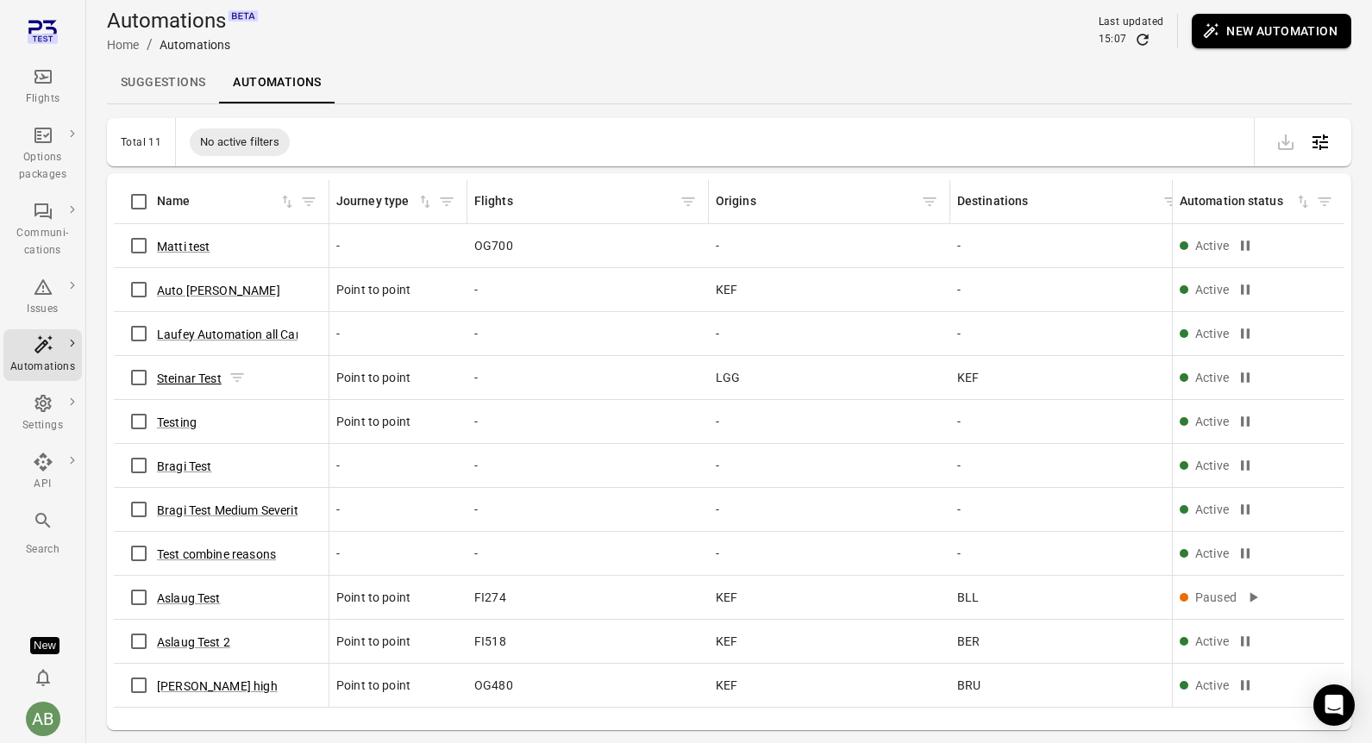
click at [192, 381] on button "Steinar Test" at bounding box center [189, 378] width 65 height 17
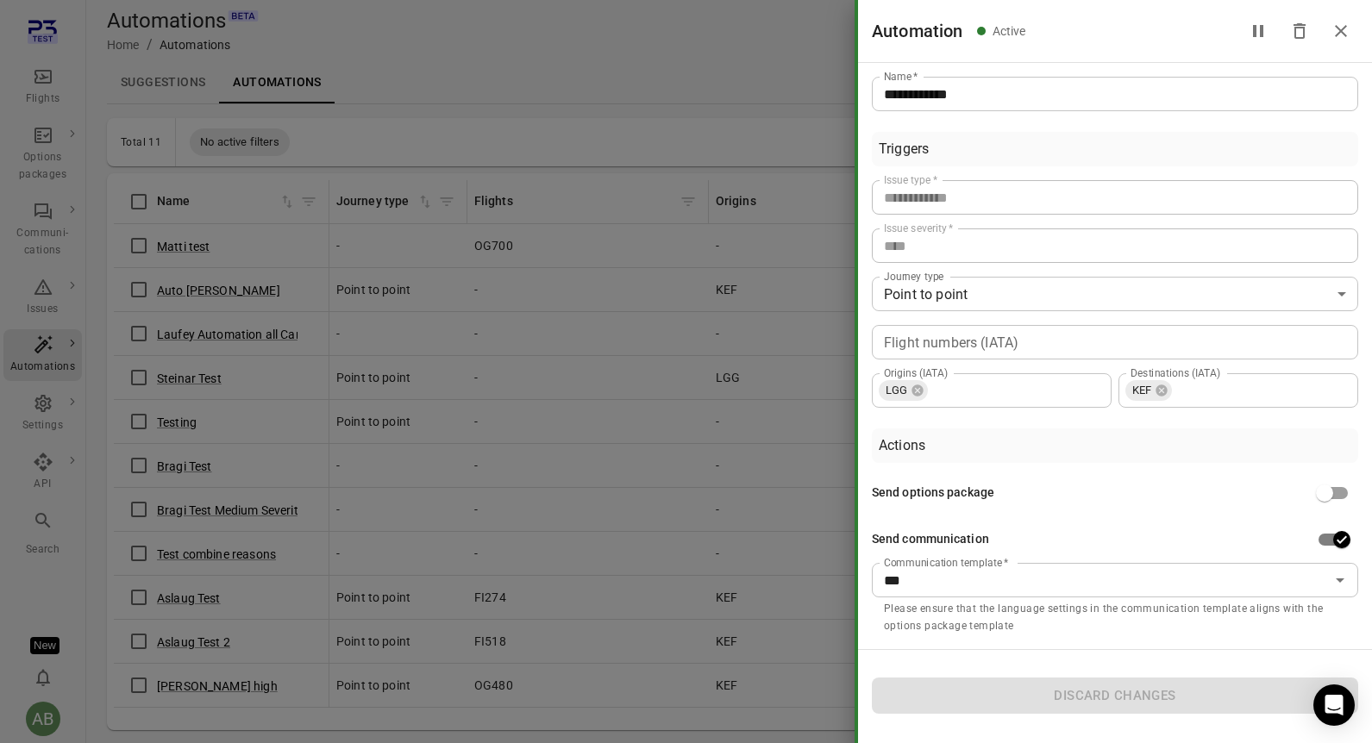
click at [1343, 33] on icon "Close drawer" at bounding box center [1341, 31] width 12 height 12
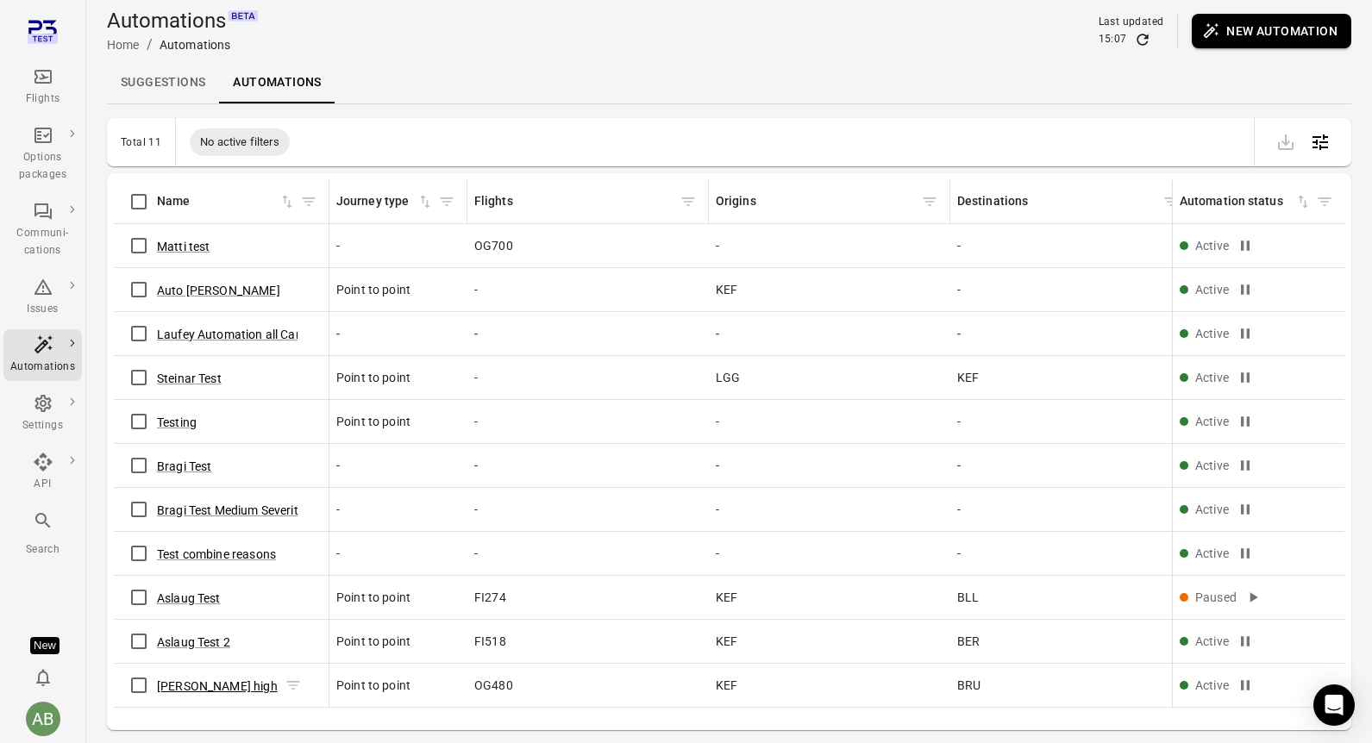
click at [228, 687] on button "Aslaug delay high" at bounding box center [217, 686] width 121 height 17
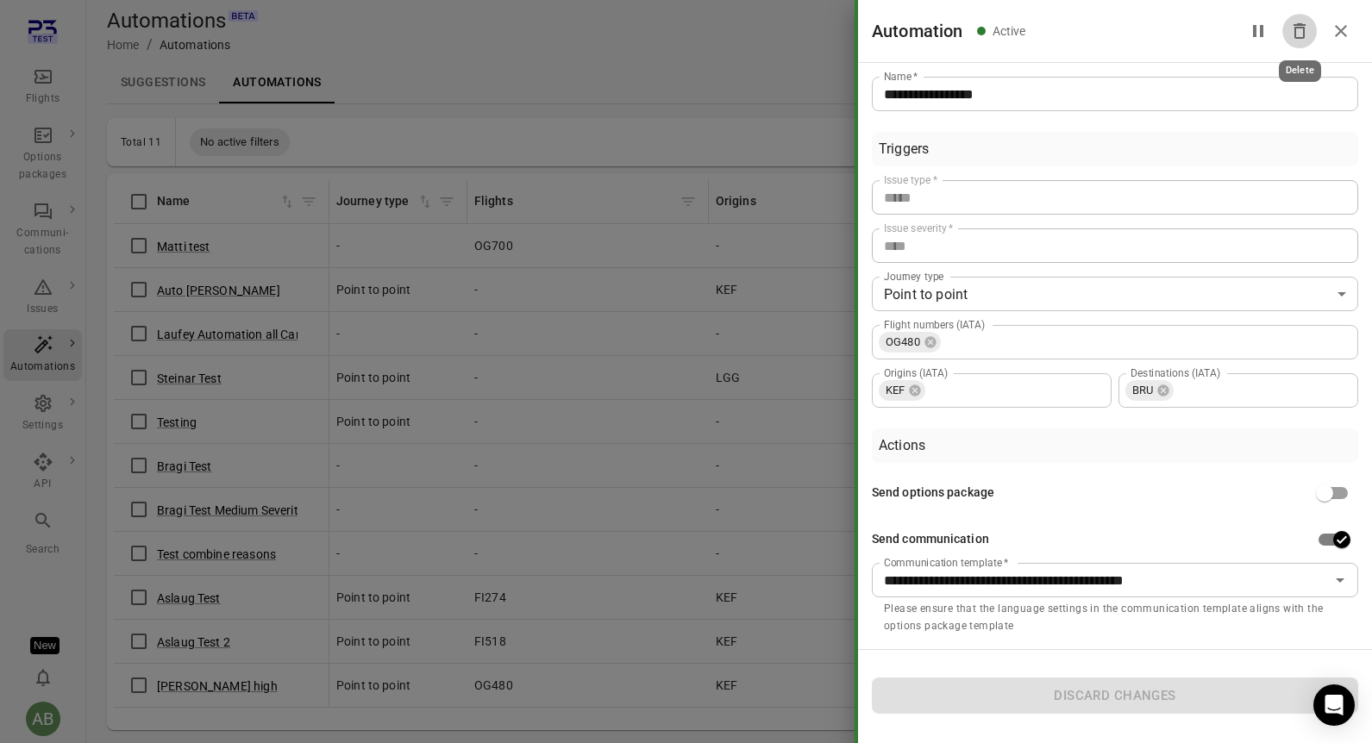
click at [1300, 33] on icon "Delete" at bounding box center [1299, 31] width 21 height 21
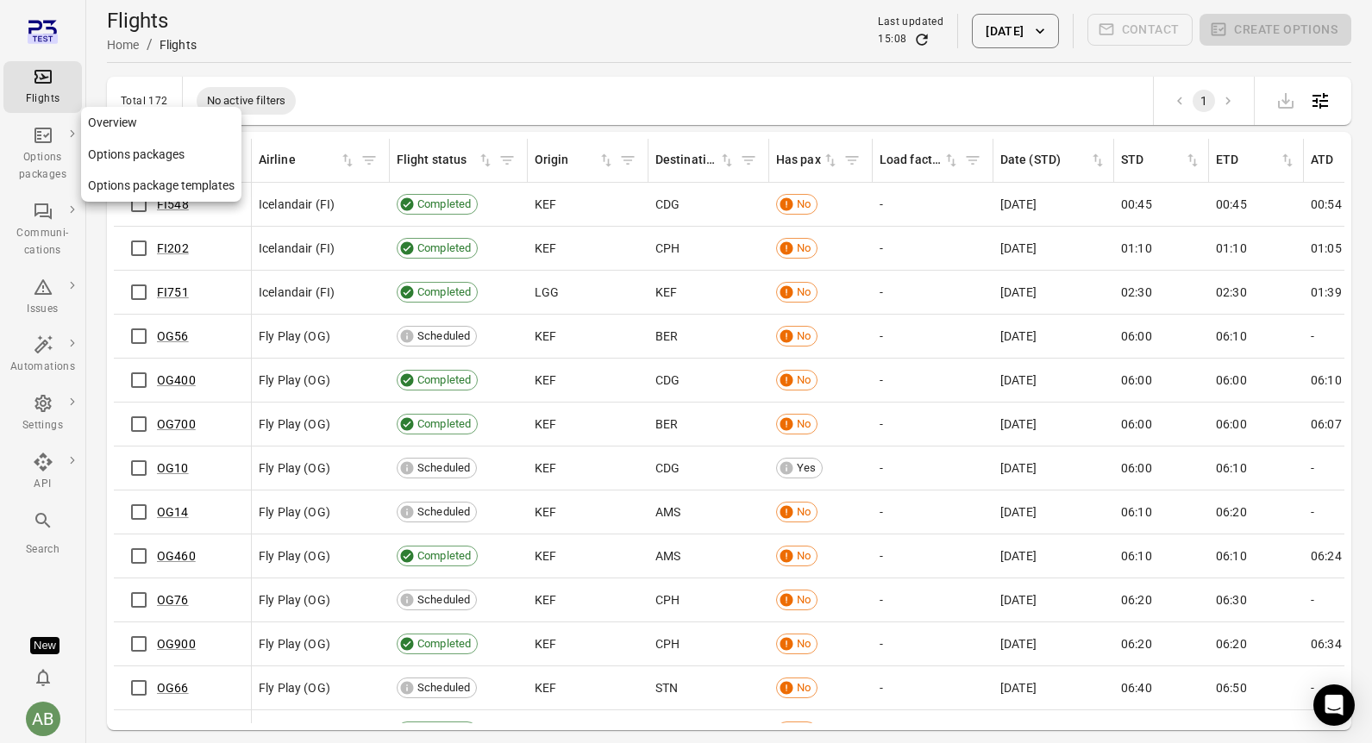
click at [154, 150] on link "Options packages" at bounding box center [161, 155] width 160 height 32
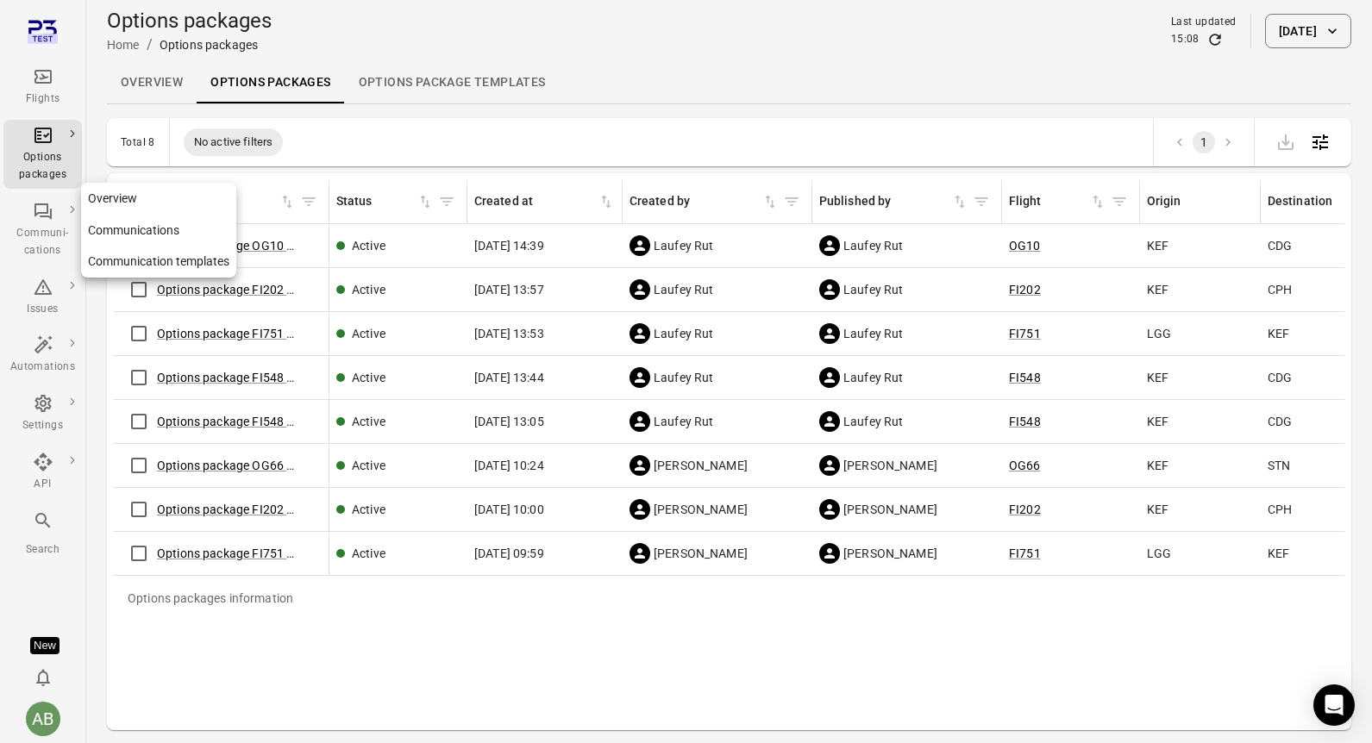
click at [48, 231] on div "Communi-cations" at bounding box center [42, 242] width 65 height 34
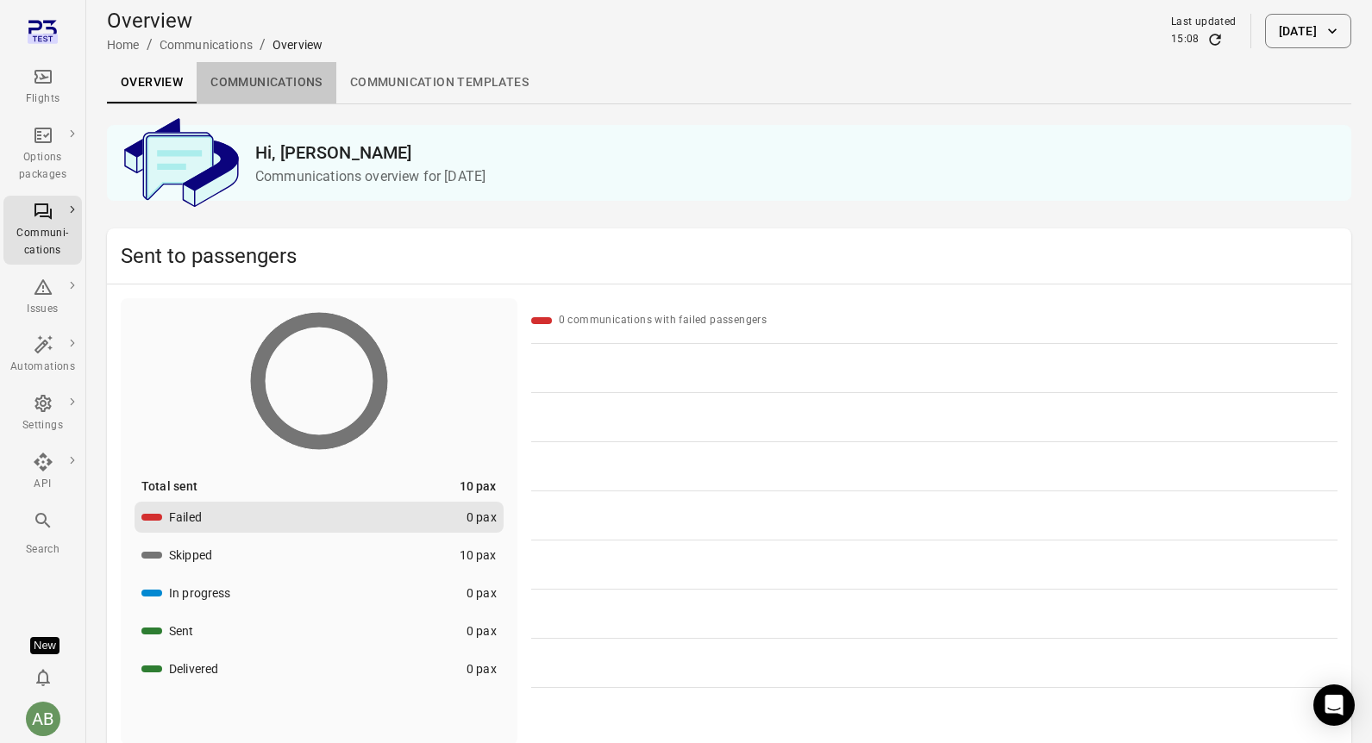
click at [267, 63] on link "Communications" at bounding box center [267, 82] width 140 height 41
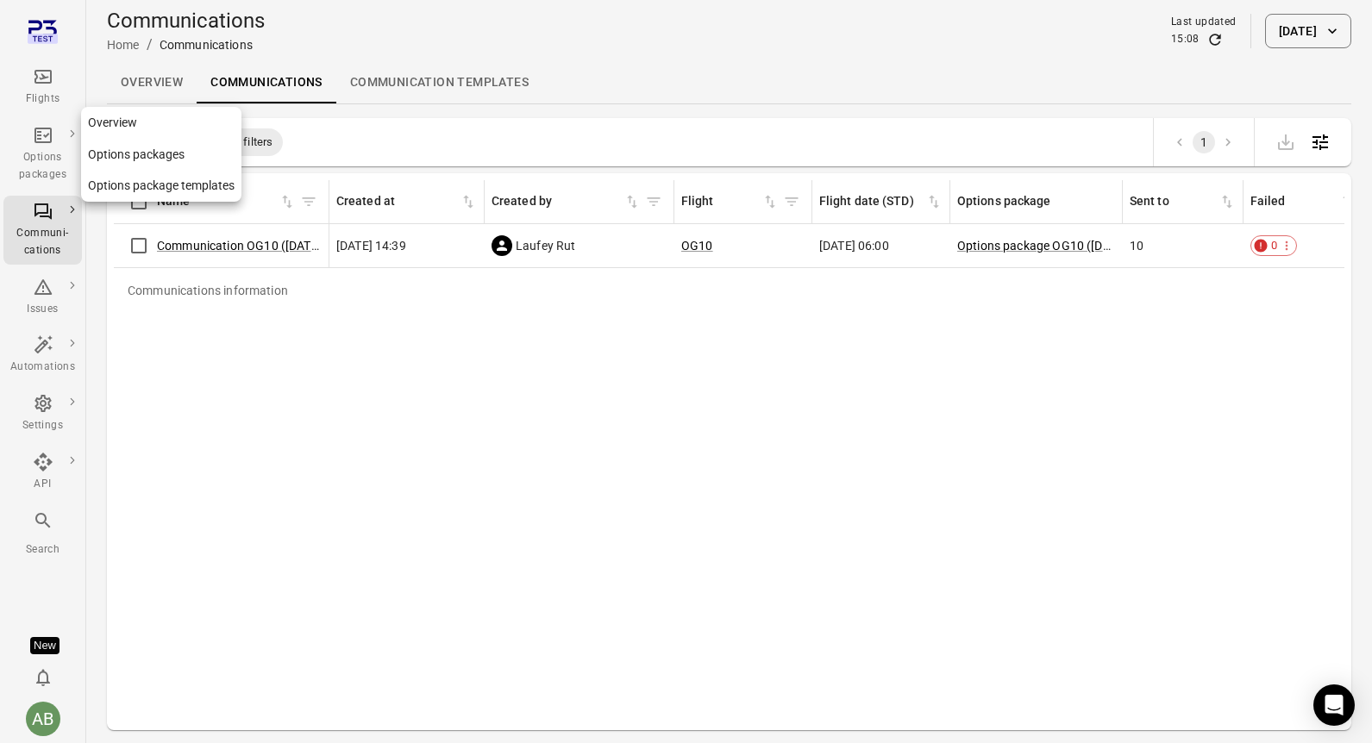
click at [32, 122] on link "Options packages" at bounding box center [42, 154] width 78 height 69
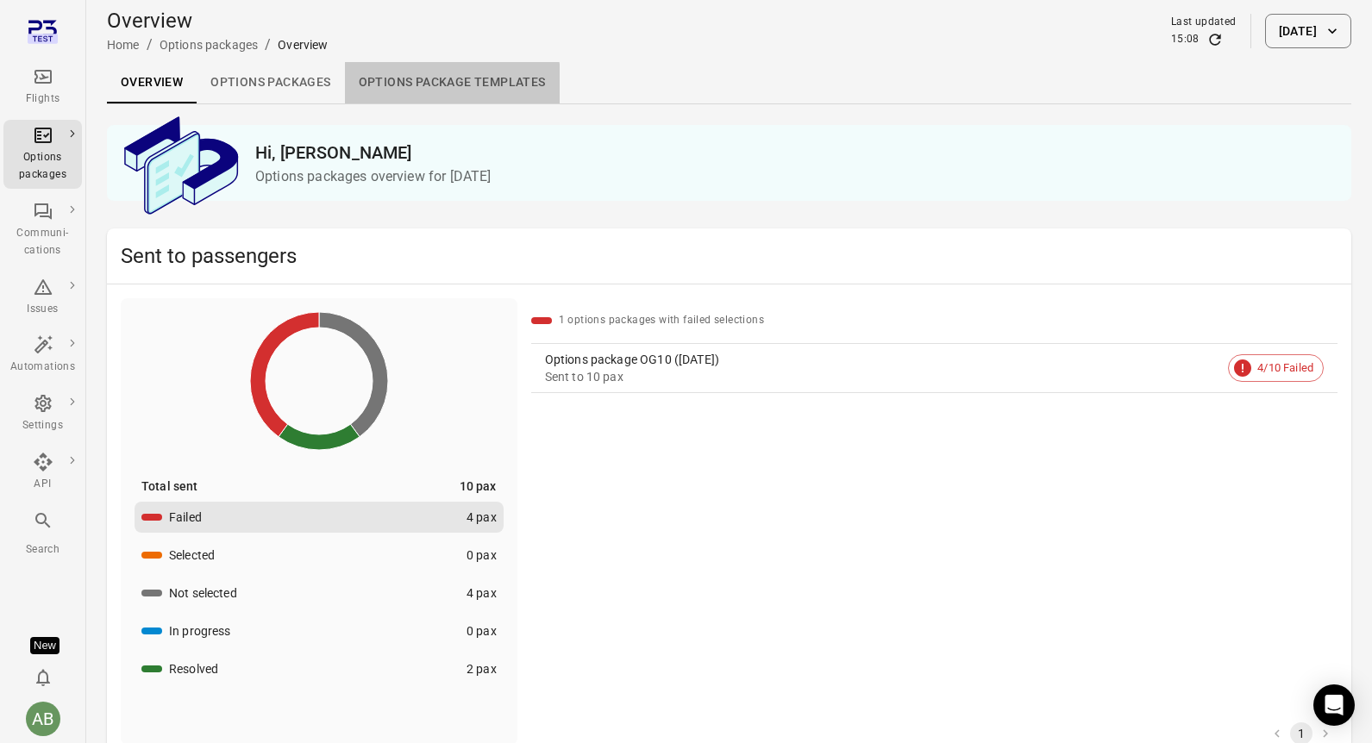
click at [444, 84] on link "Options package Templates" at bounding box center [452, 82] width 215 height 41
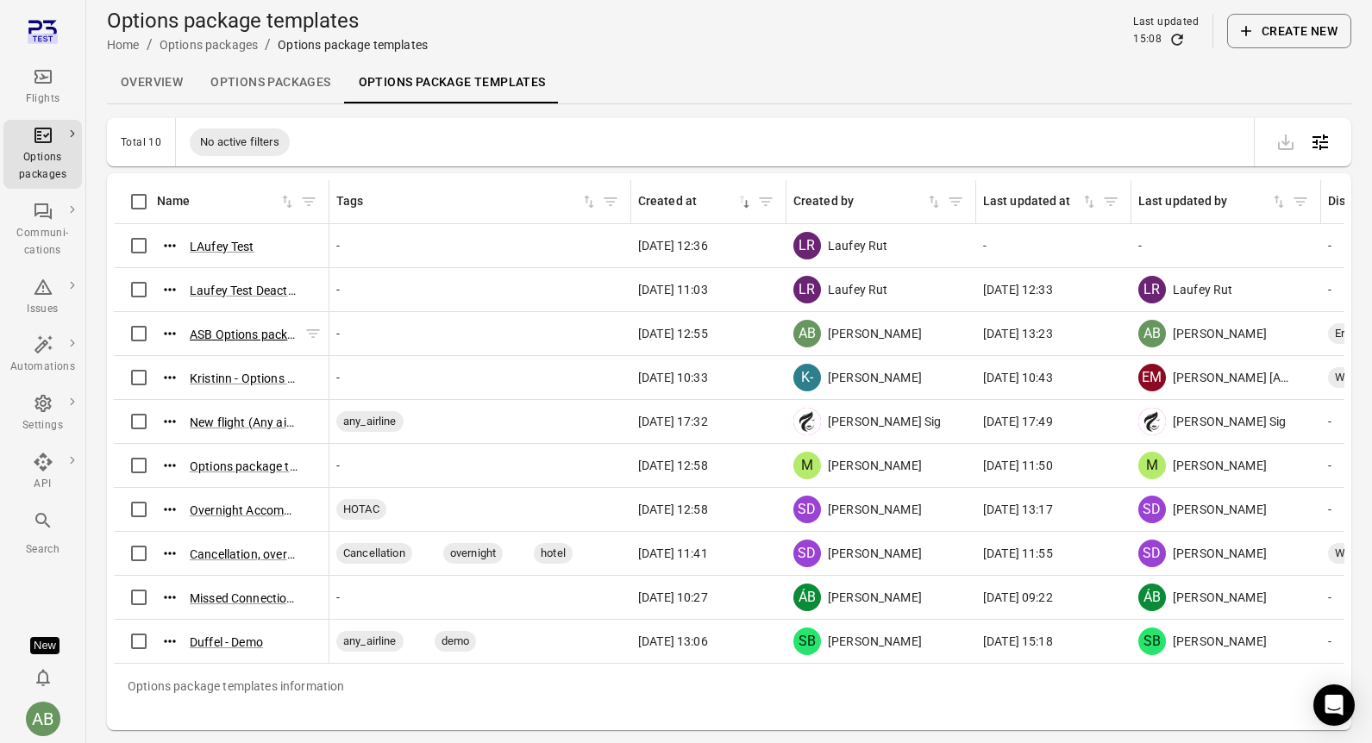
click at [236, 335] on button "ASB Options package template ([DATE] 12:53)" at bounding box center [244, 334] width 108 height 17
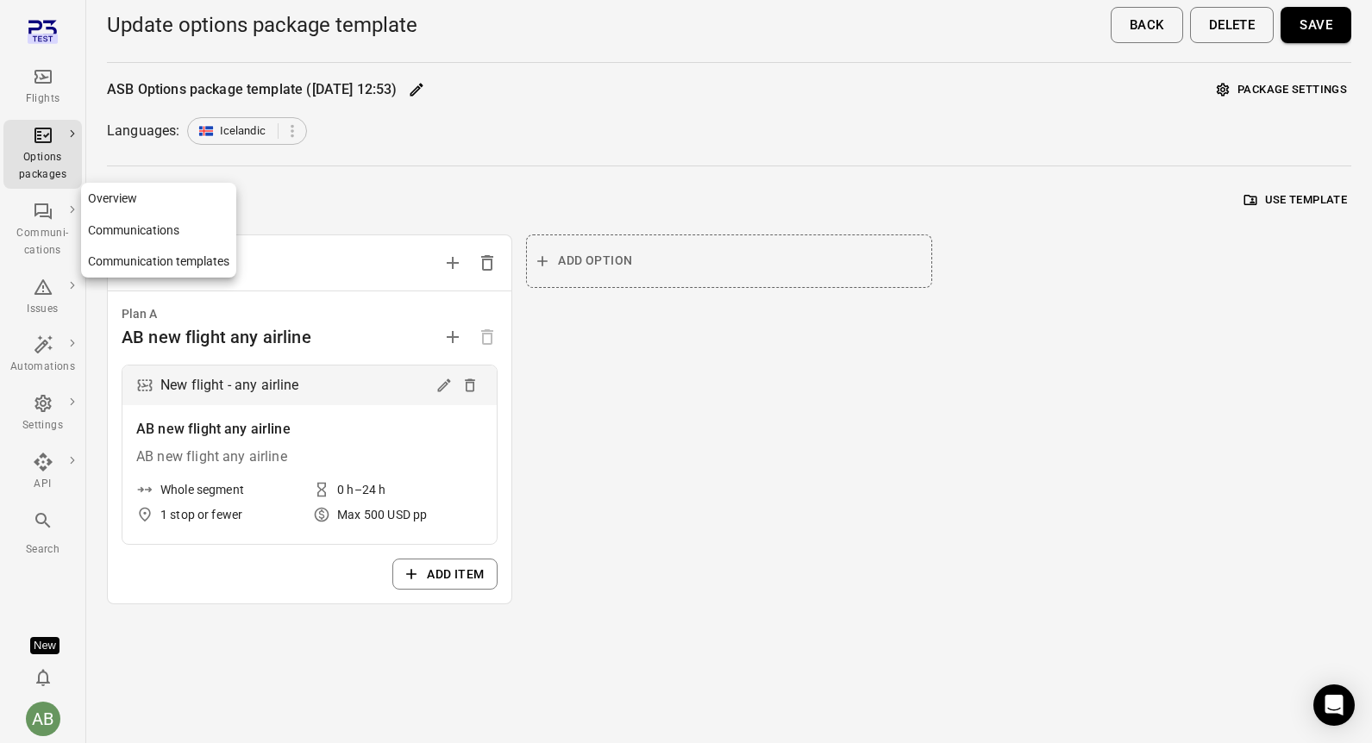
click at [46, 228] on div "Communi-cations" at bounding box center [42, 242] width 65 height 34
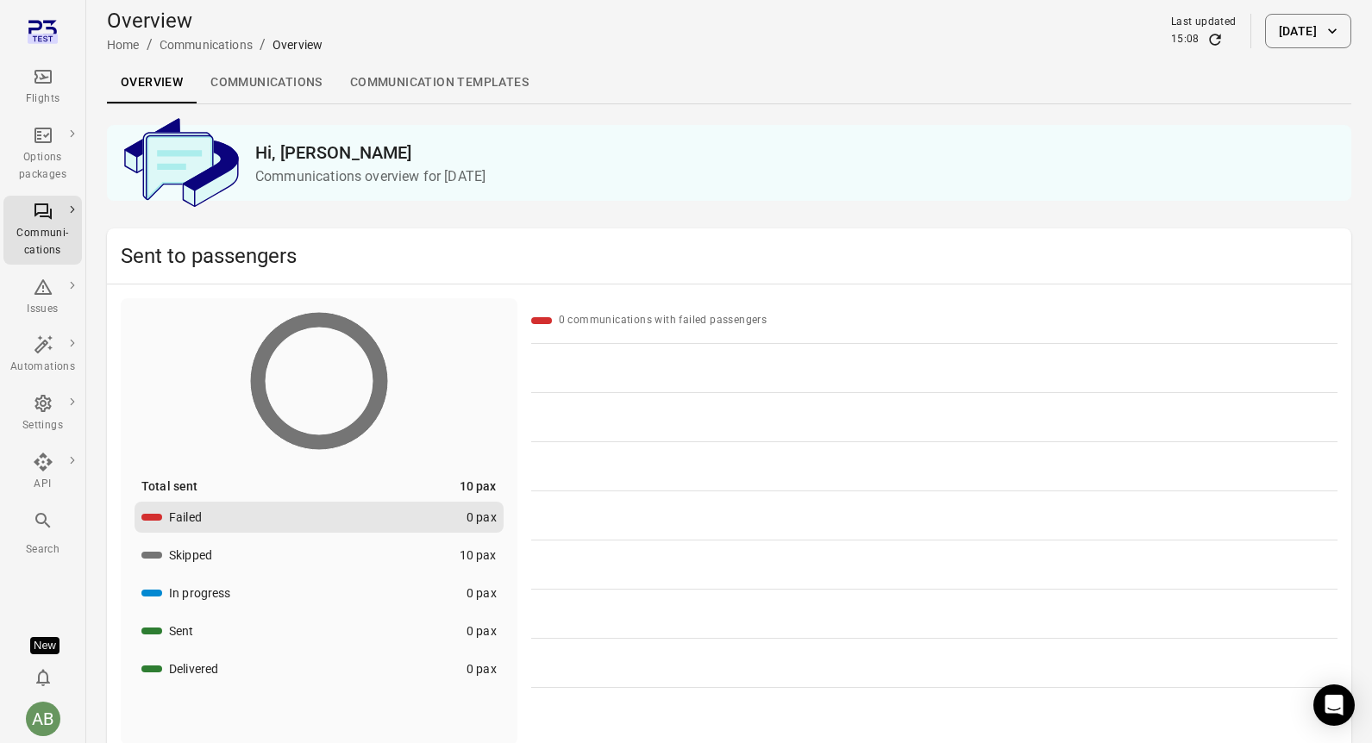
click at [289, 78] on link "Communications" at bounding box center [267, 82] width 140 height 41
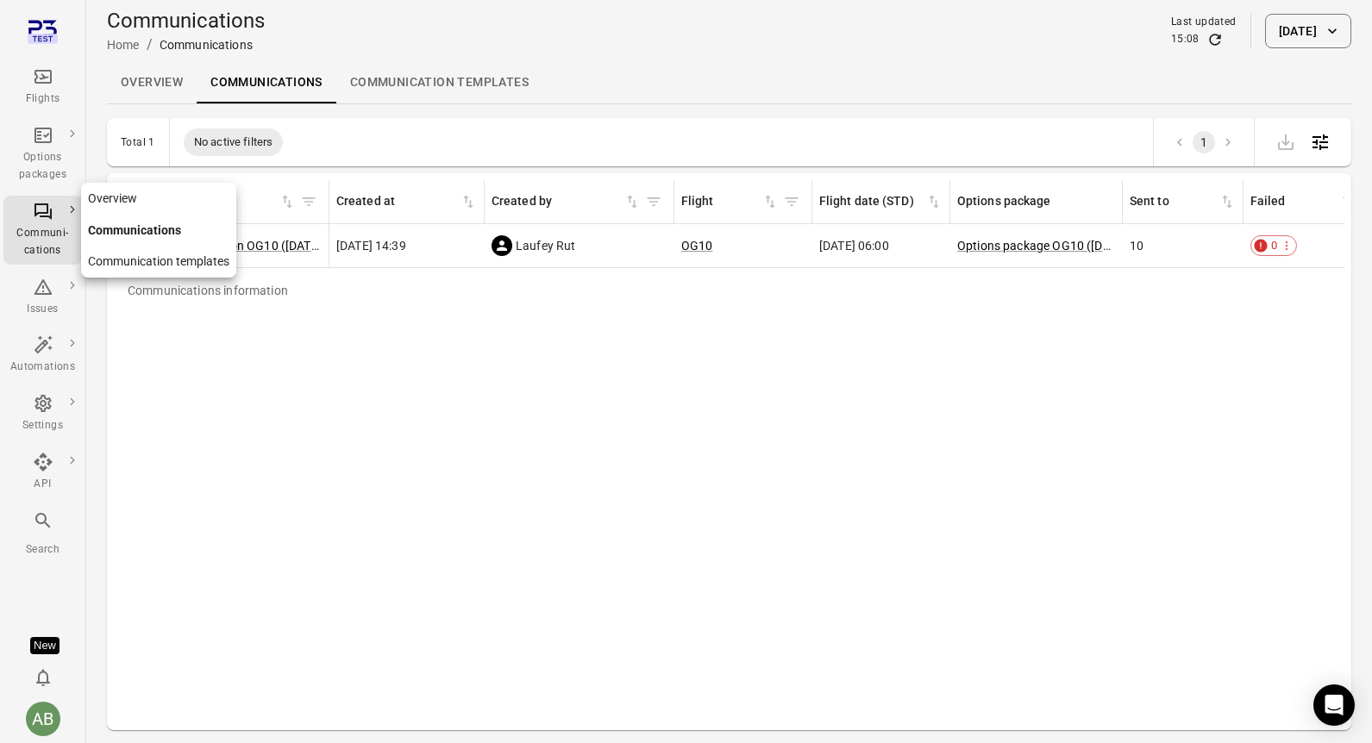
click at [123, 194] on link "Overview" at bounding box center [158, 199] width 155 height 32
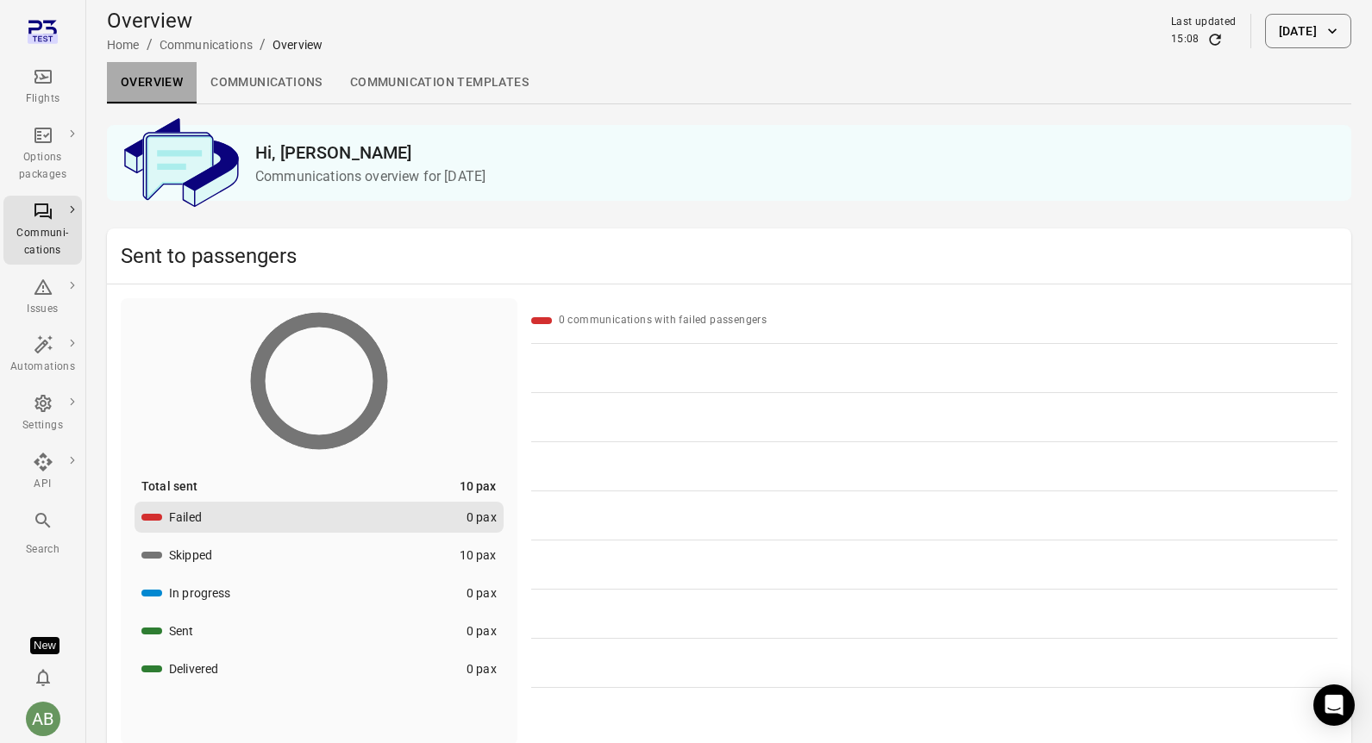
click at [156, 78] on link "Overview" at bounding box center [152, 82] width 90 height 41
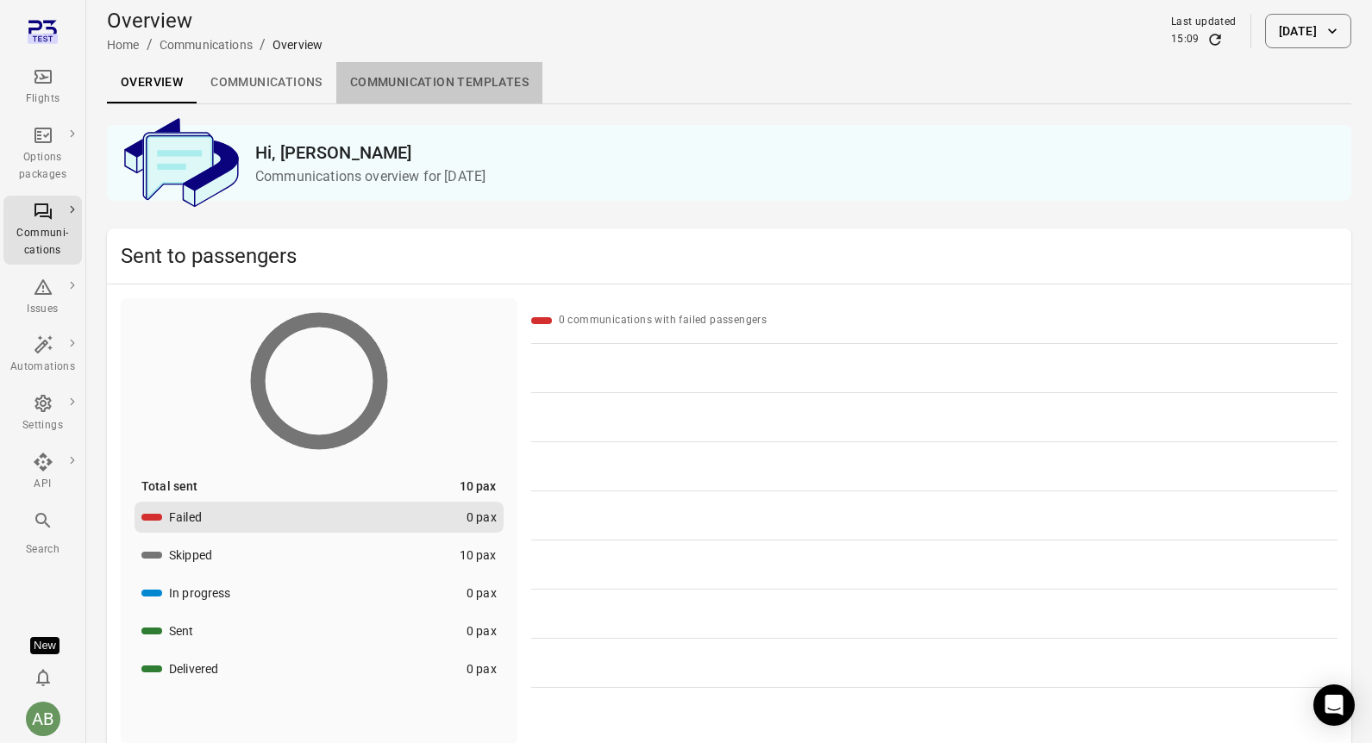
click at [391, 72] on link "Communication templates" at bounding box center [439, 82] width 206 height 41
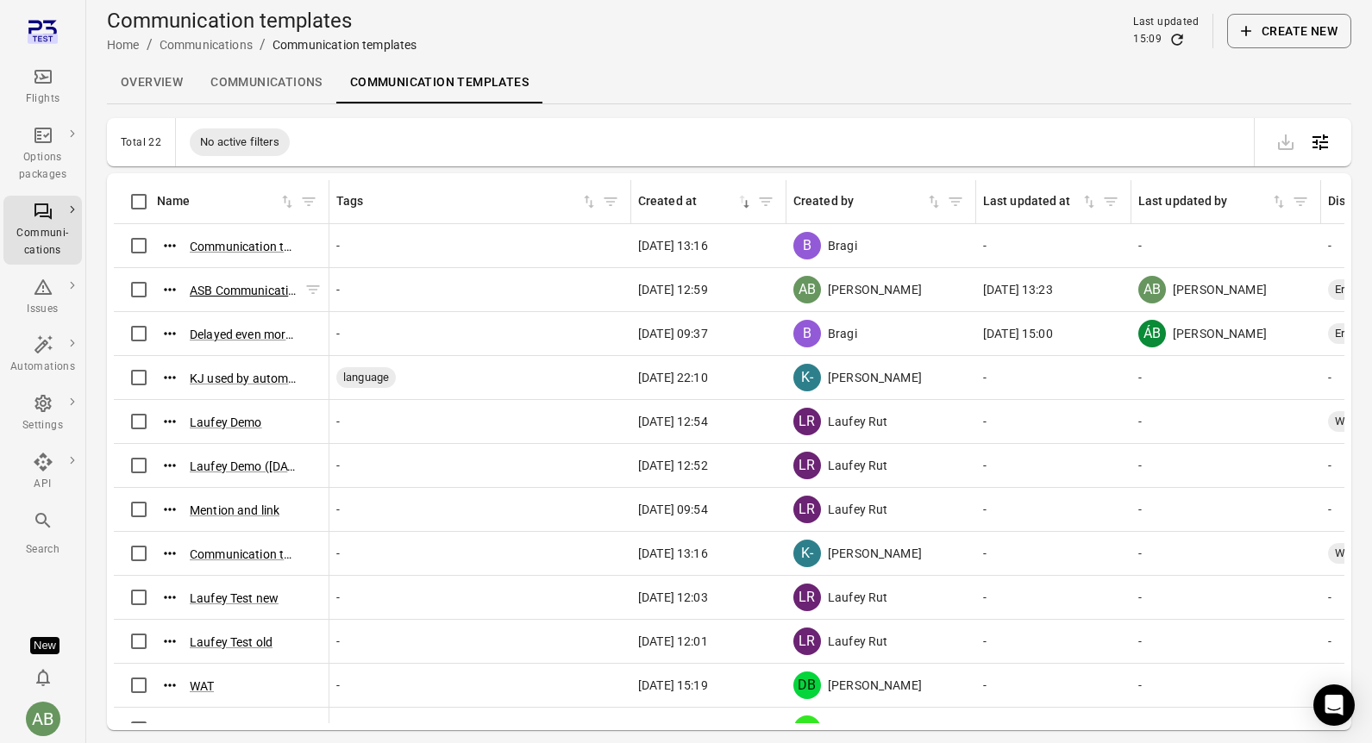
click at [246, 291] on button "ASB Communication template ([DATE] 12:58)" at bounding box center [244, 290] width 108 height 17
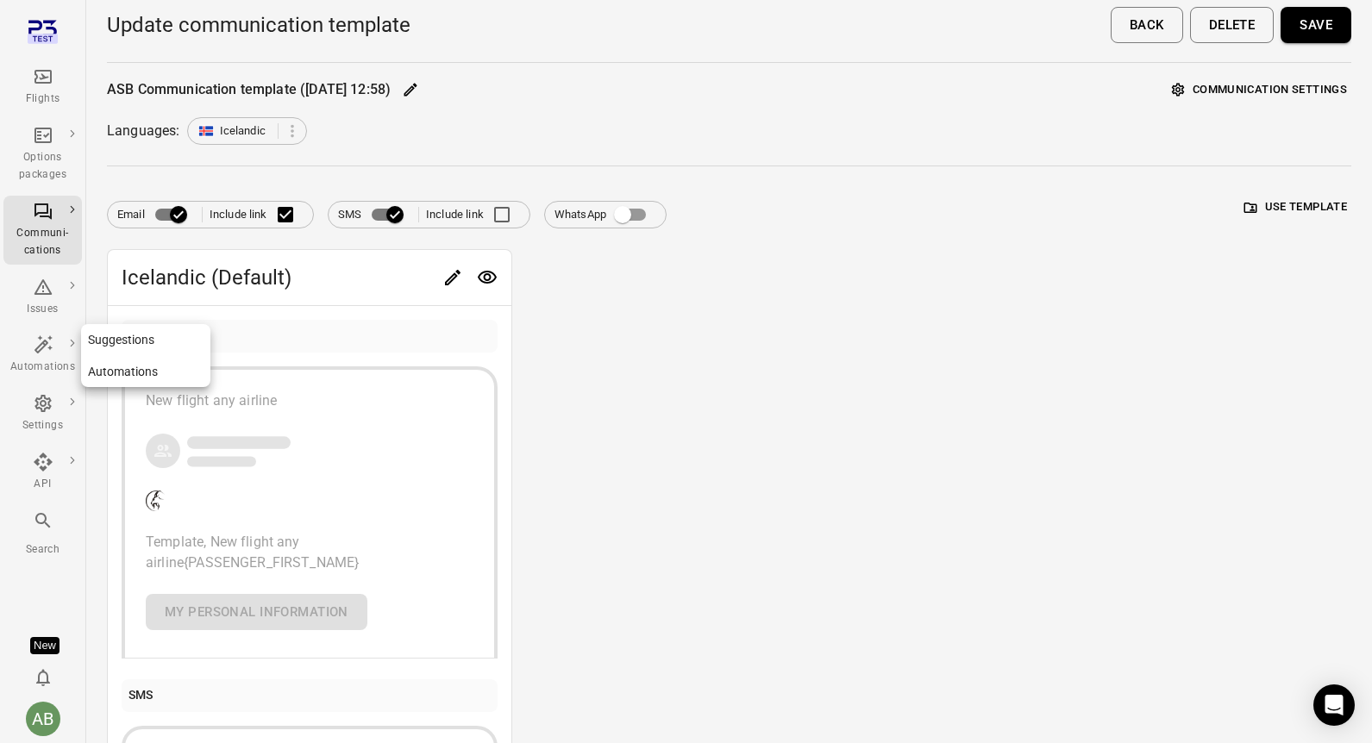
click at [33, 355] on div "Automations" at bounding box center [42, 354] width 65 height 41
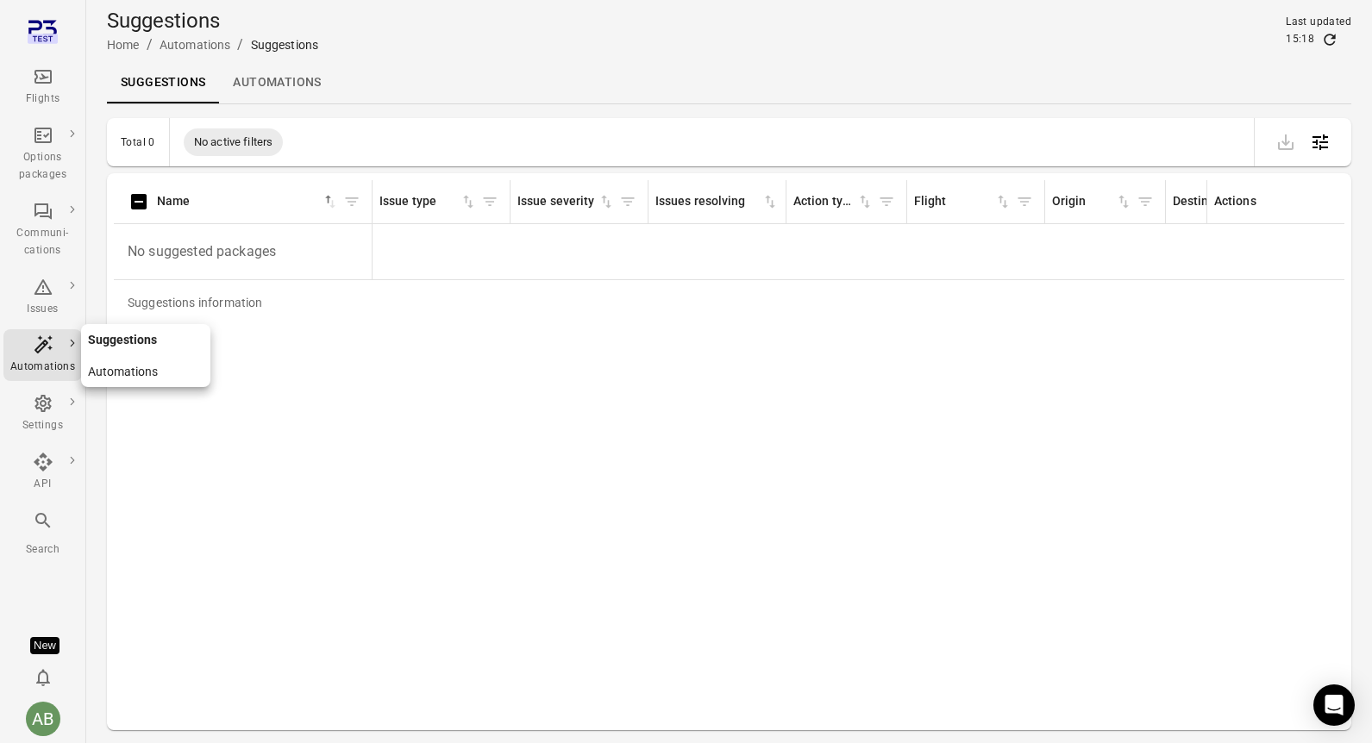
click at [105, 374] on link "Automations" at bounding box center [145, 372] width 129 height 32
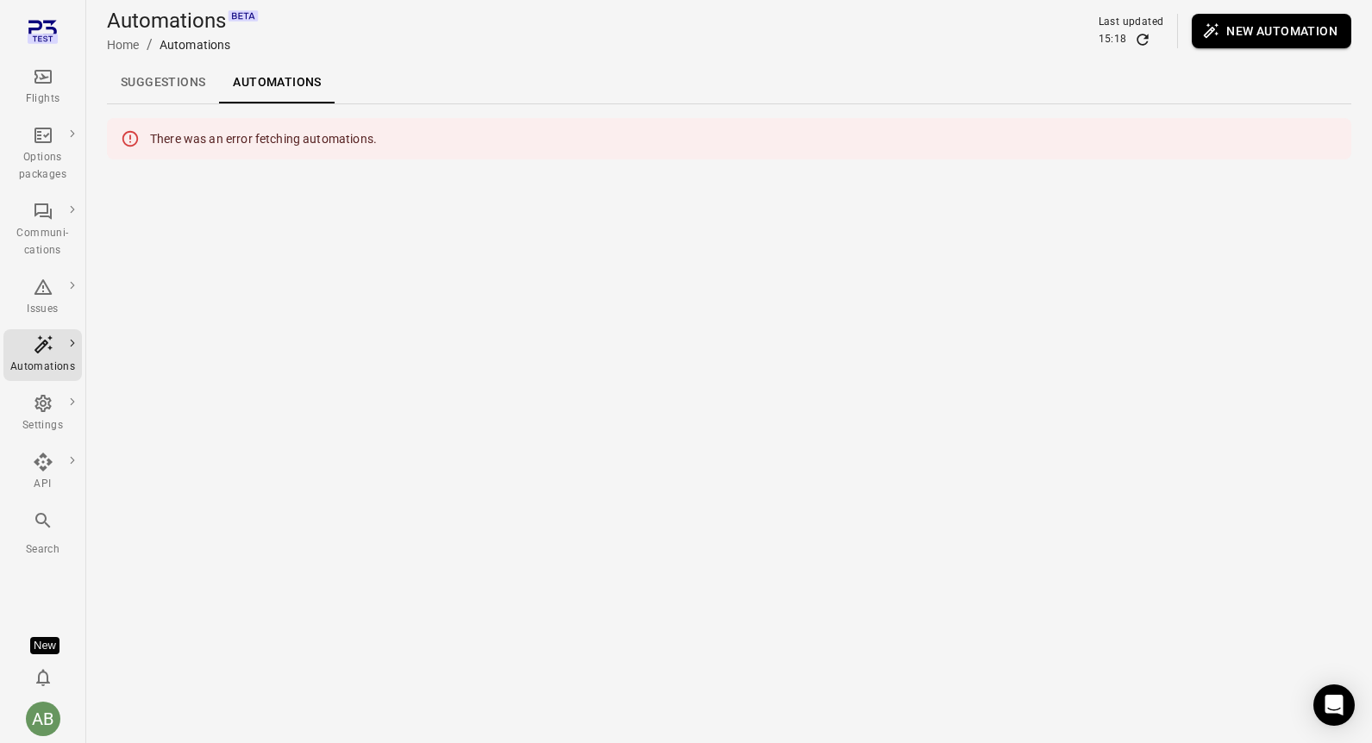
click at [165, 79] on link "Suggestions" at bounding box center [163, 82] width 112 height 41
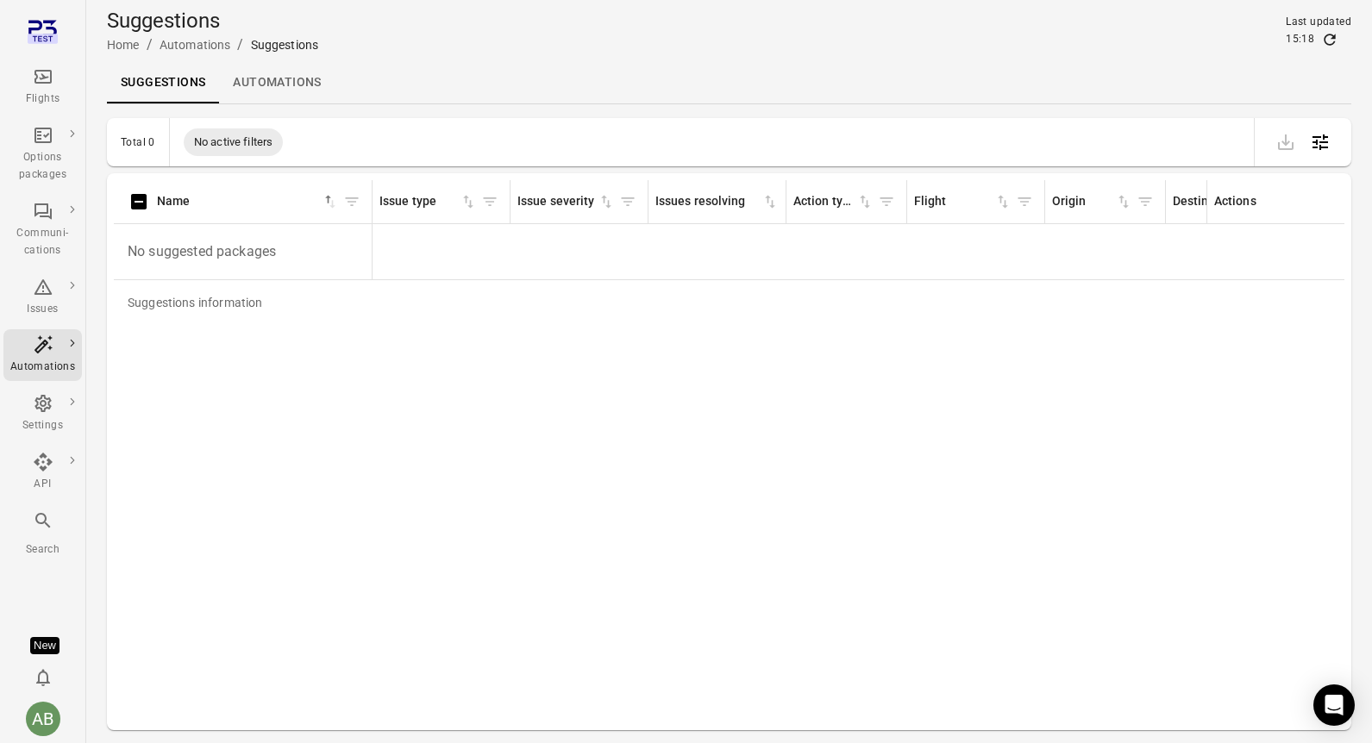
click at [249, 79] on link "Automations" at bounding box center [277, 82] width 116 height 41
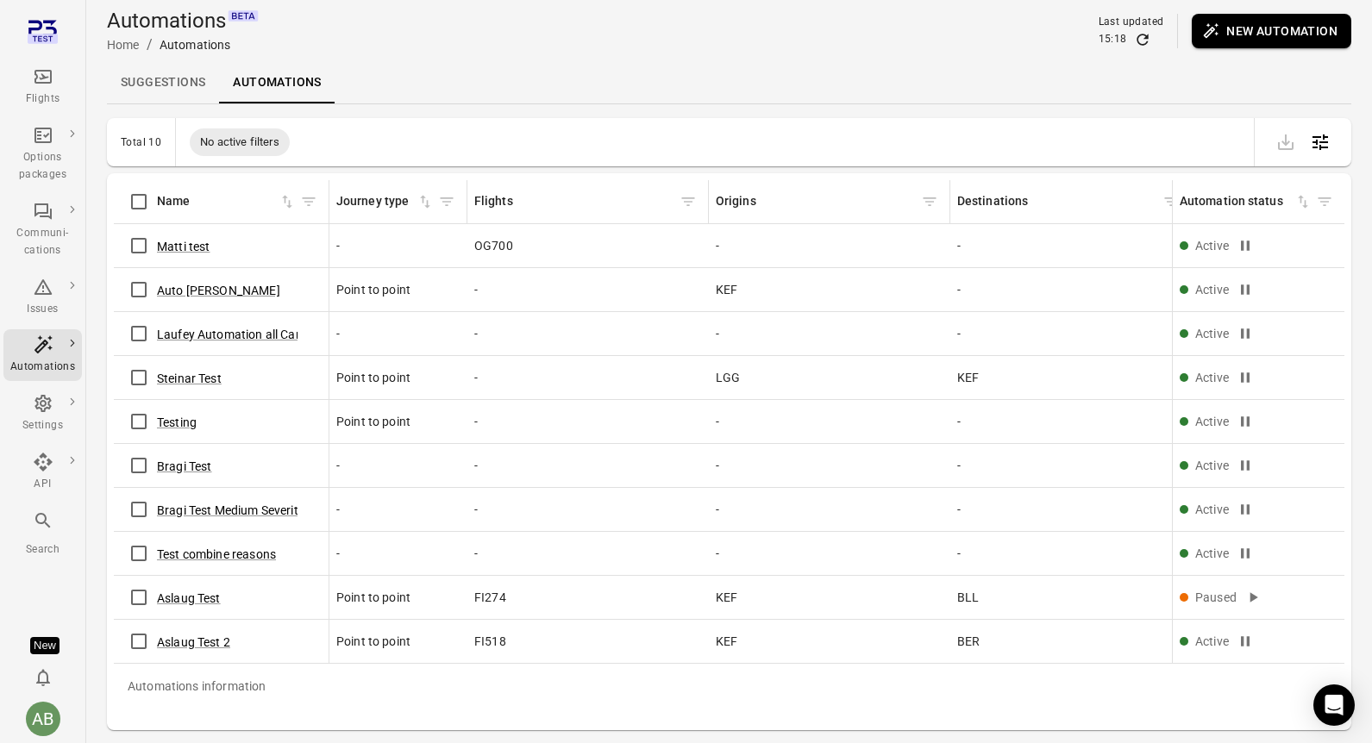
scroll to position [56, 0]
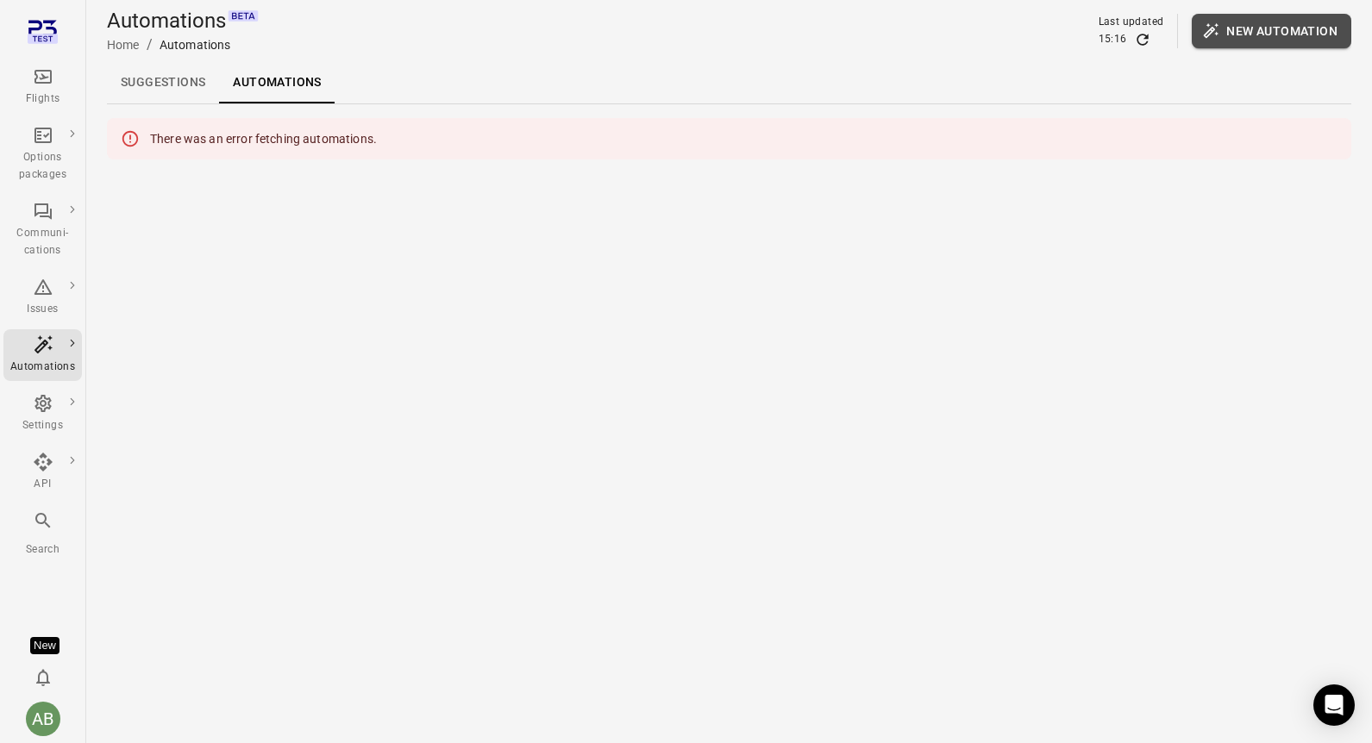
click at [1279, 31] on button "New automation" at bounding box center [1270, 31] width 159 height 34
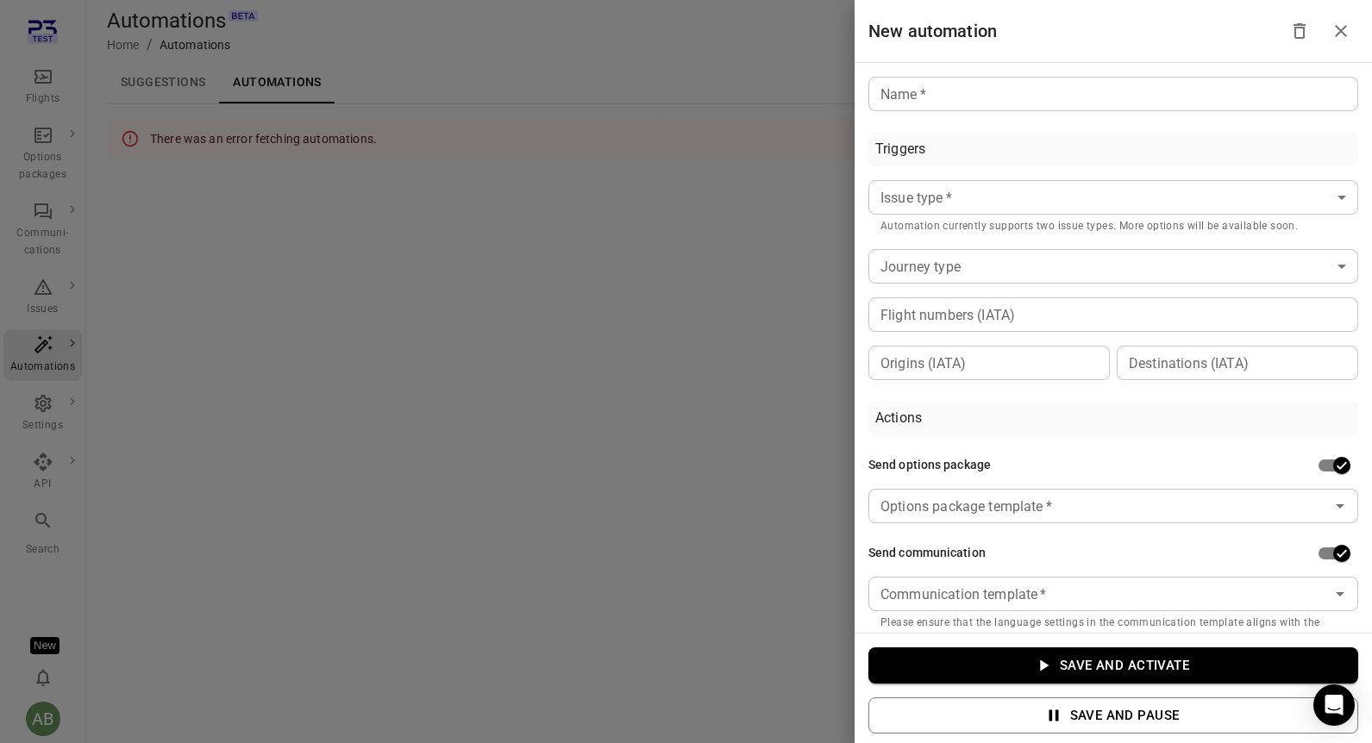
click at [933, 95] on input "Name   *" at bounding box center [1113, 94] width 490 height 34
click at [216, 180] on div at bounding box center [686, 371] width 1372 height 743
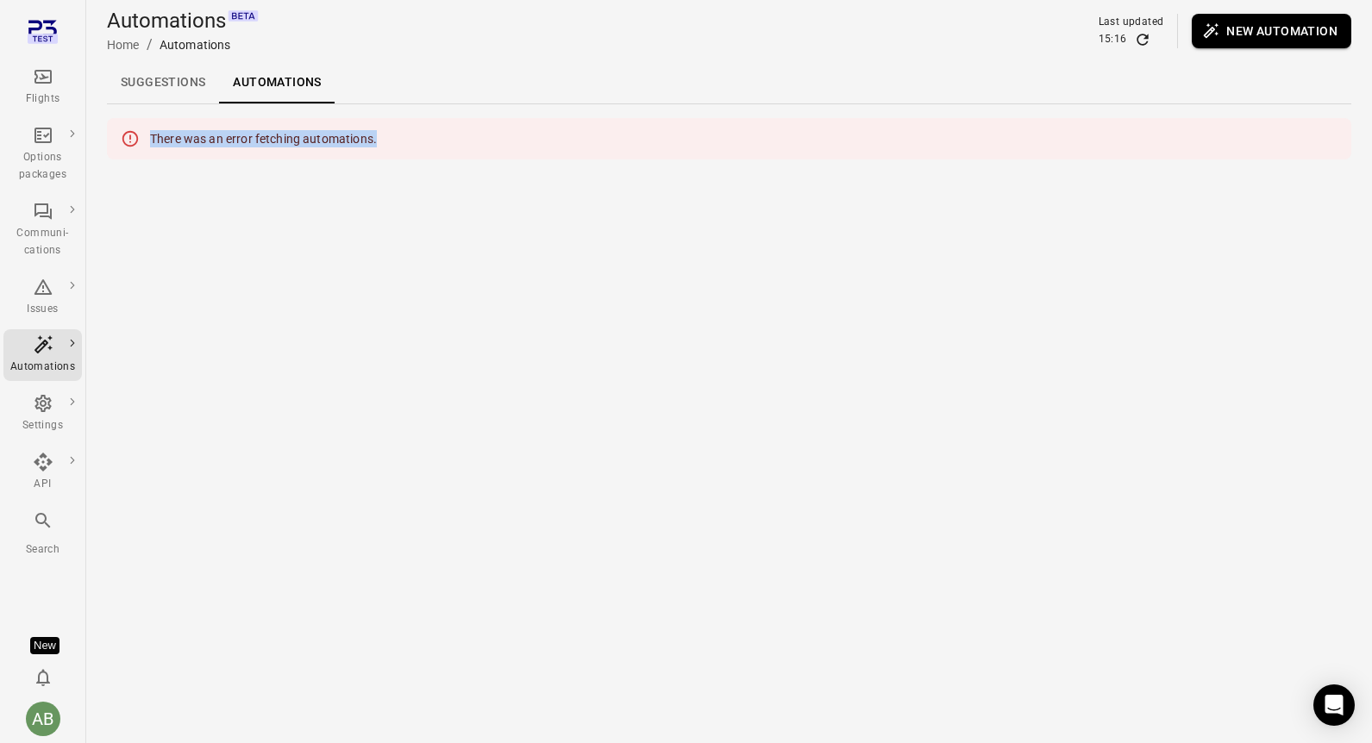
drag, startPoint x: 408, startPoint y: 137, endPoint x: 155, endPoint y: 123, distance: 253.0
click at [155, 123] on div "There was an error fetching automations." at bounding box center [729, 138] width 1244 height 41
copy div "There was an error fetching automations."
click at [1278, 30] on button "New automation" at bounding box center [1270, 31] width 159 height 34
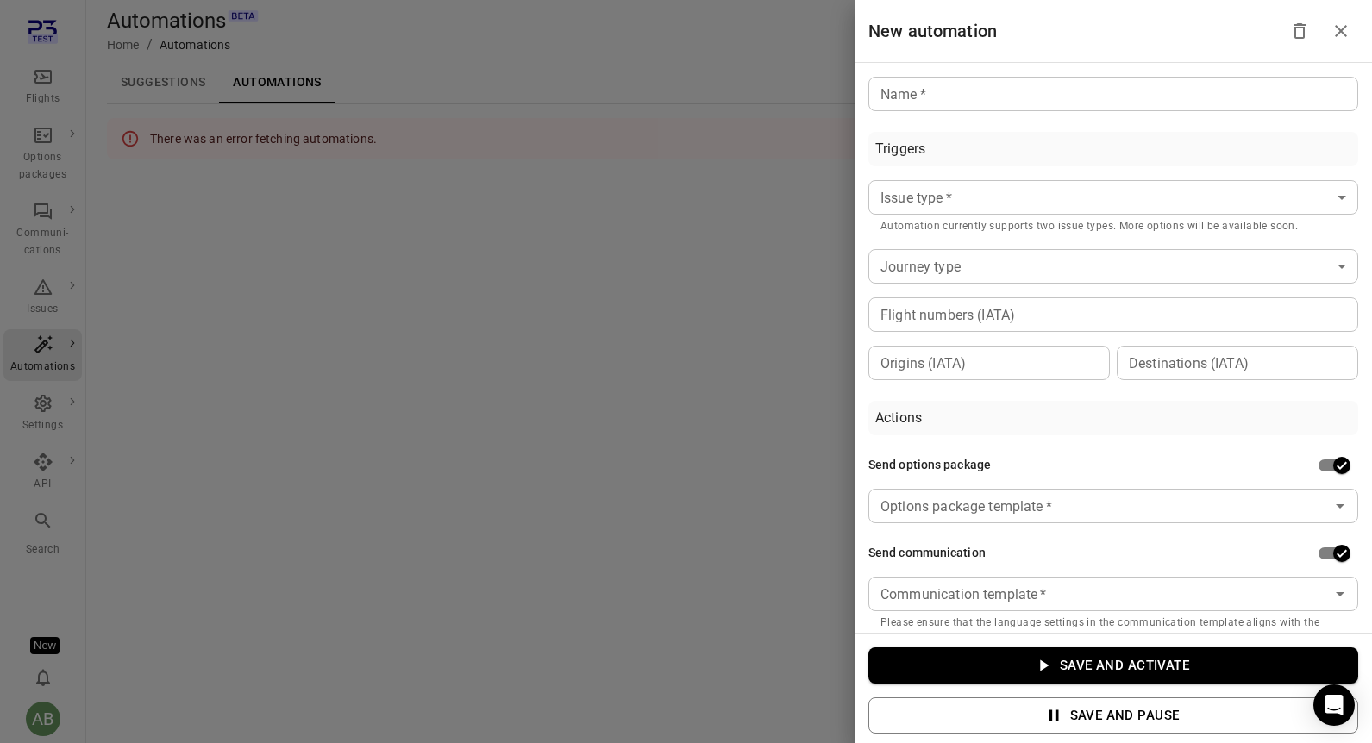
click at [994, 103] on input "Name   *" at bounding box center [1113, 94] width 490 height 34
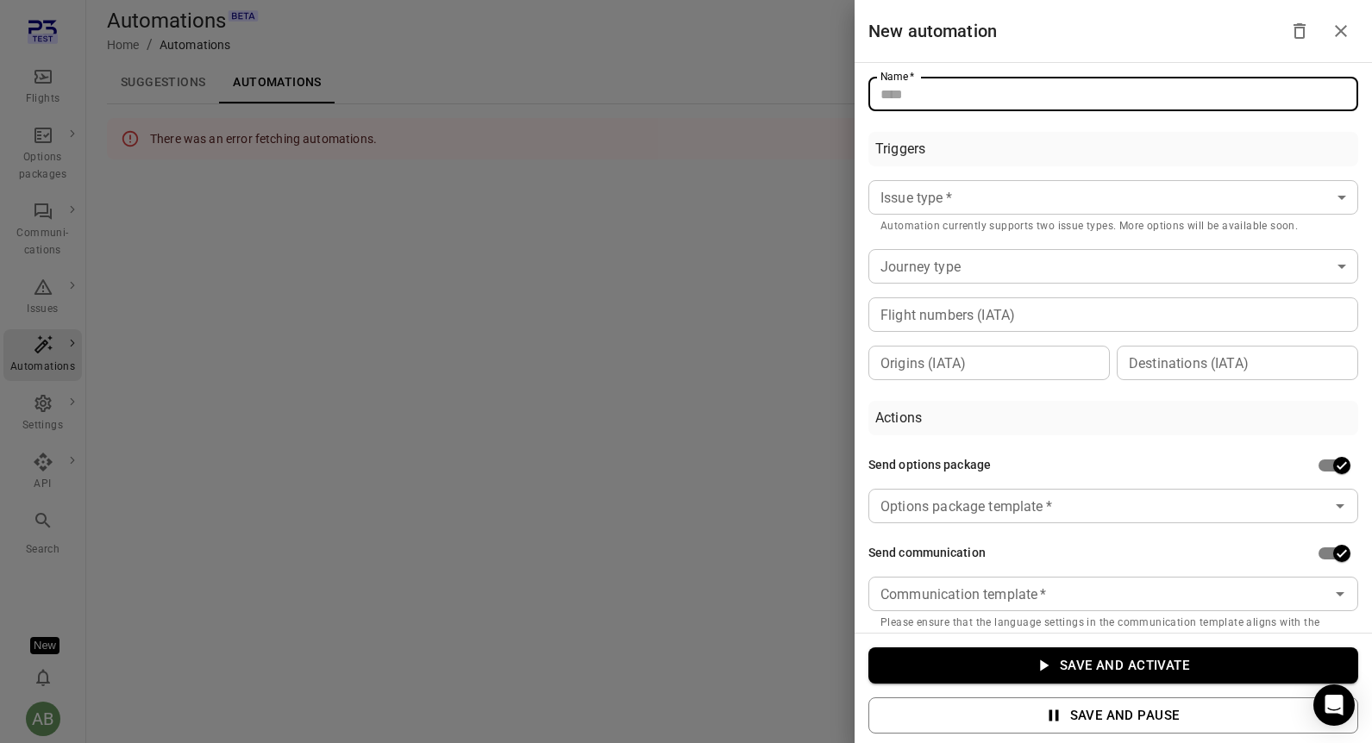
click at [933, 195] on body "Flights Options packages Communi-cations Issues Automations Settings API Search…" at bounding box center [686, 371] width 1372 height 743
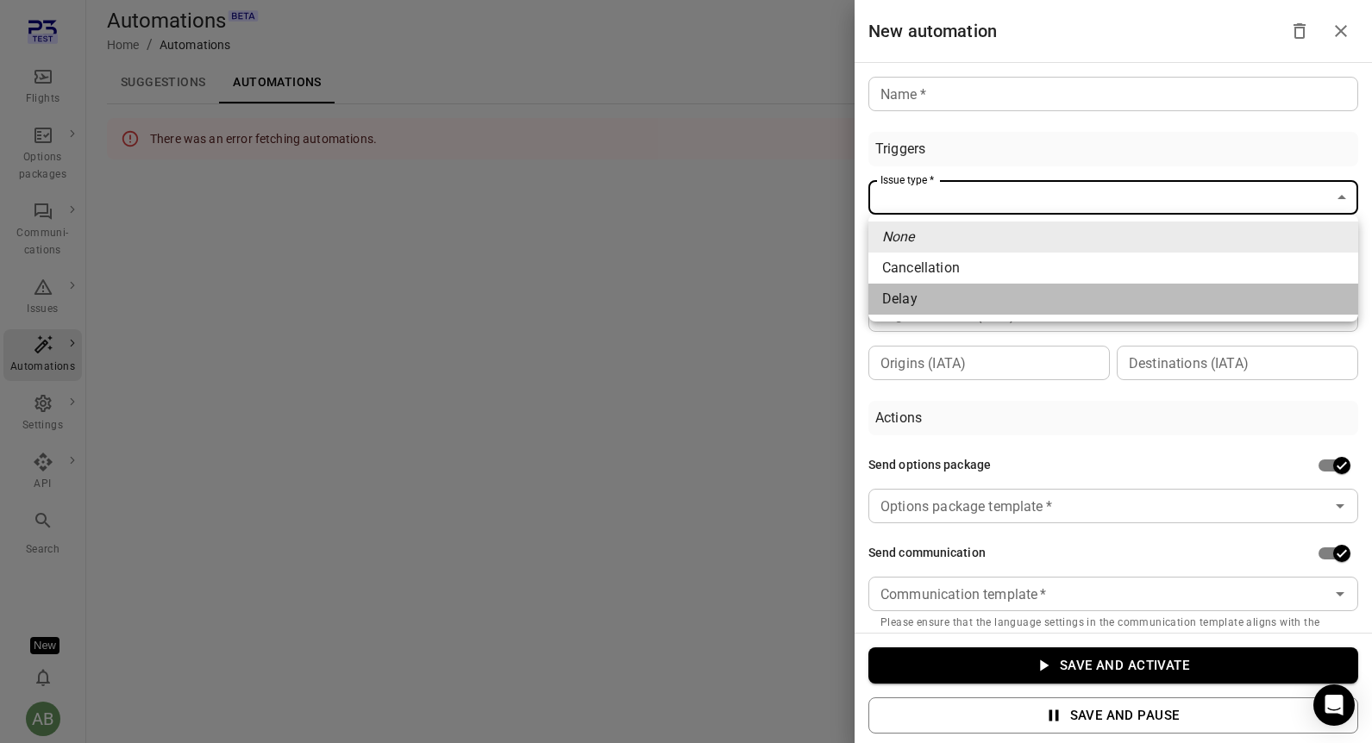
click at [925, 309] on li "Delay" at bounding box center [1113, 299] width 490 height 31
type input "*****"
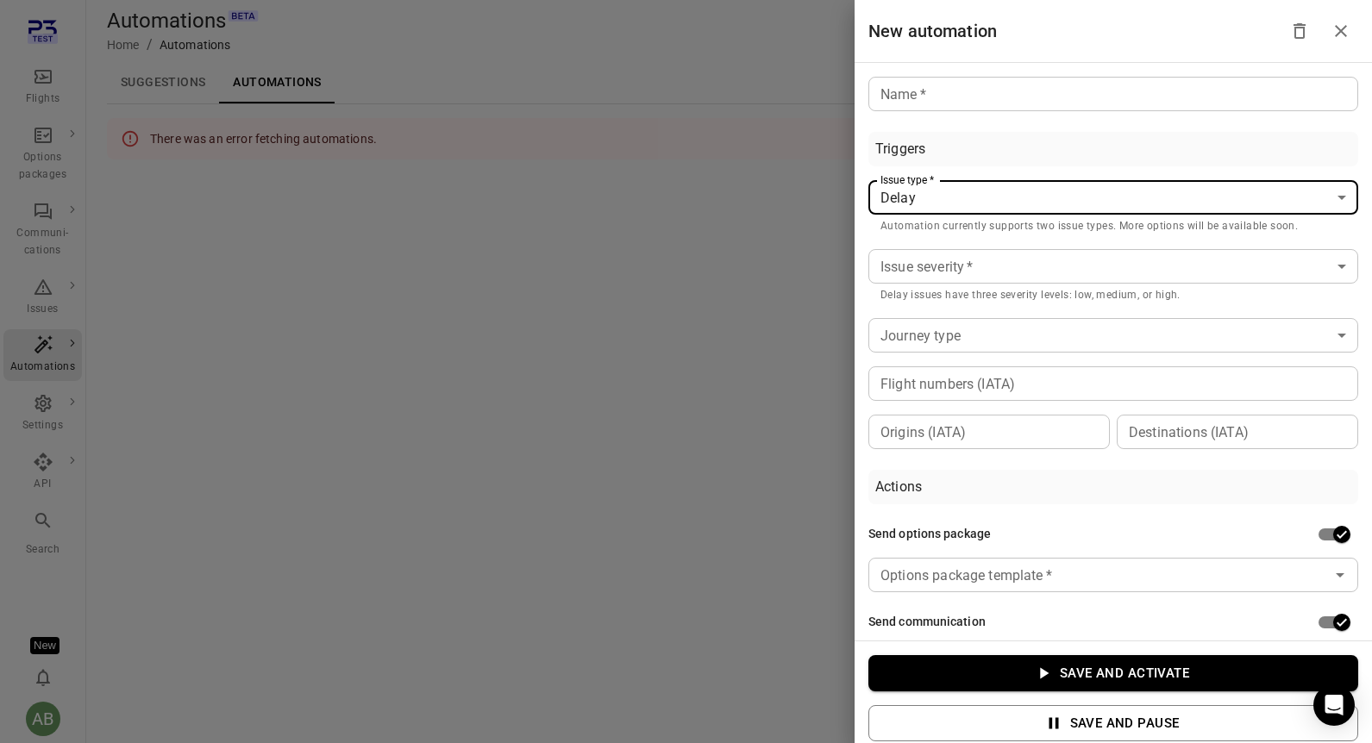
click at [927, 272] on body "Flights Options packages Communi-cations Issues Automations Settings API Search…" at bounding box center [686, 371] width 1372 height 743
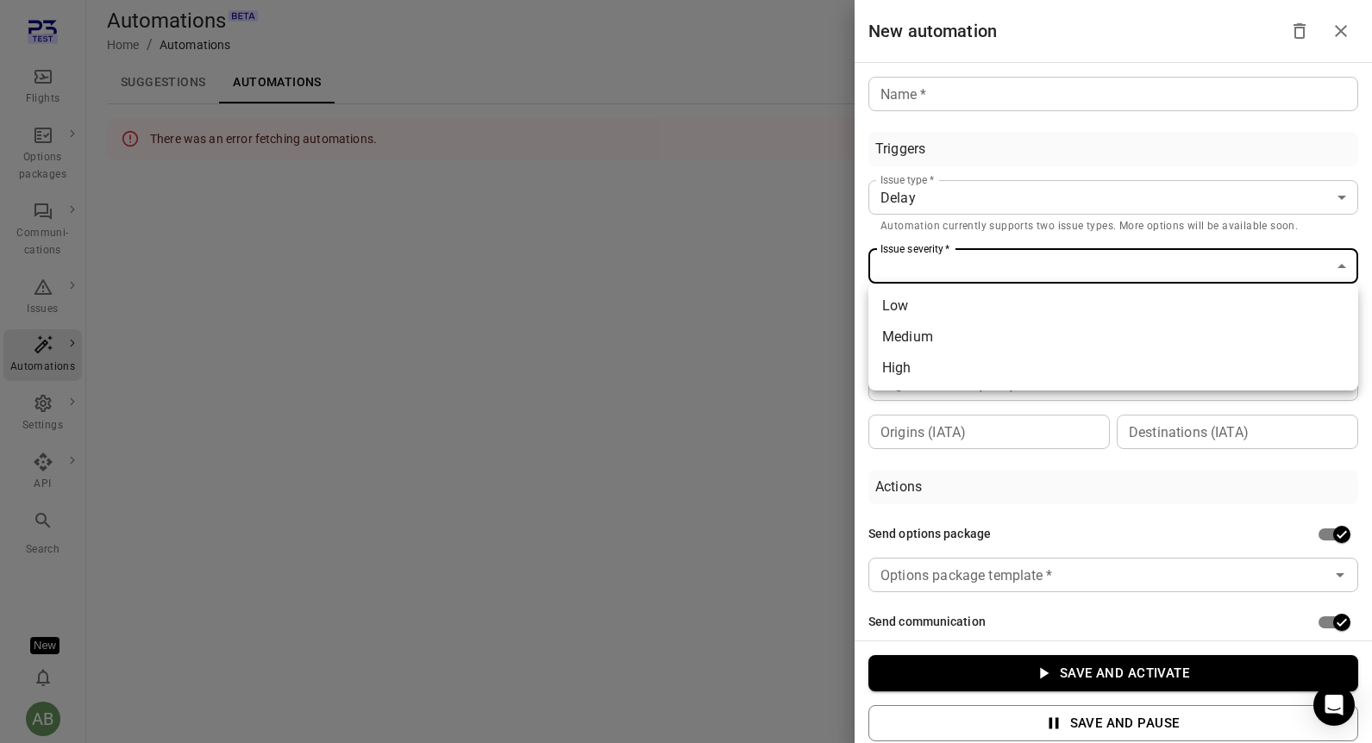
click at [915, 375] on li "High" at bounding box center [1113, 368] width 490 height 31
type input "****"
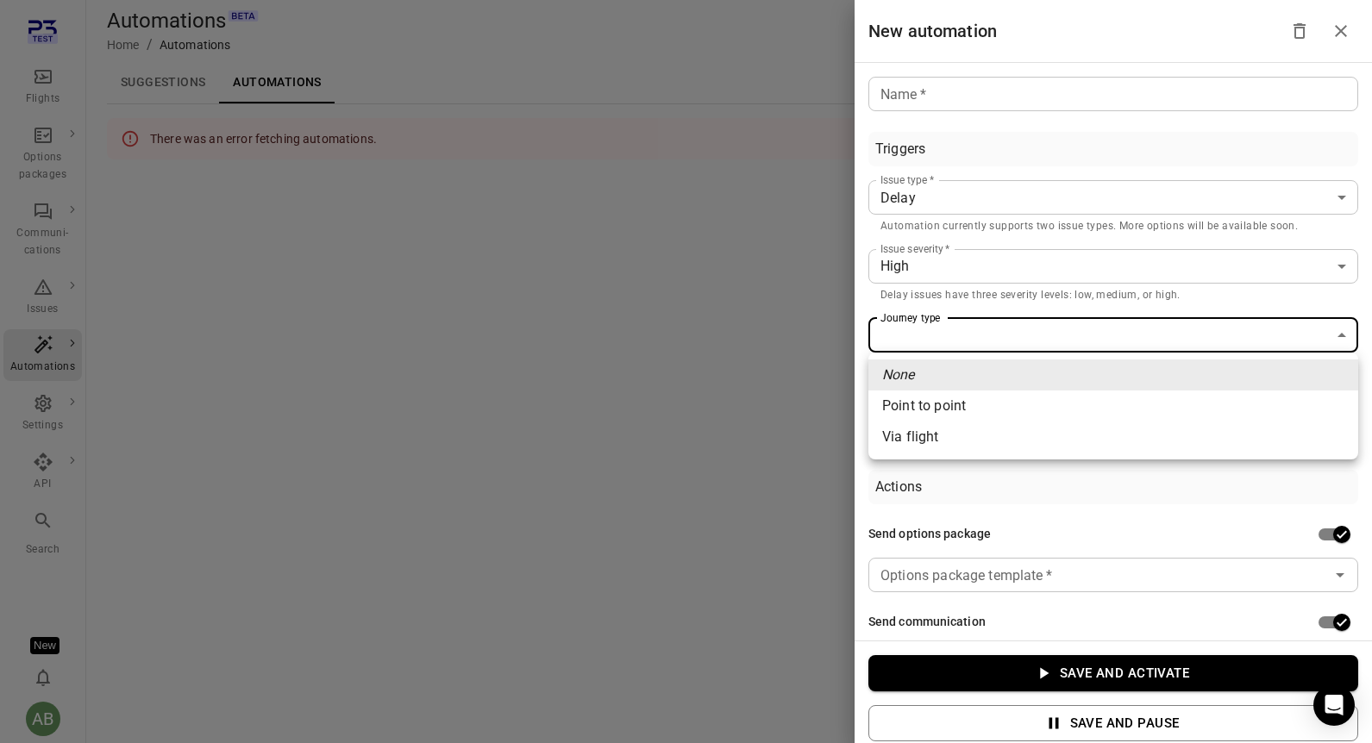
click at [915, 340] on body "Flights Options packages Communi-cations Issues Automations Settings API Search…" at bounding box center [686, 371] width 1372 height 743
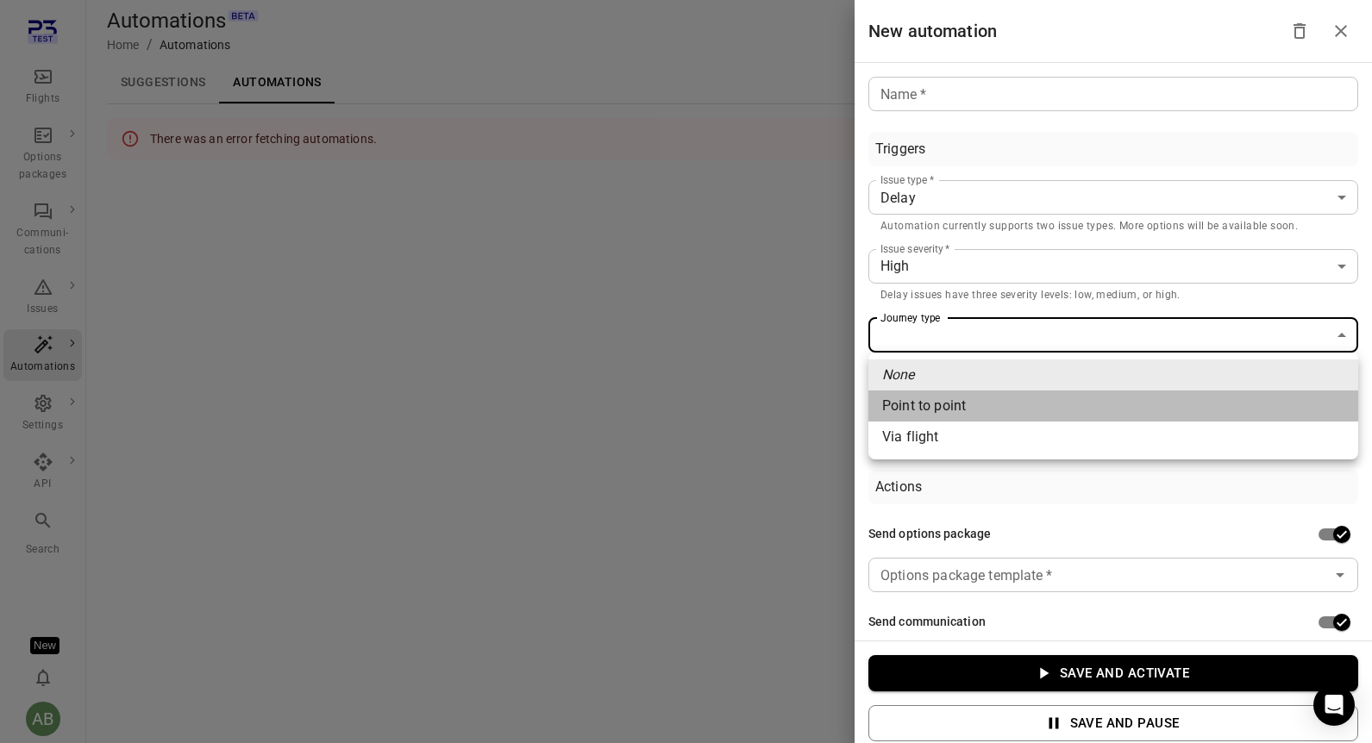
click at [917, 403] on li "Point to point" at bounding box center [1113, 406] width 490 height 31
type input "**********"
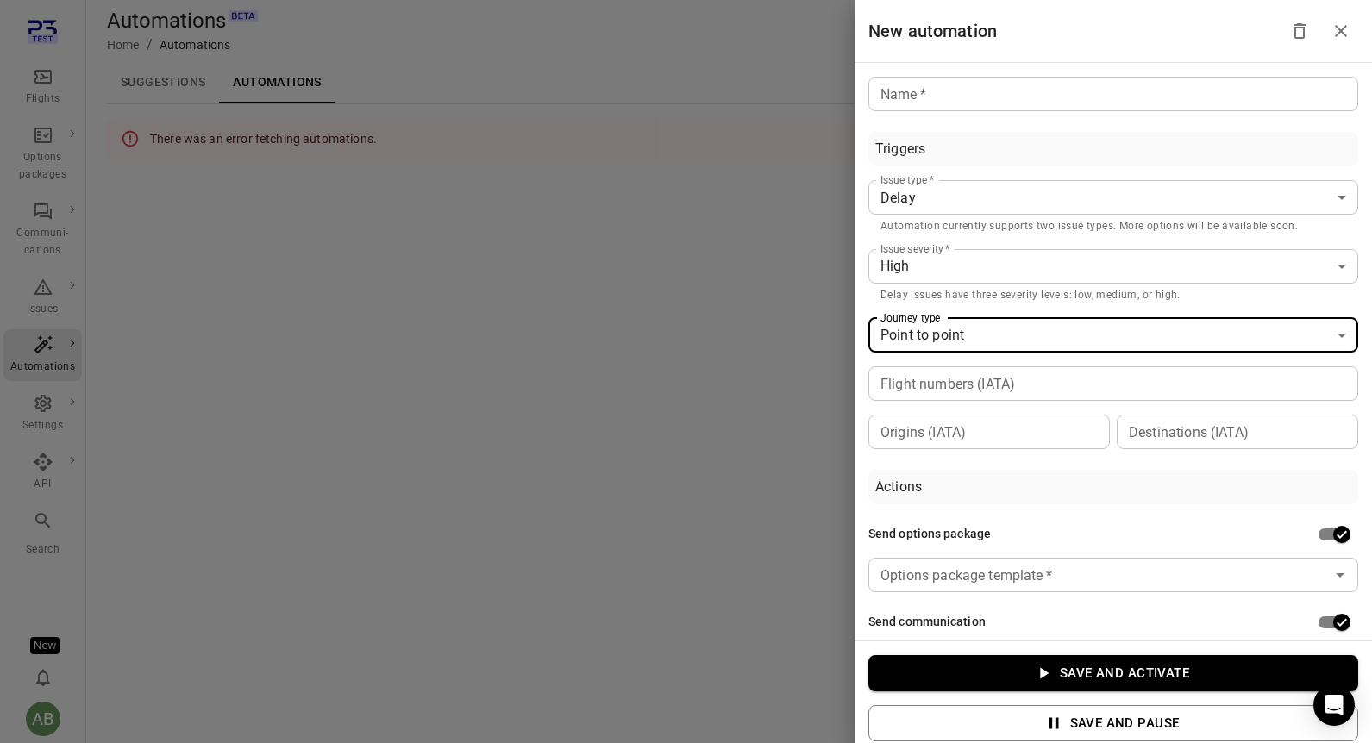
click at [916, 384] on input "Flight numbers (IATA)" at bounding box center [1111, 384] width 477 height 24
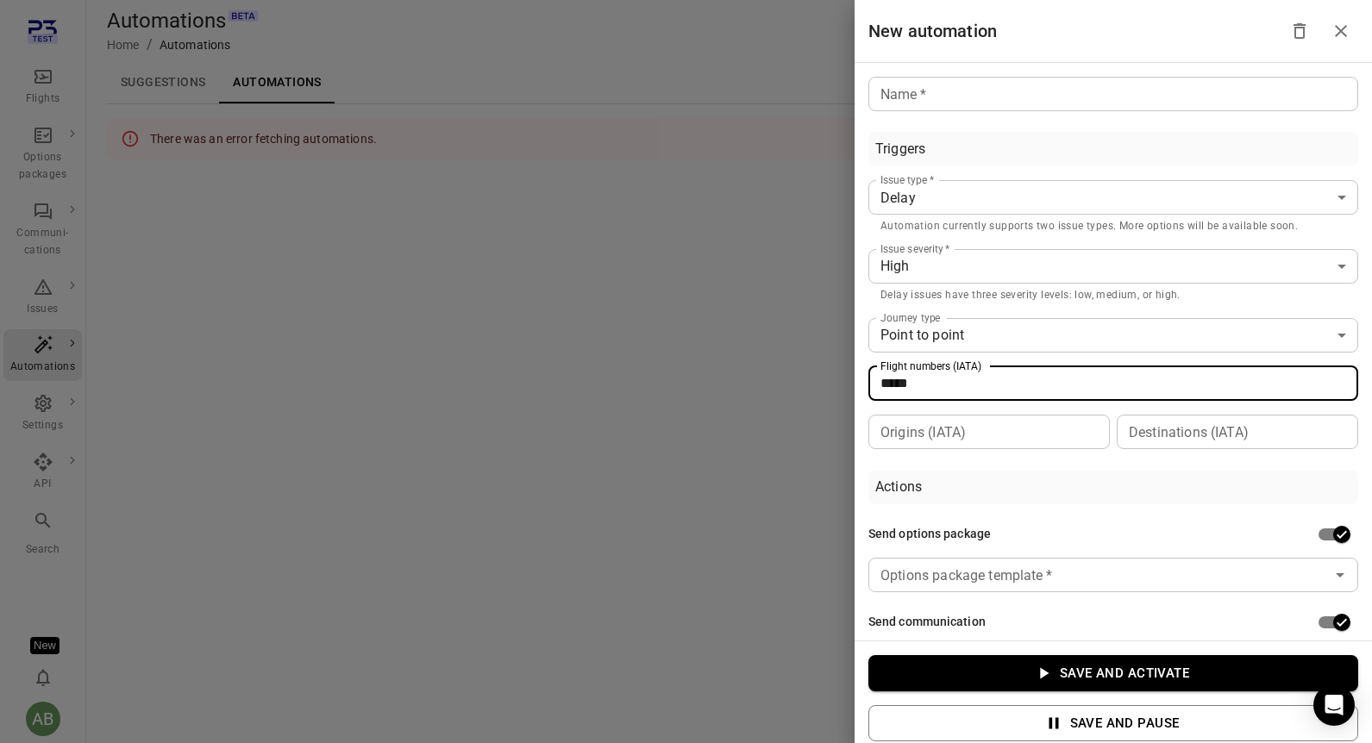
type input "*****"
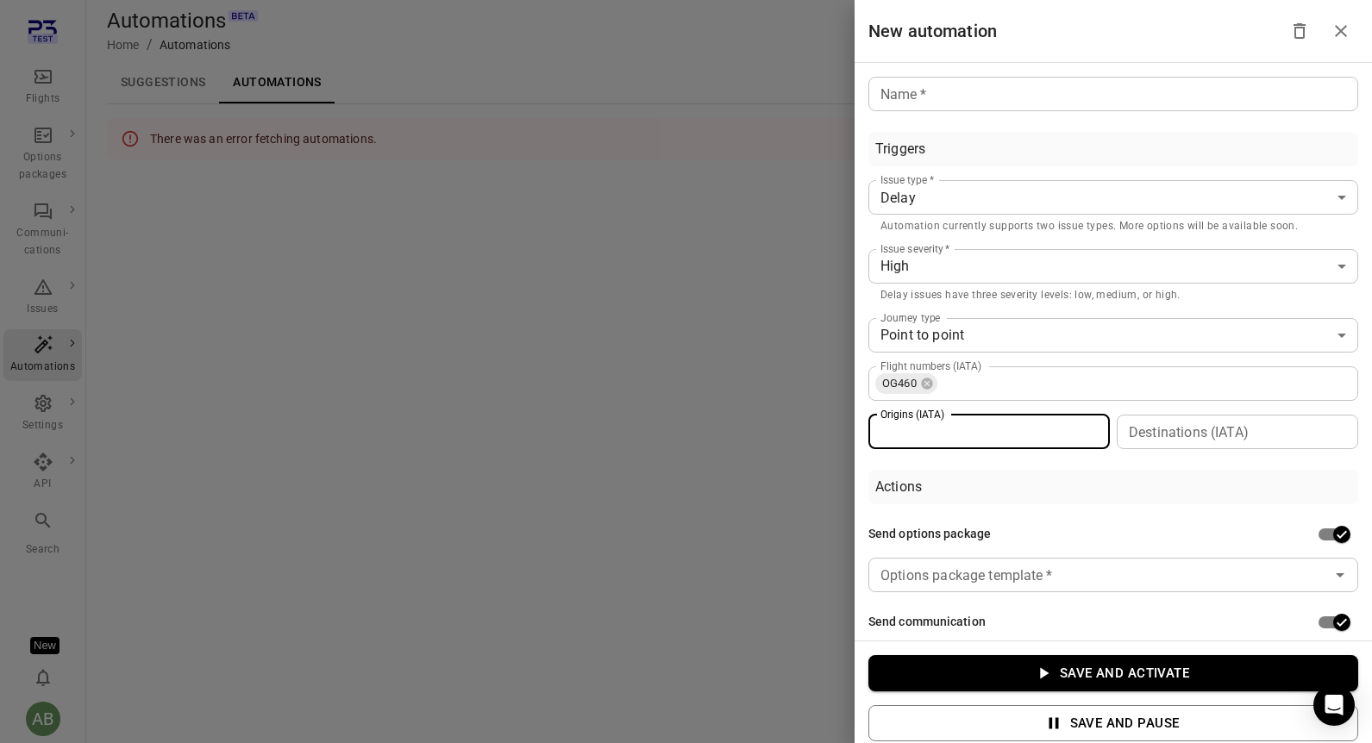
click at [995, 435] on input "Origins (IATA)" at bounding box center [987, 432] width 228 height 24
type input "***"
click at [1149, 436] on input "Destinations (IATA)" at bounding box center [1236, 432] width 228 height 24
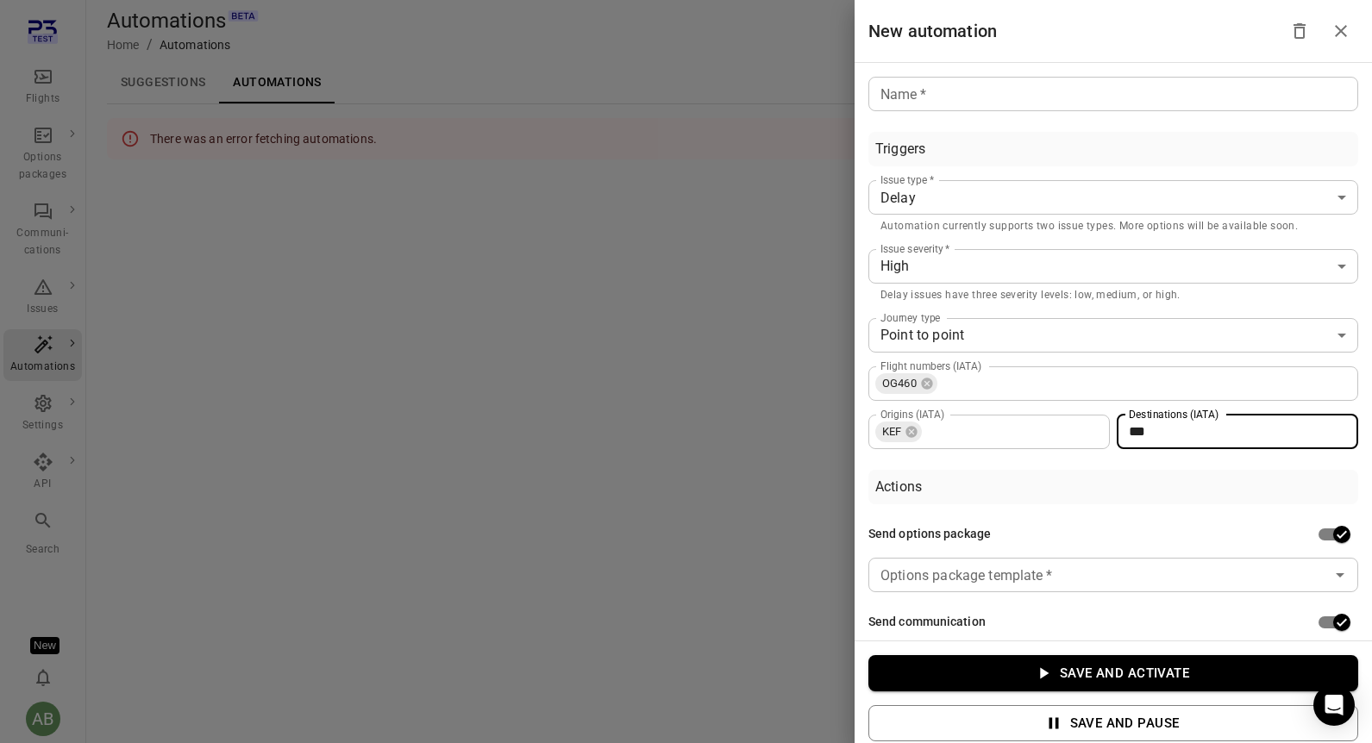
type input "***"
click at [1196, 496] on div "Actions" at bounding box center [1113, 487] width 490 height 34
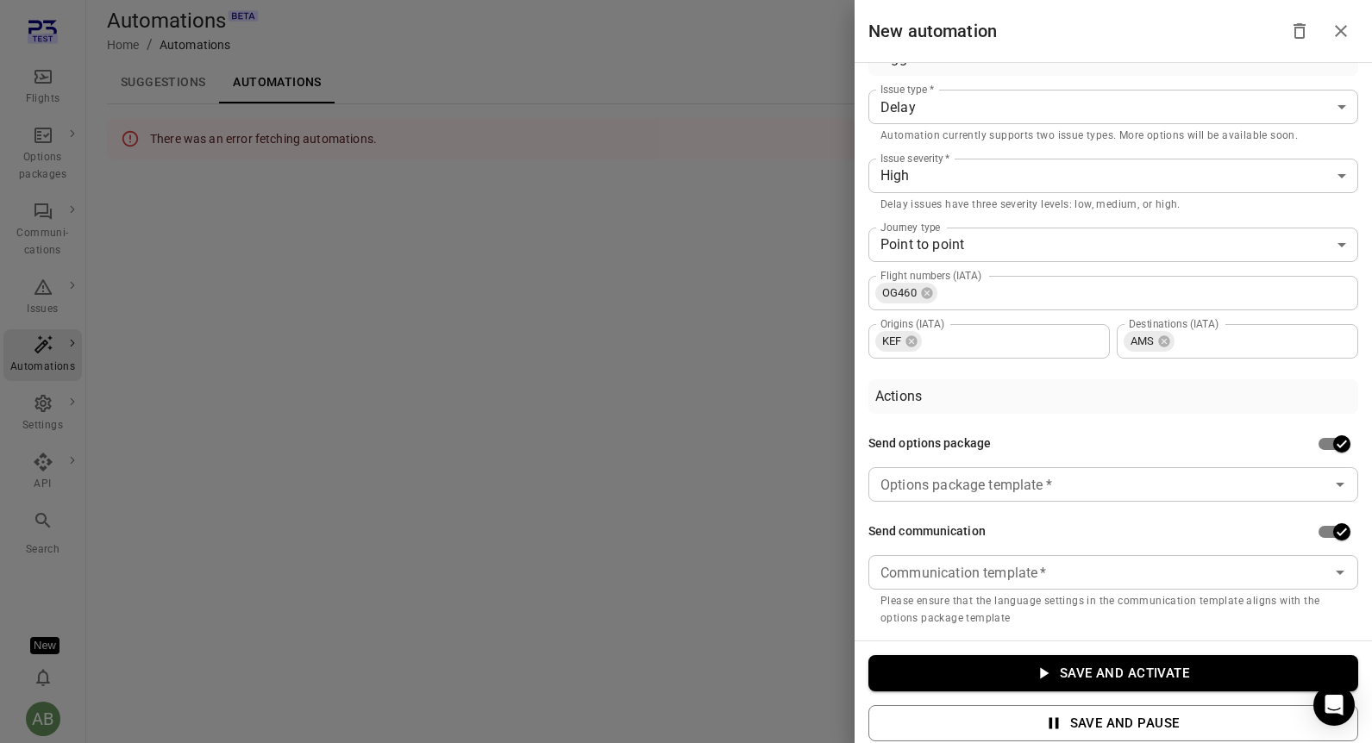
click at [1116, 676] on button "Save and activate" at bounding box center [1113, 673] width 490 height 36
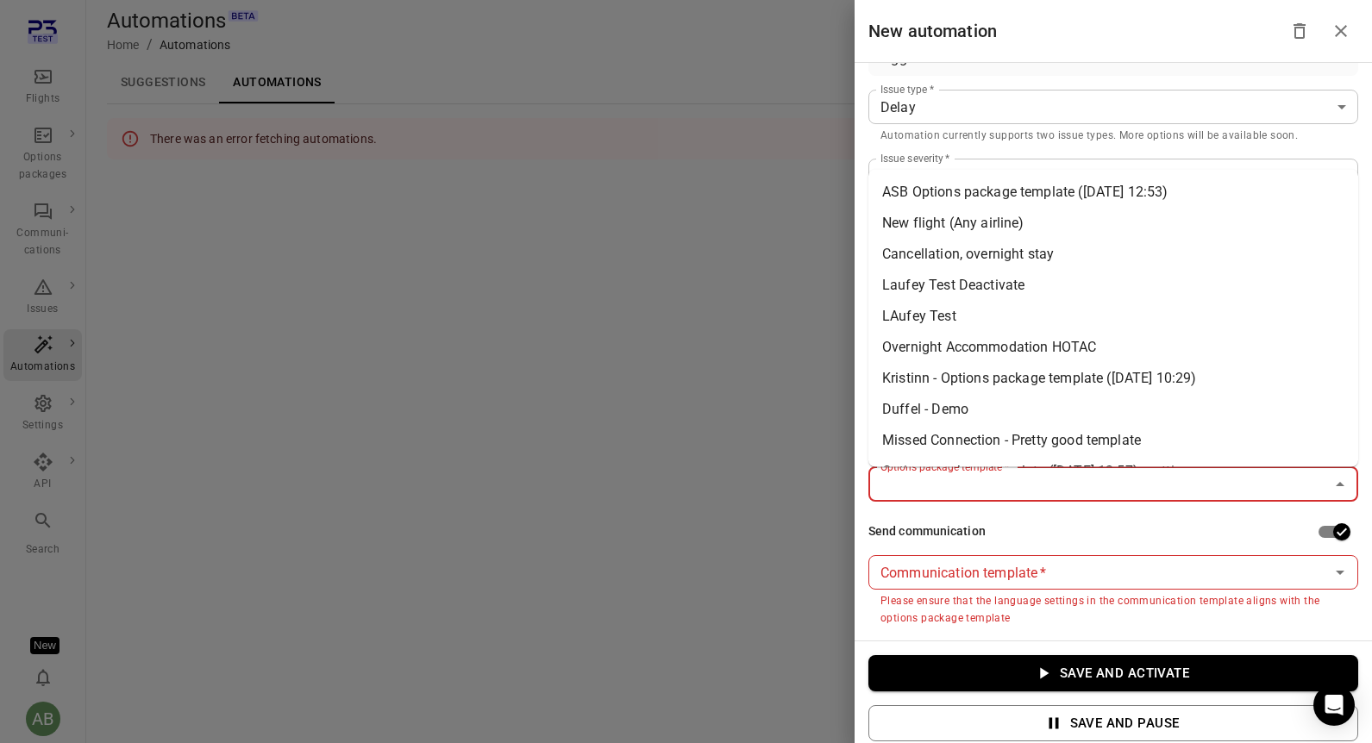
click at [1095, 492] on input "Options package template   *" at bounding box center [1098, 484] width 451 height 24
click at [960, 197] on li "ASB Options package template (13 Aug 2025 12:53)" at bounding box center [1113, 192] width 490 height 31
type input "**********"
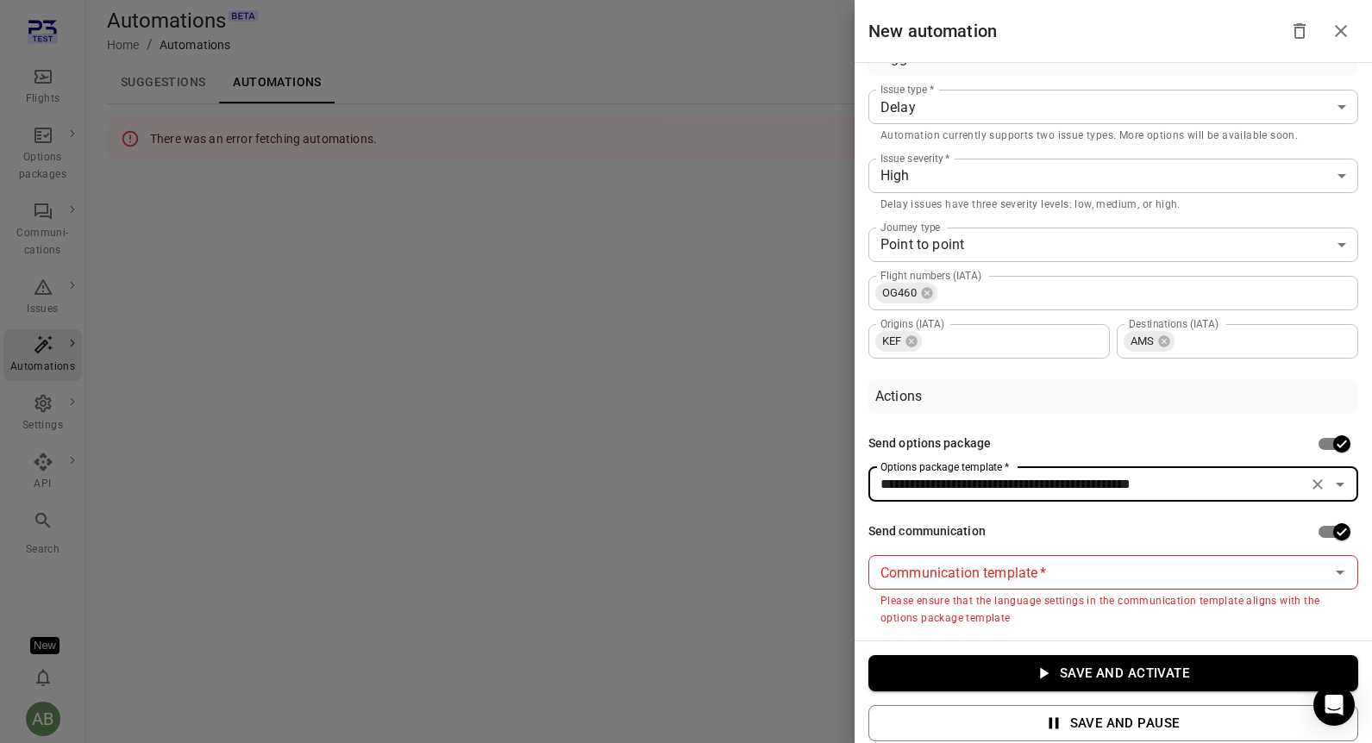
click at [1035, 585] on div "Communication template   *" at bounding box center [1113, 572] width 490 height 34
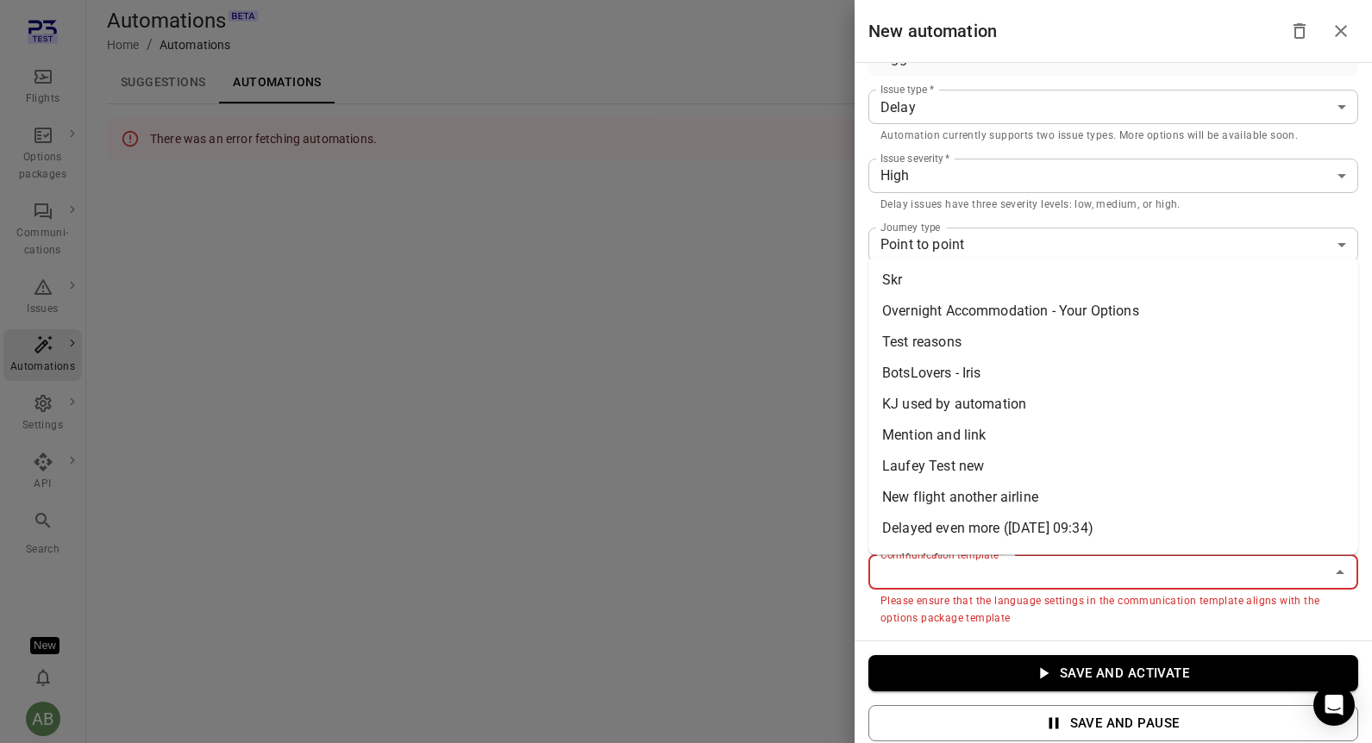
click at [1028, 568] on input "Communication template   *" at bounding box center [1098, 572] width 451 height 24
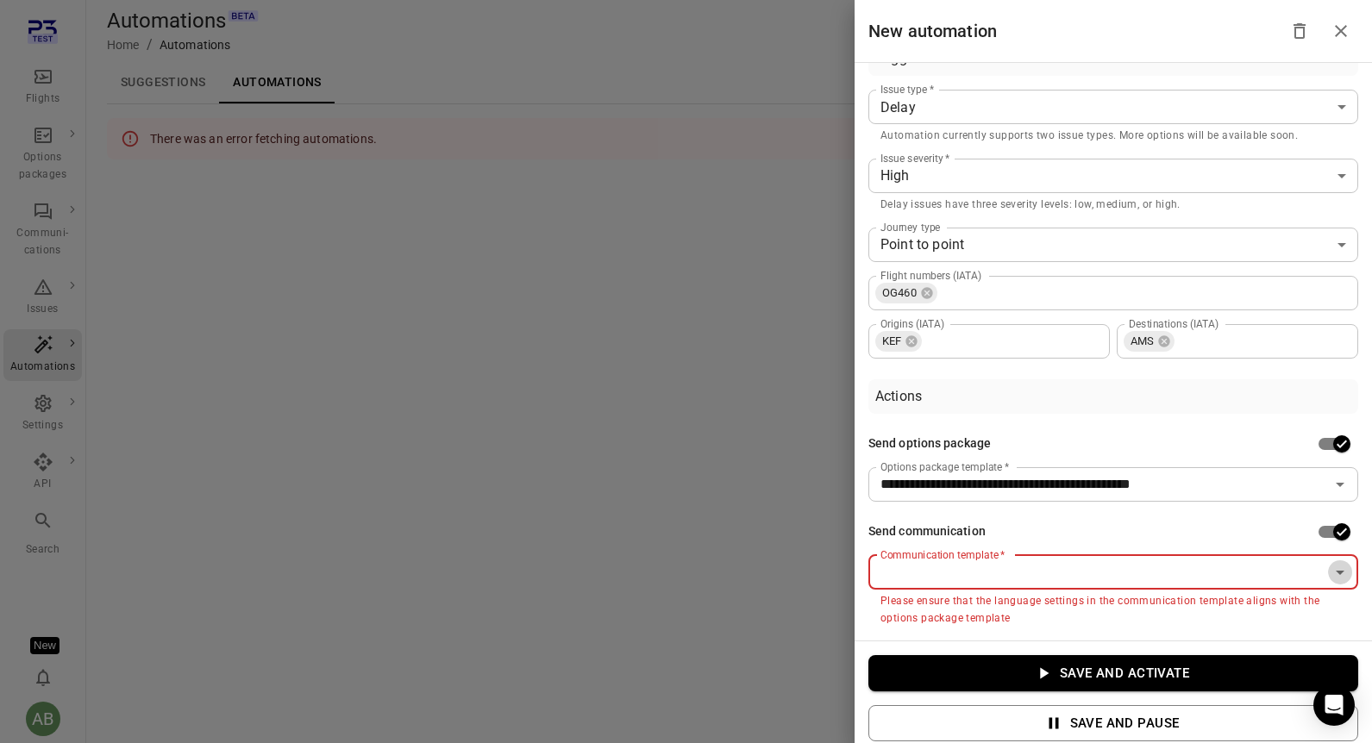
click at [1337, 570] on icon "Open" at bounding box center [1339, 572] width 21 height 21
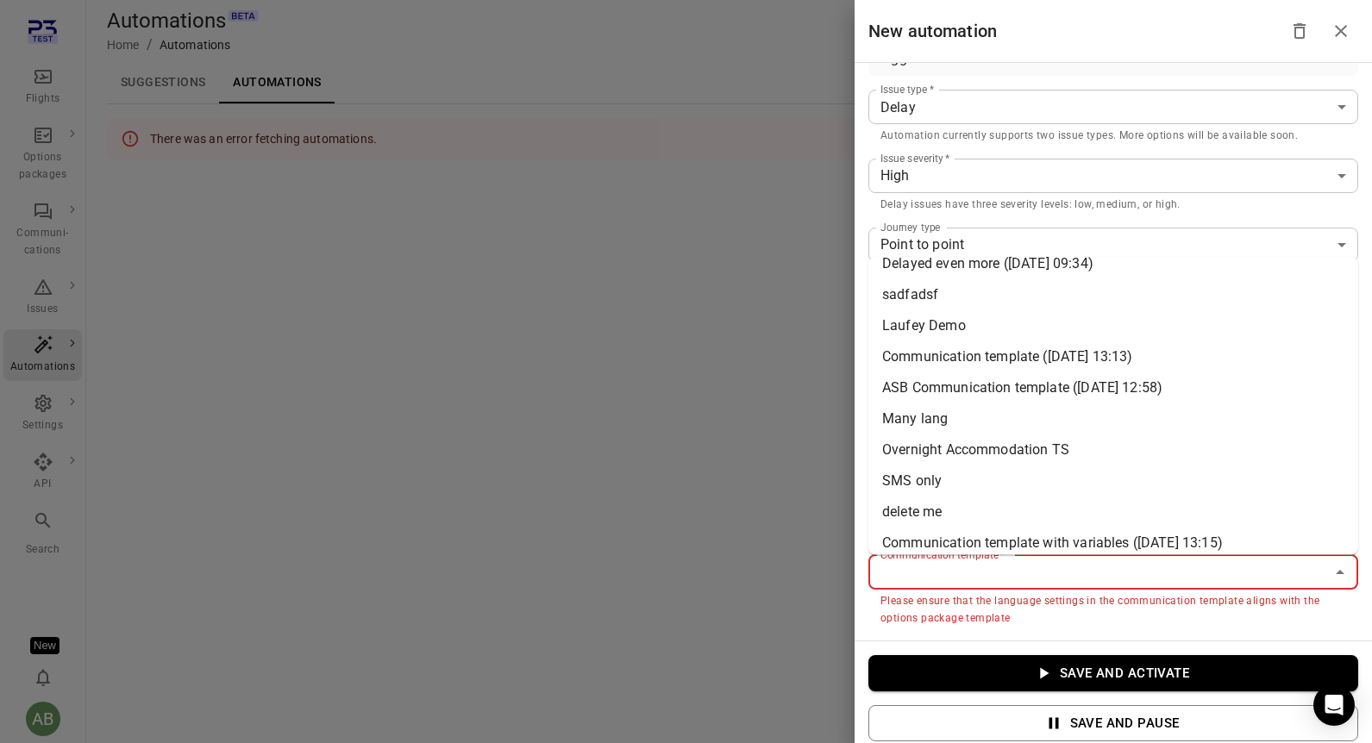
scroll to position [272, 0]
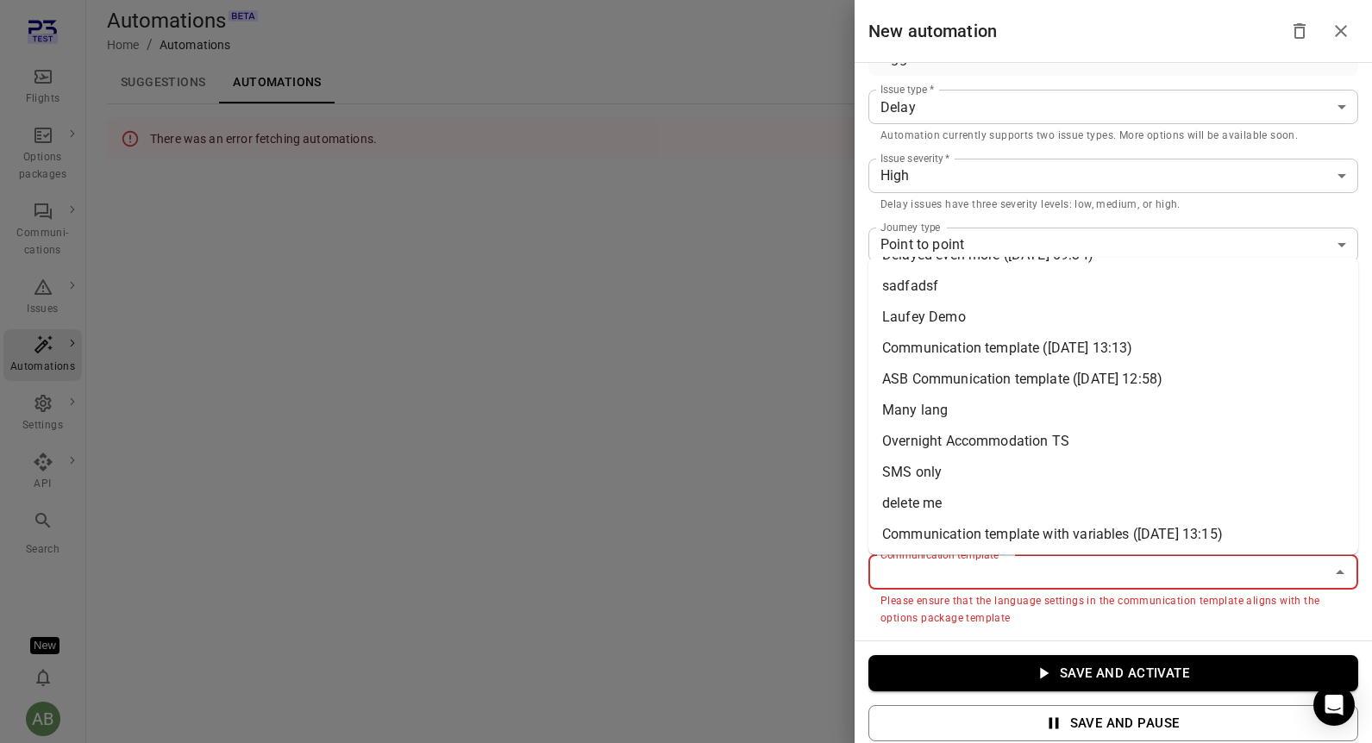
click at [1030, 376] on li "ASB Communication template (13 Aug 2025 12:58)" at bounding box center [1113, 380] width 490 height 31
type input "**********"
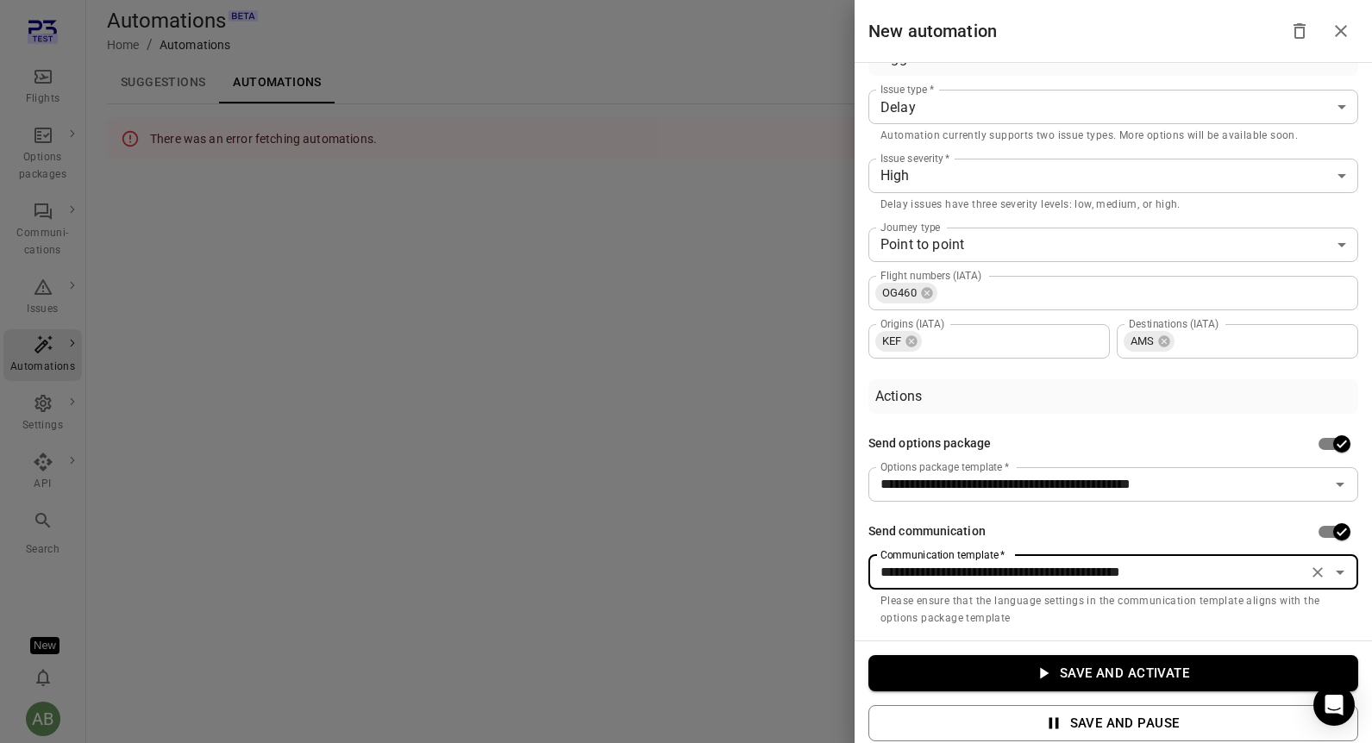
click at [1066, 682] on button "Save and activate" at bounding box center [1113, 673] width 490 height 36
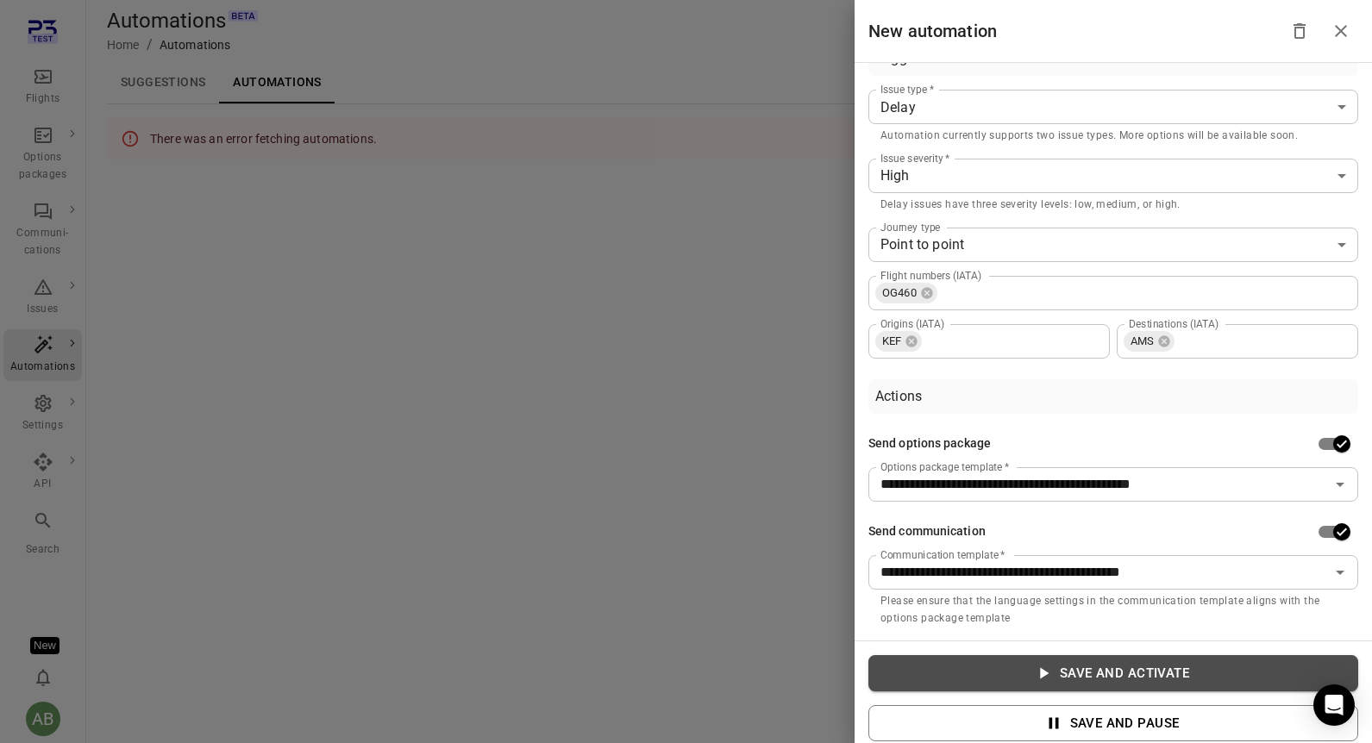
click at [1044, 674] on icon "button" at bounding box center [1044, 673] width 9 height 11
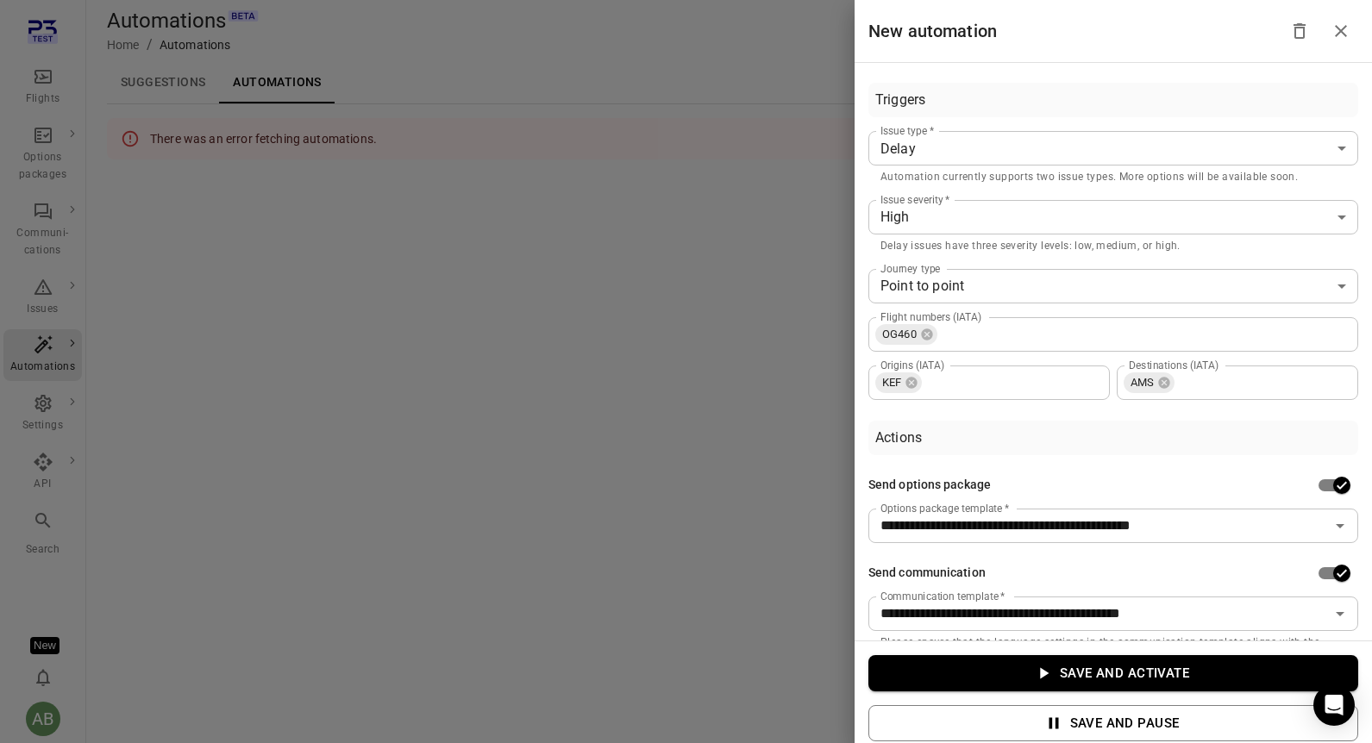
scroll to position [0, 0]
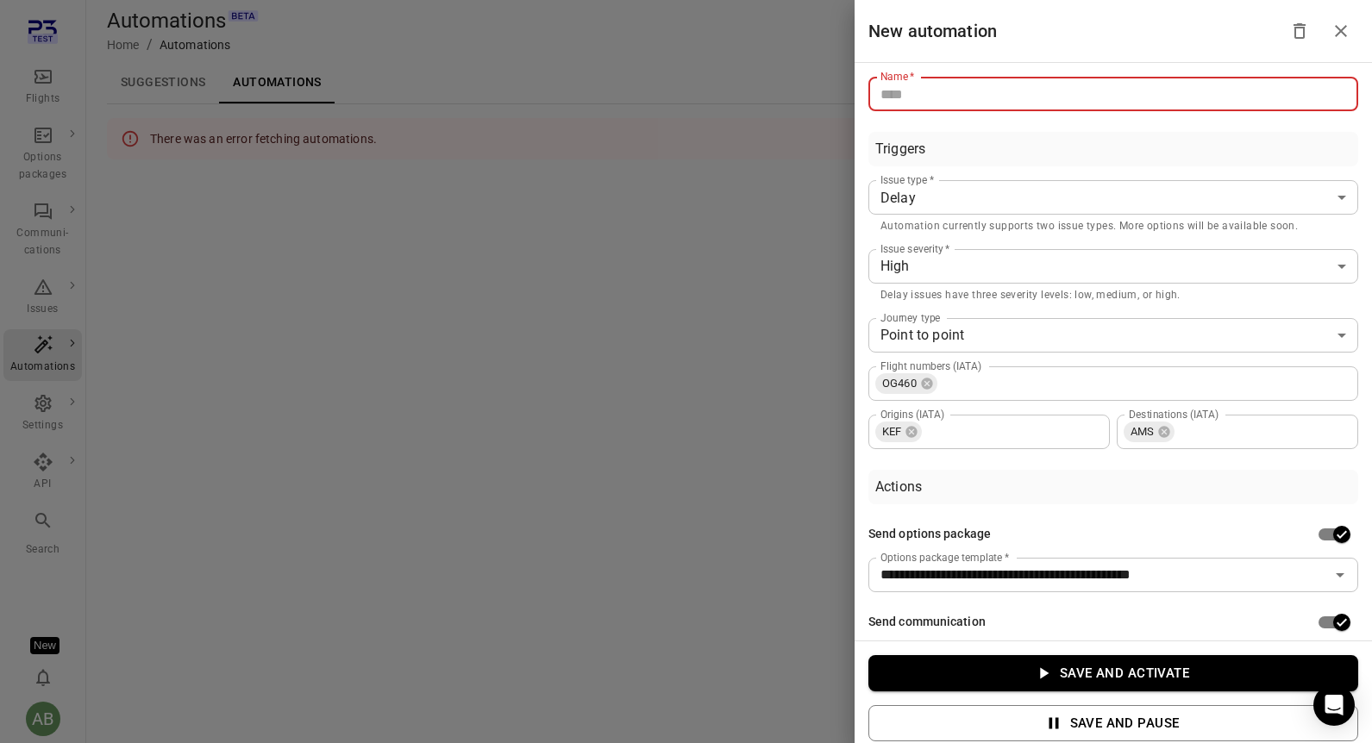
click at [979, 91] on input "Name   *" at bounding box center [1113, 94] width 490 height 34
type input "**********"
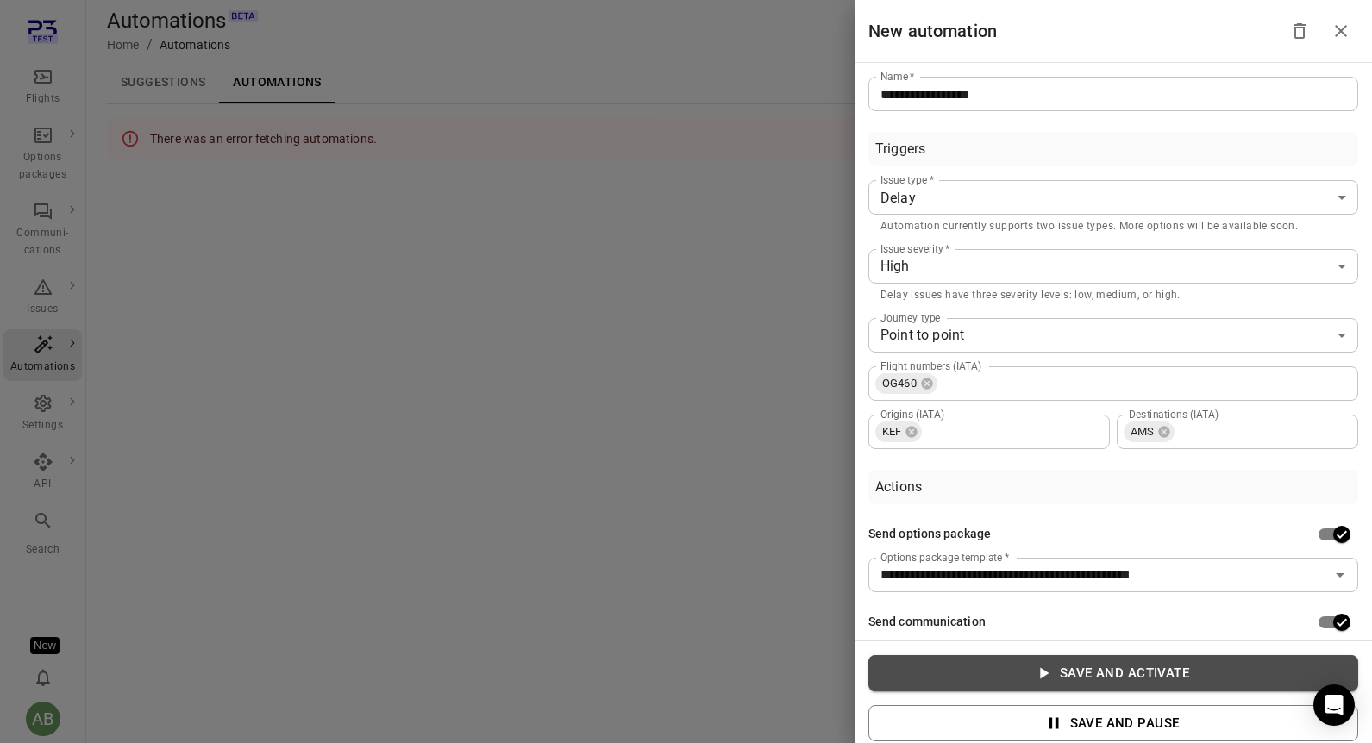
click at [1036, 668] on icon "button" at bounding box center [1043, 673] width 19 height 19
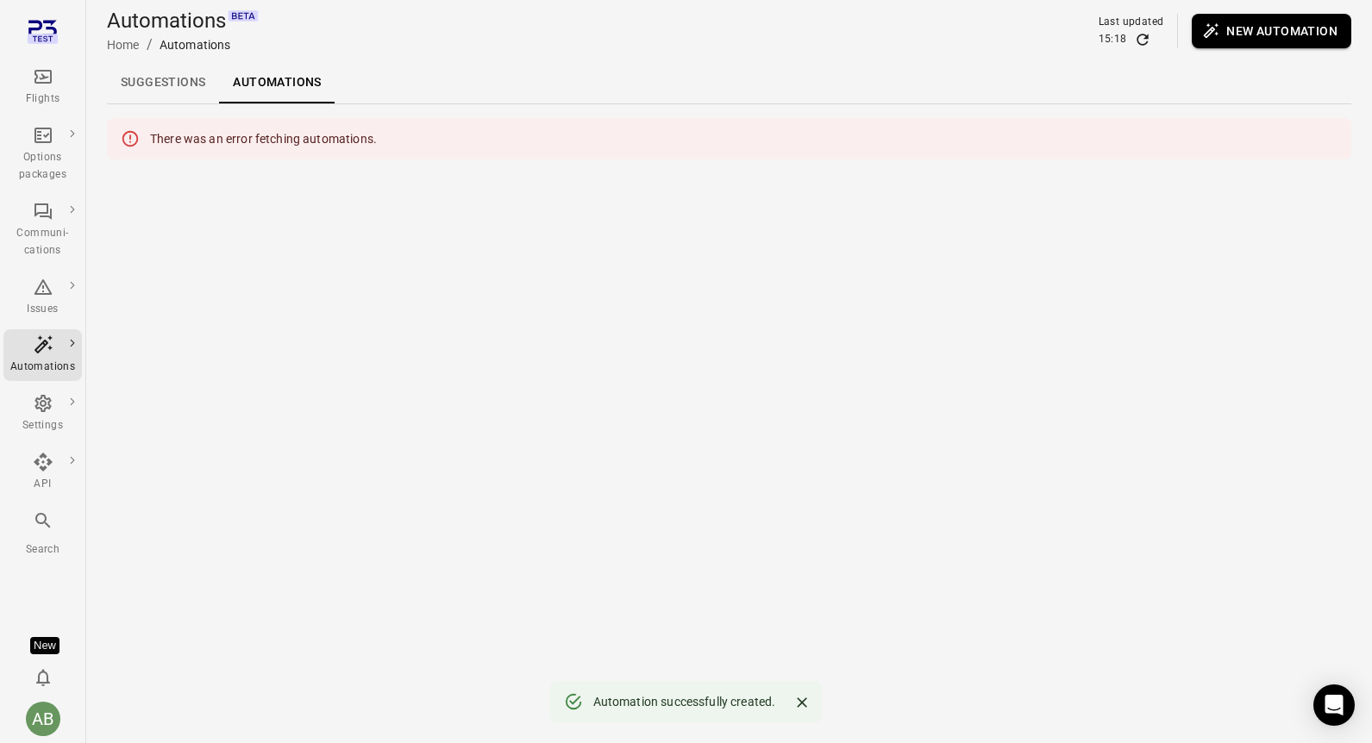
click at [177, 83] on link "Suggestions" at bounding box center [163, 82] width 112 height 41
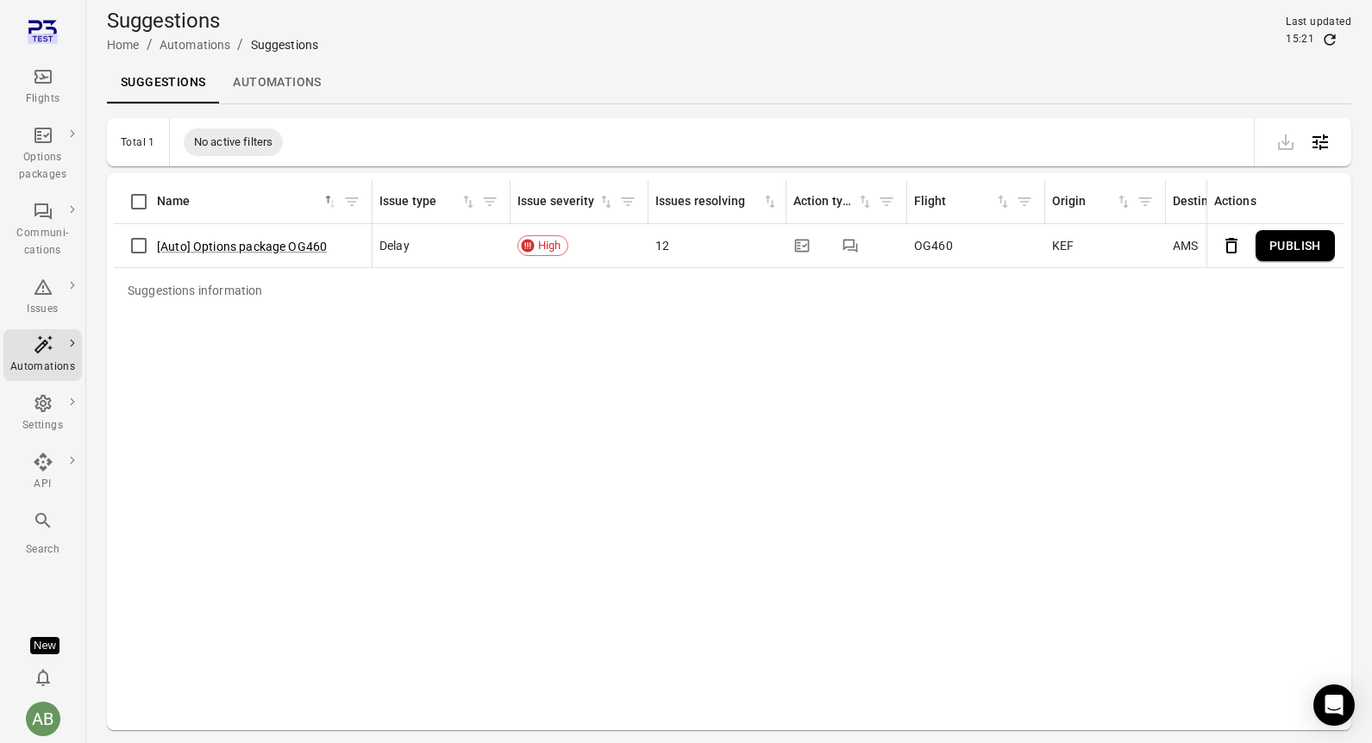
click at [271, 84] on link "Automations" at bounding box center [277, 82] width 116 height 41
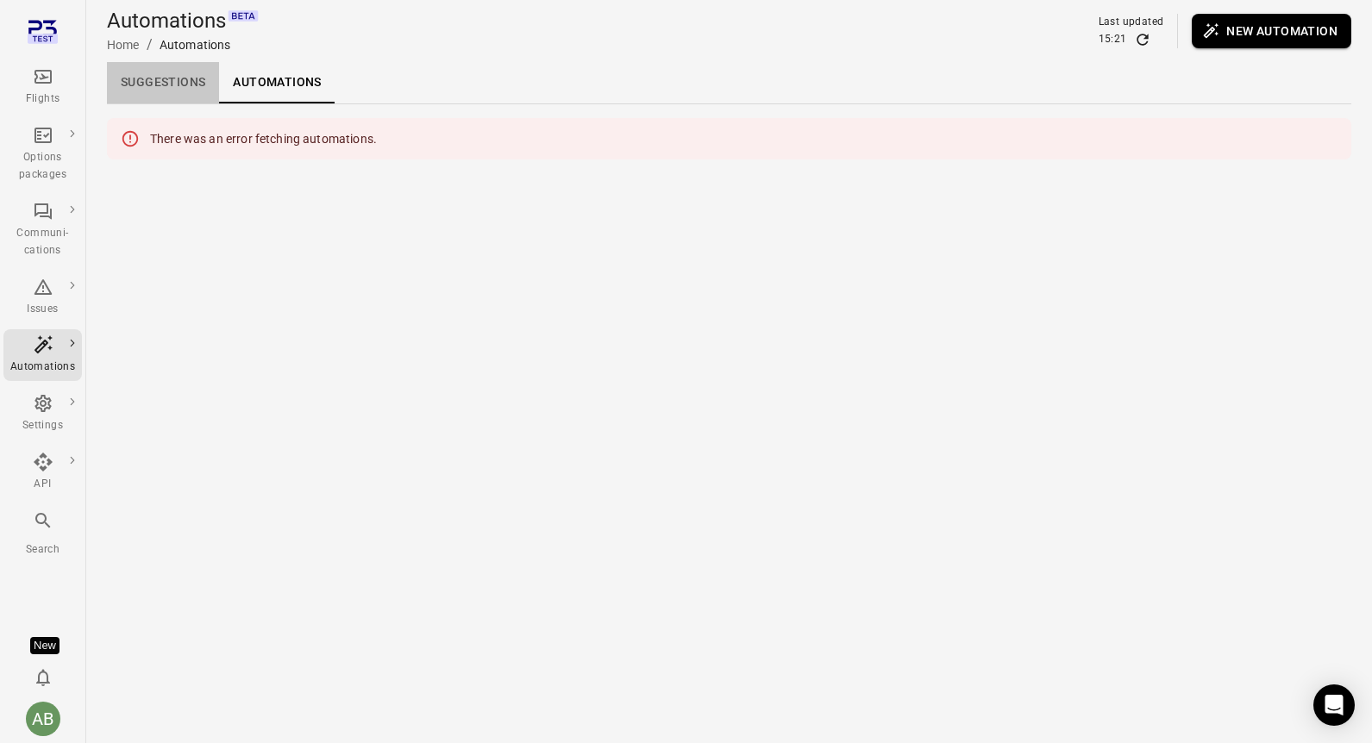
click at [158, 85] on link "Suggestions" at bounding box center [163, 82] width 112 height 41
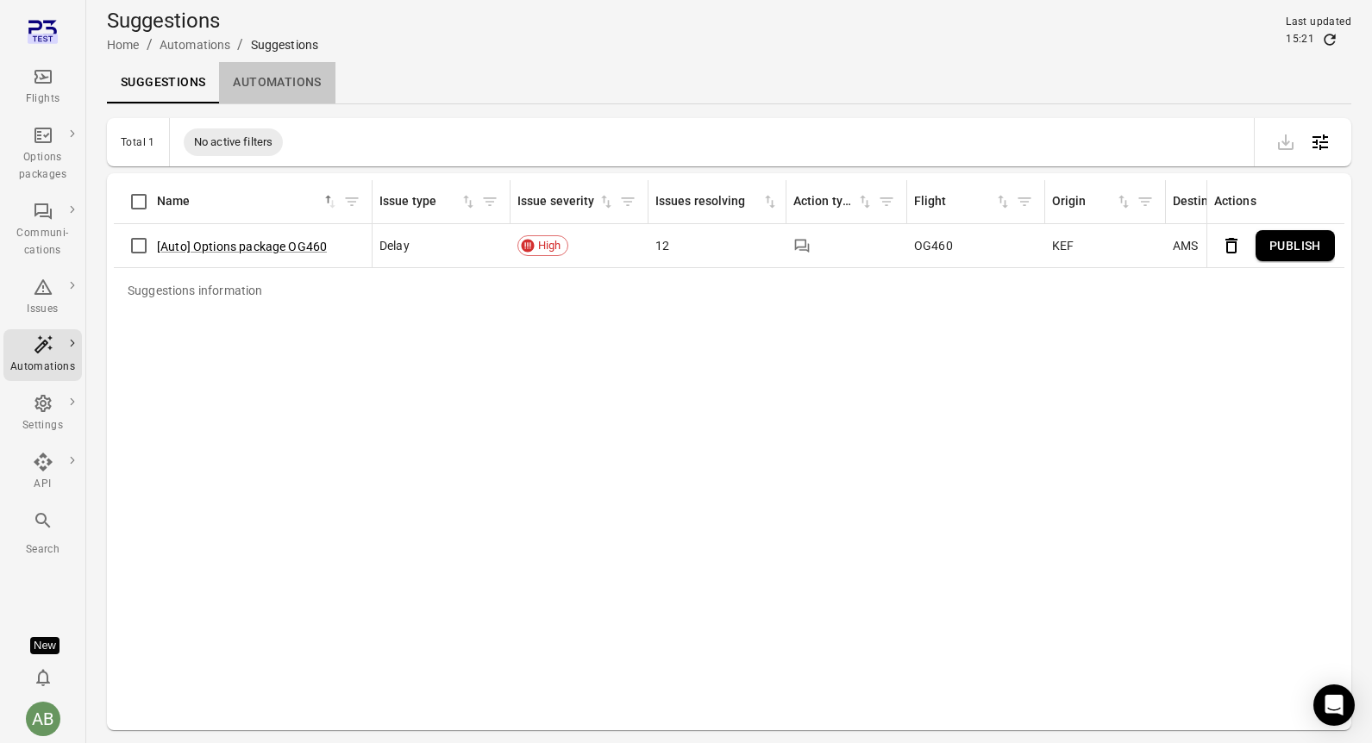
click at [256, 88] on link "Automations" at bounding box center [277, 82] width 116 height 41
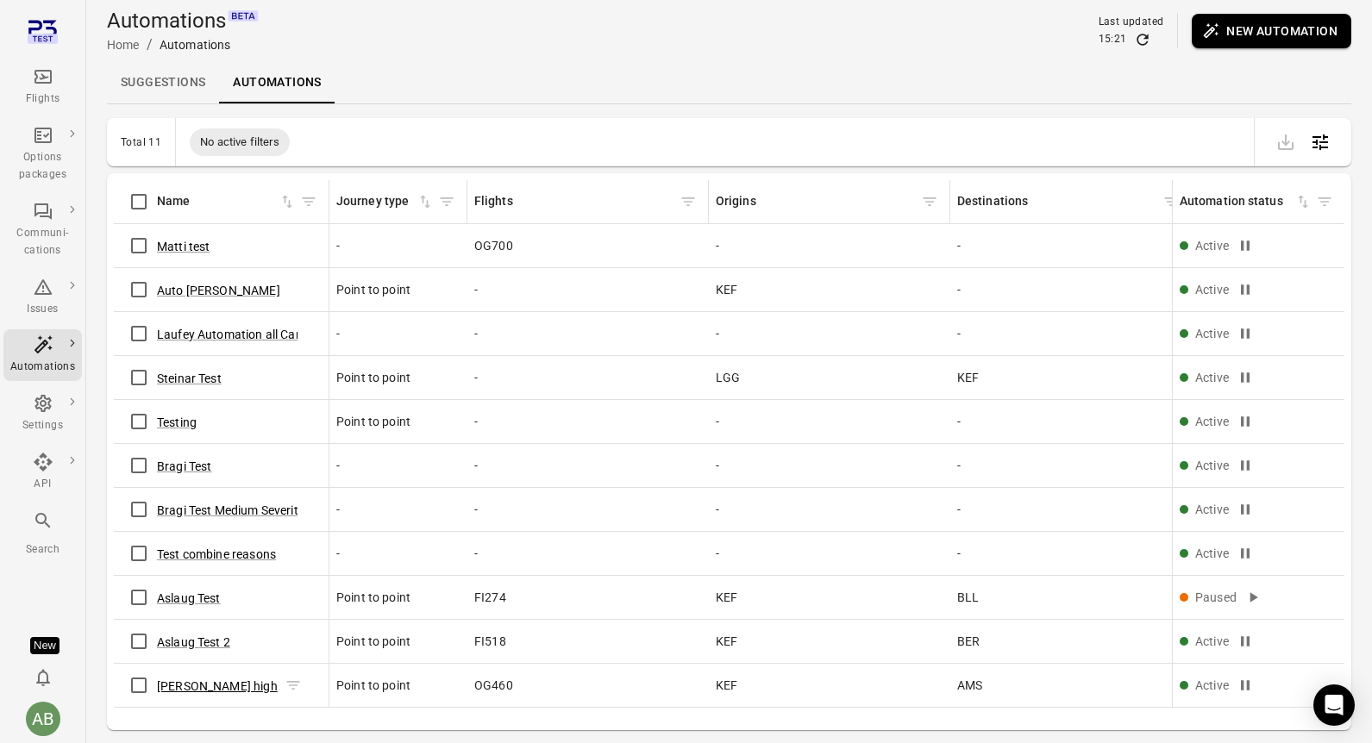
click at [217, 685] on button "[PERSON_NAME] high" at bounding box center [217, 686] width 121 height 17
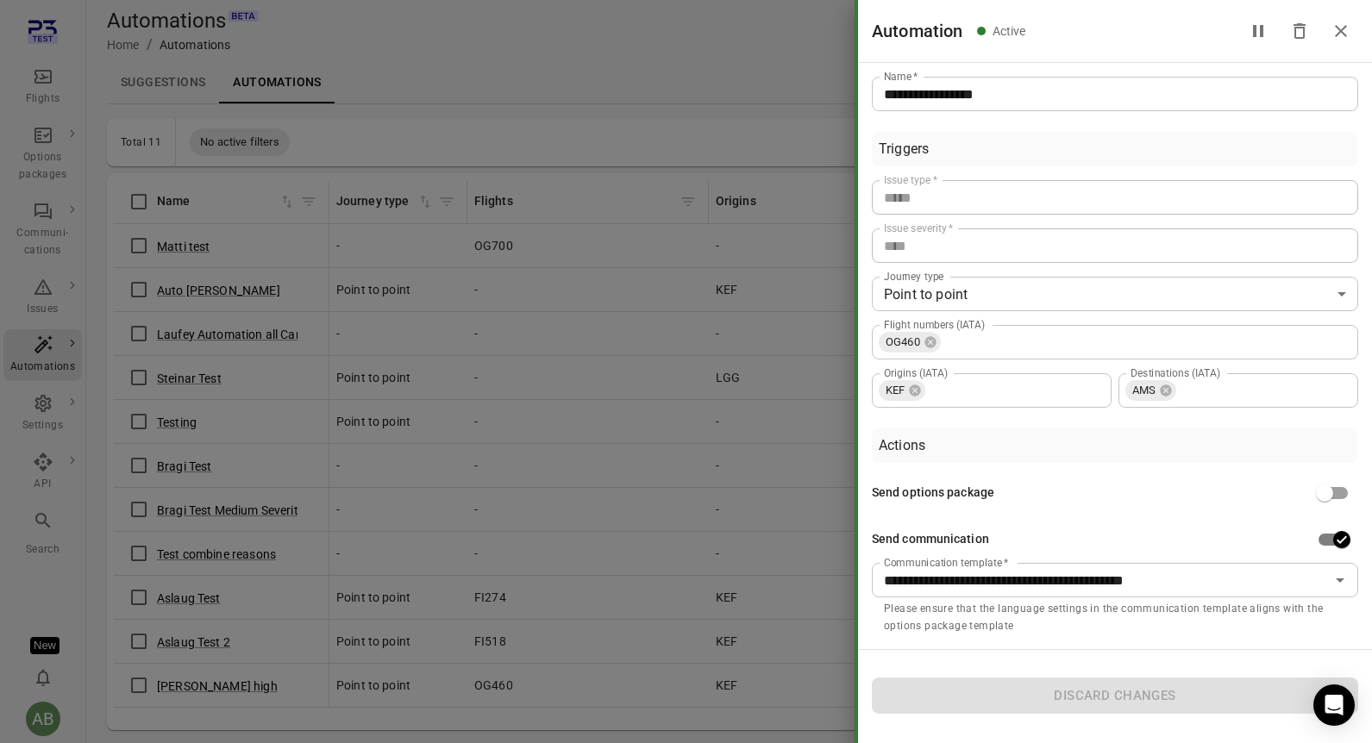
click at [1349, 33] on icon "Close drawer" at bounding box center [1340, 31] width 21 height 21
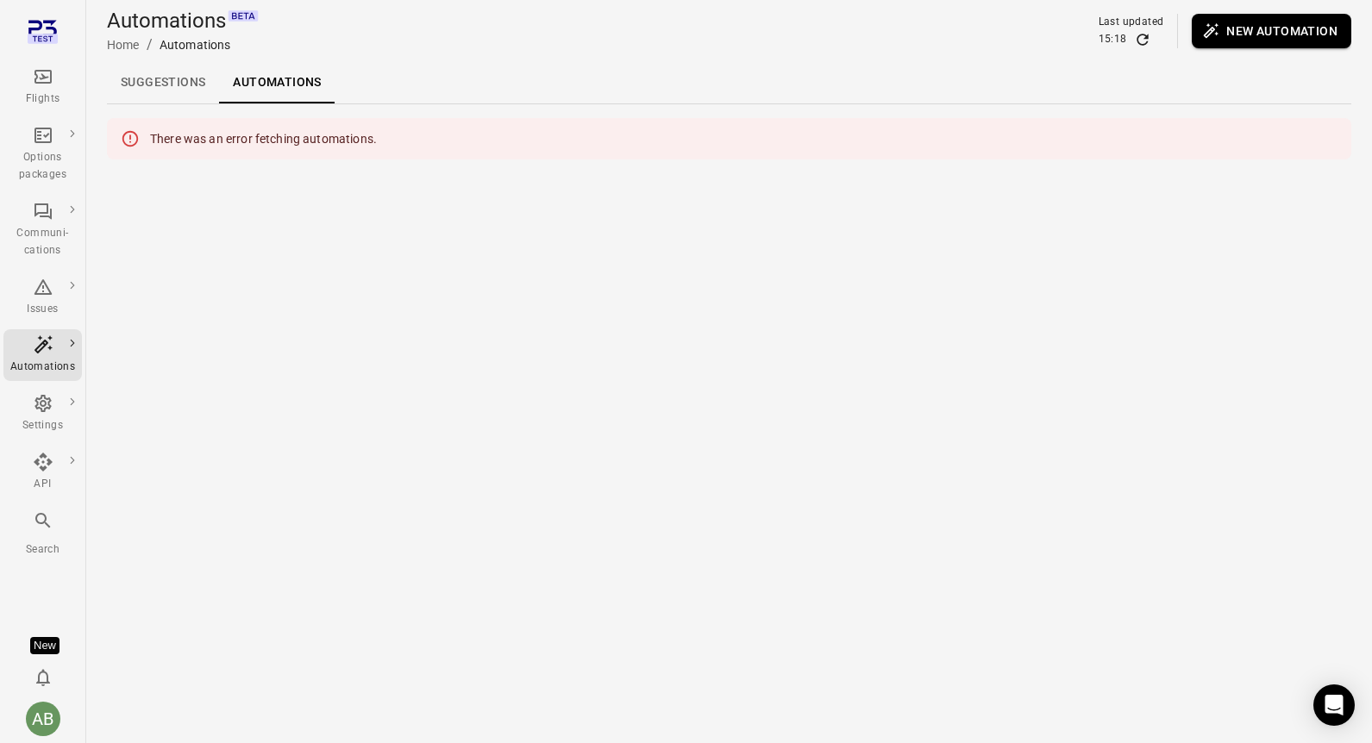
click at [153, 74] on link "Suggestions" at bounding box center [163, 82] width 112 height 41
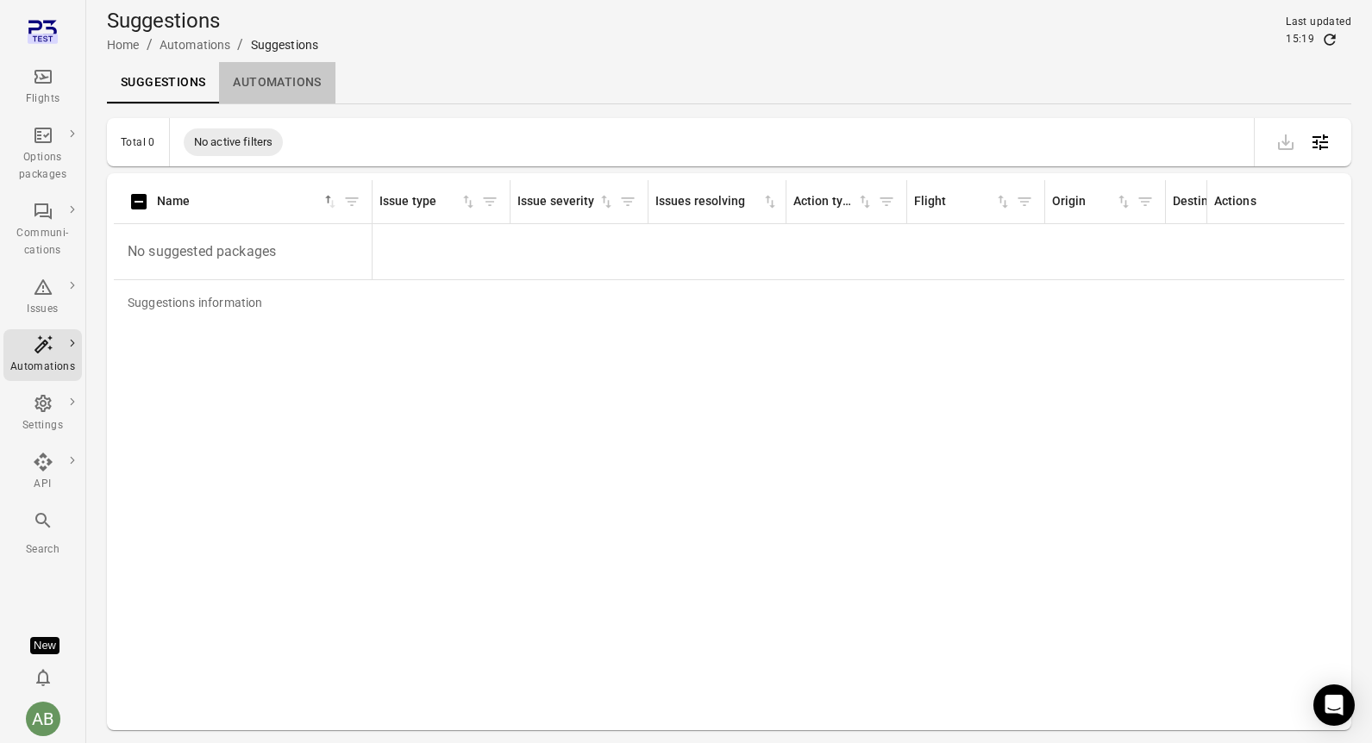
click at [262, 77] on link "Automations" at bounding box center [277, 82] width 116 height 41
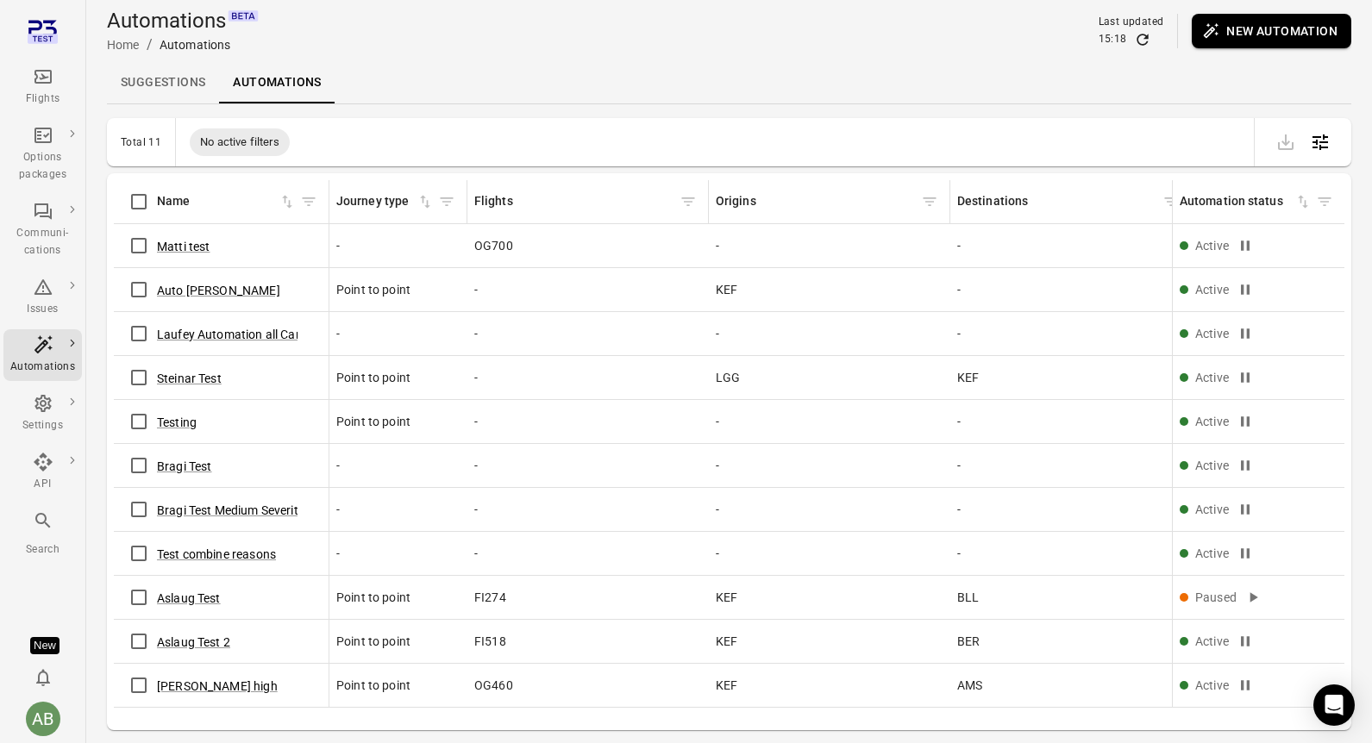
click at [156, 89] on link "Suggestions" at bounding box center [163, 82] width 112 height 41
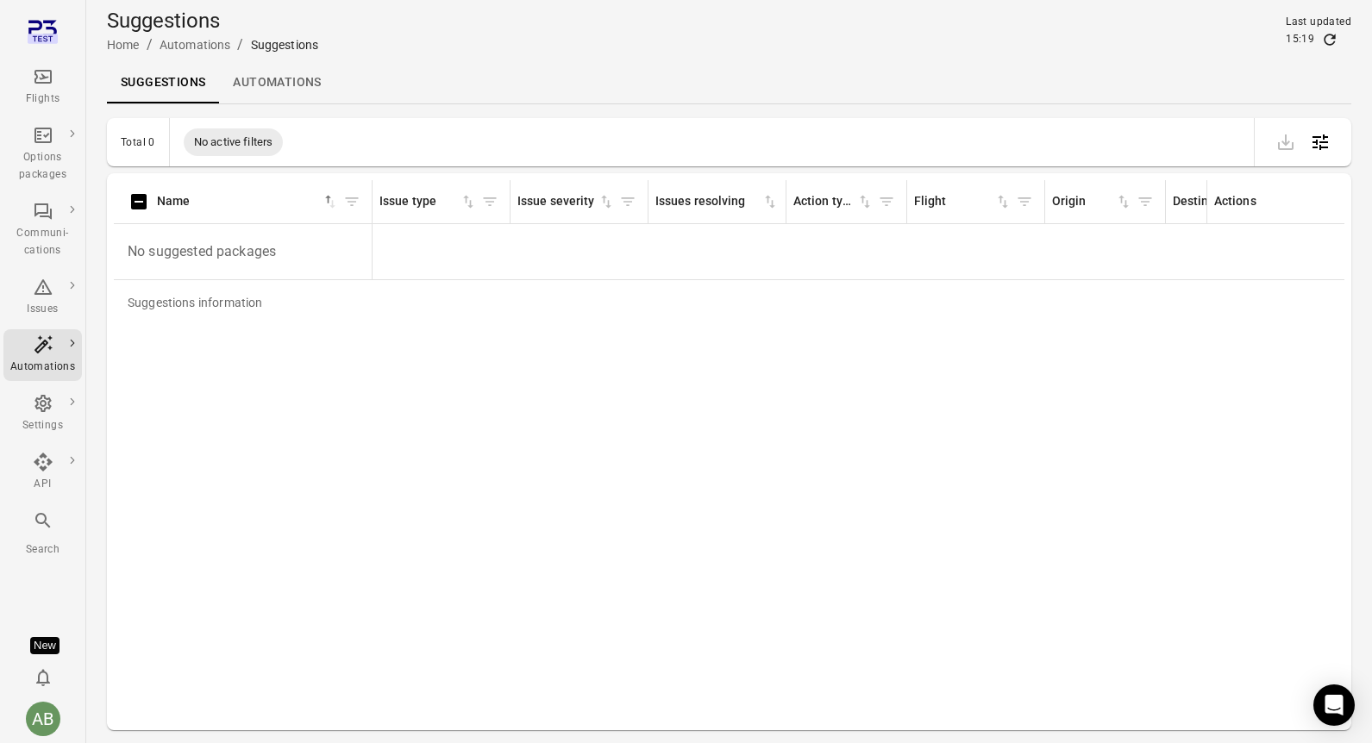
click at [1330, 44] on icon "Refresh data" at bounding box center [1329, 39] width 11 height 11
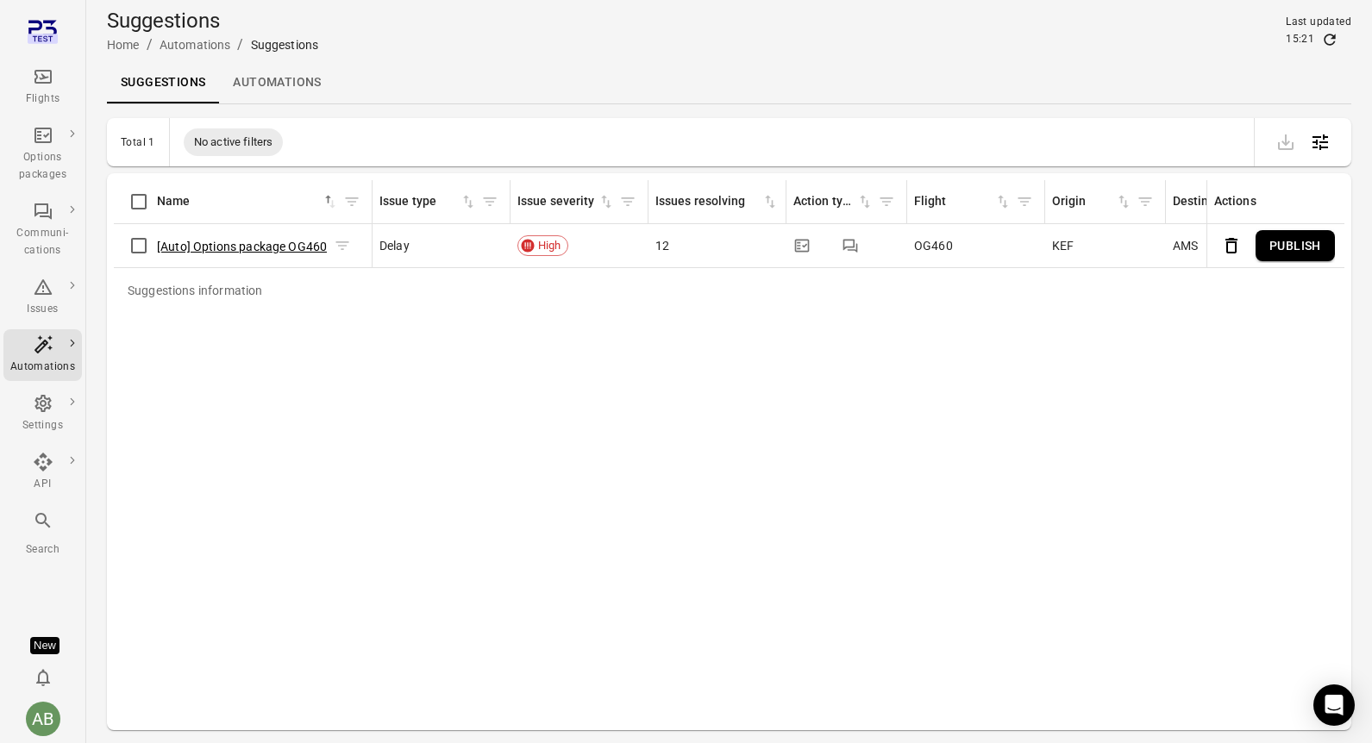
click at [269, 241] on button "[Auto] Options package OG460" at bounding box center [242, 246] width 170 height 17
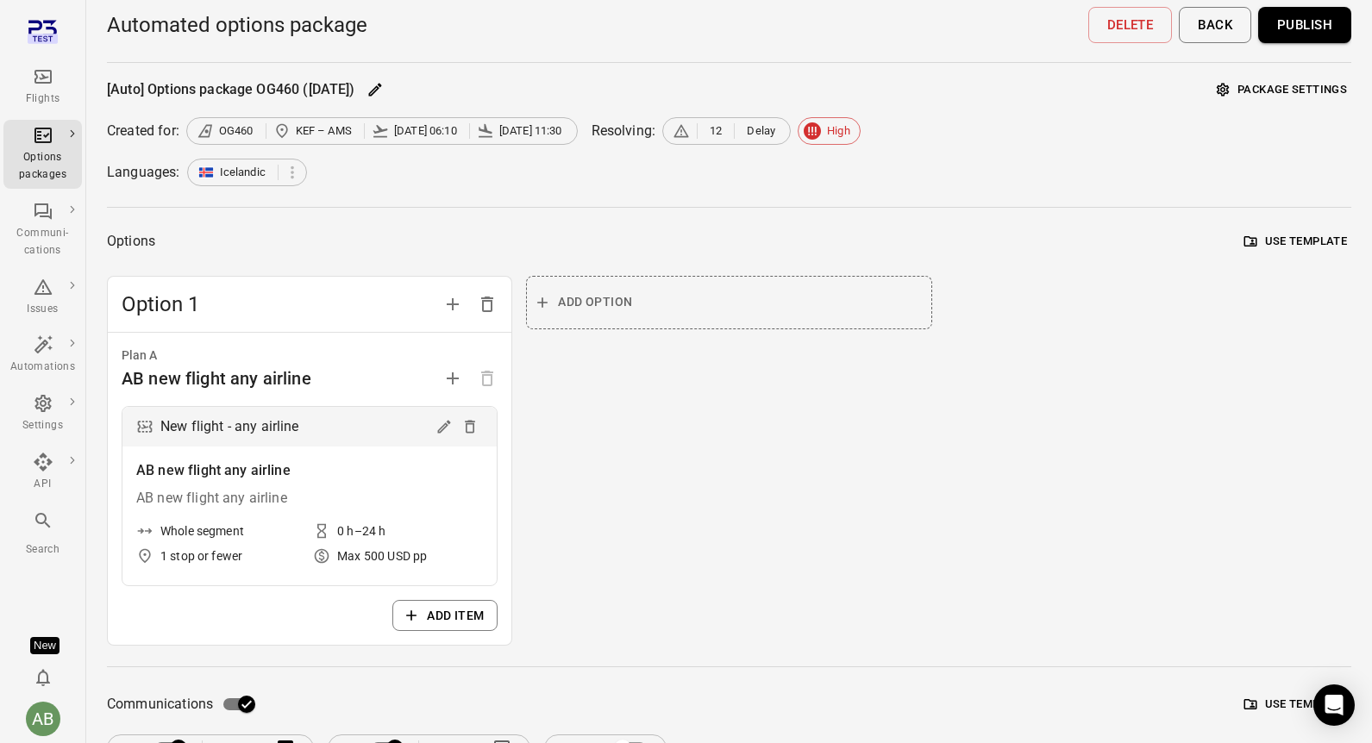
click at [1299, 27] on button "Publish" at bounding box center [1304, 25] width 93 height 36
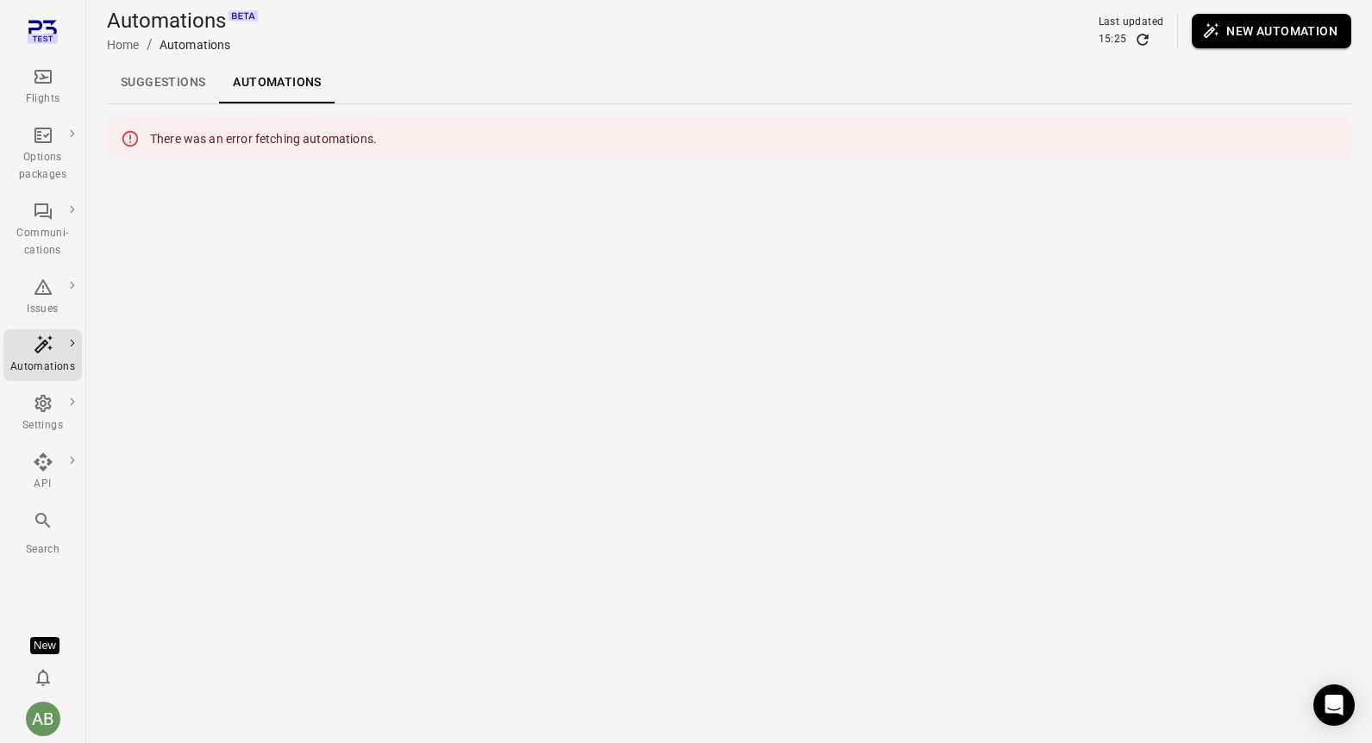
click at [149, 76] on link "Suggestions" at bounding box center [163, 82] width 112 height 41
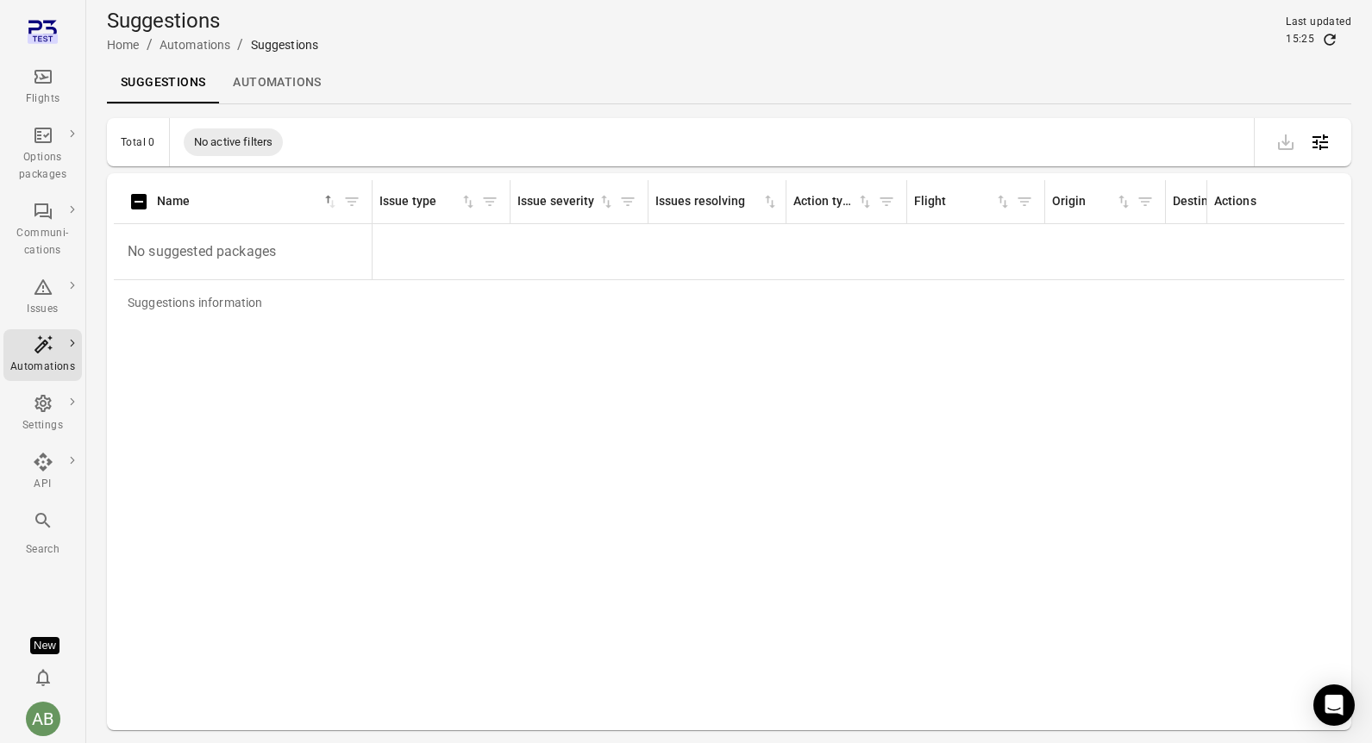
click at [284, 81] on link "Automations" at bounding box center [277, 82] width 116 height 41
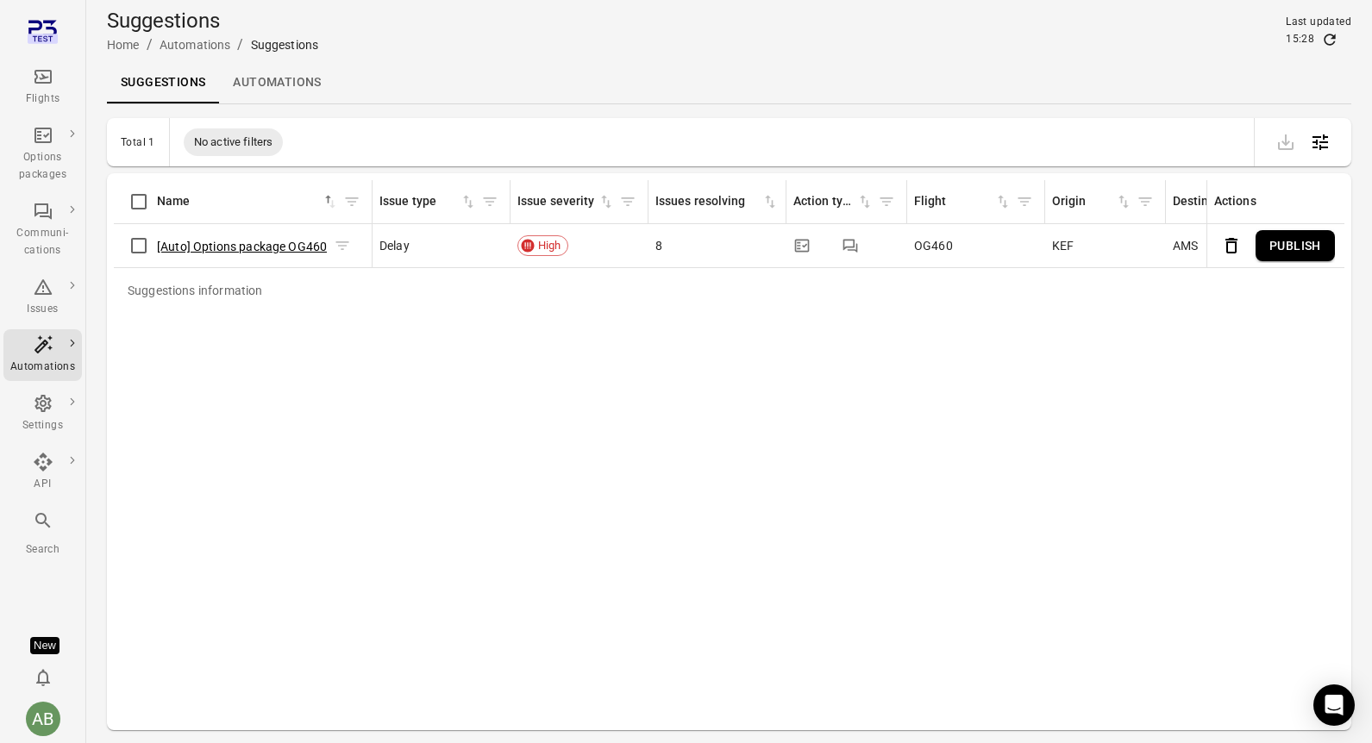
click at [251, 243] on button "[Auto] Options package OG460" at bounding box center [242, 246] width 170 height 17
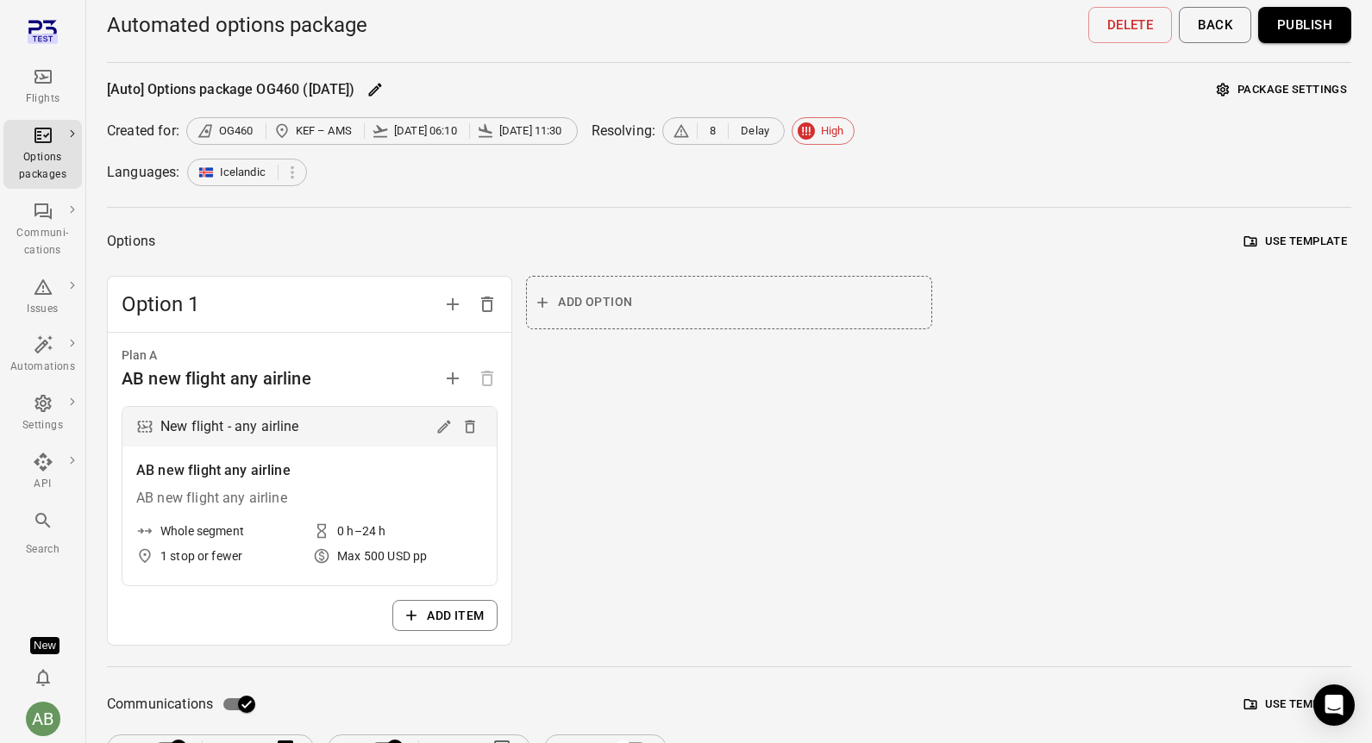
click at [1311, 34] on button "Publish" at bounding box center [1304, 25] width 93 height 36
